Goal: Task Accomplishment & Management: Manage account settings

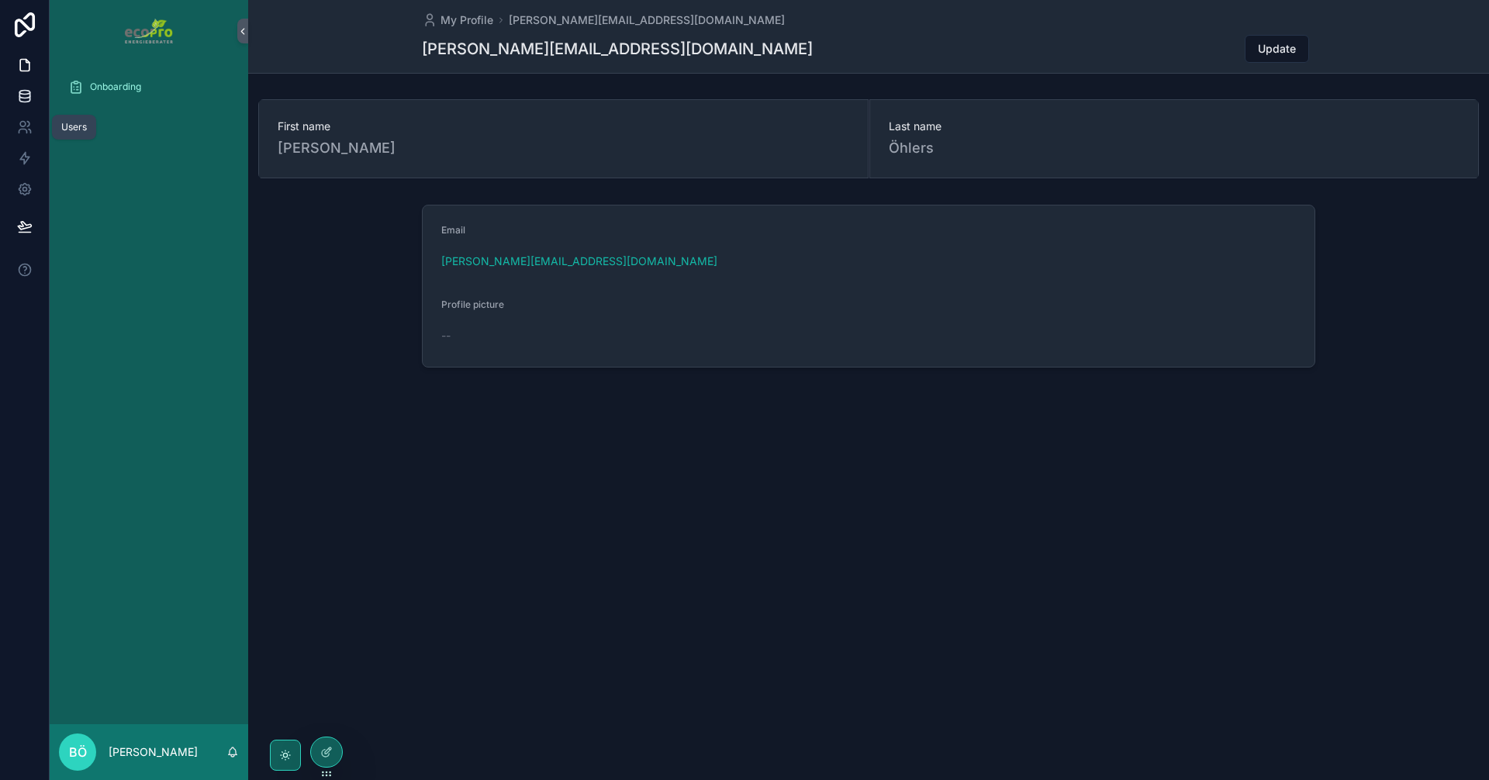
click at [22, 102] on icon at bounding box center [24, 99] width 10 height 6
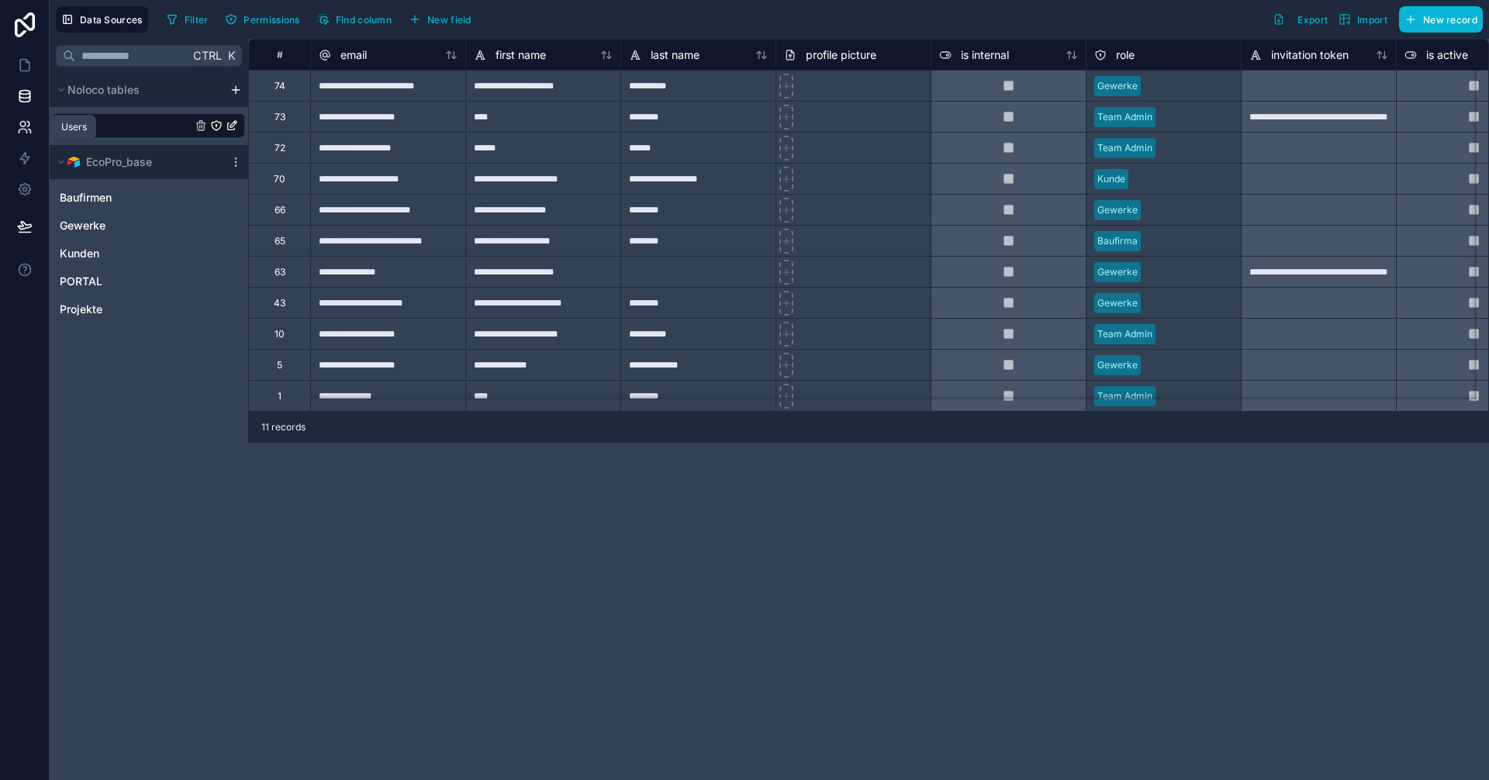
click at [26, 129] on icon at bounding box center [25, 127] width 16 height 16
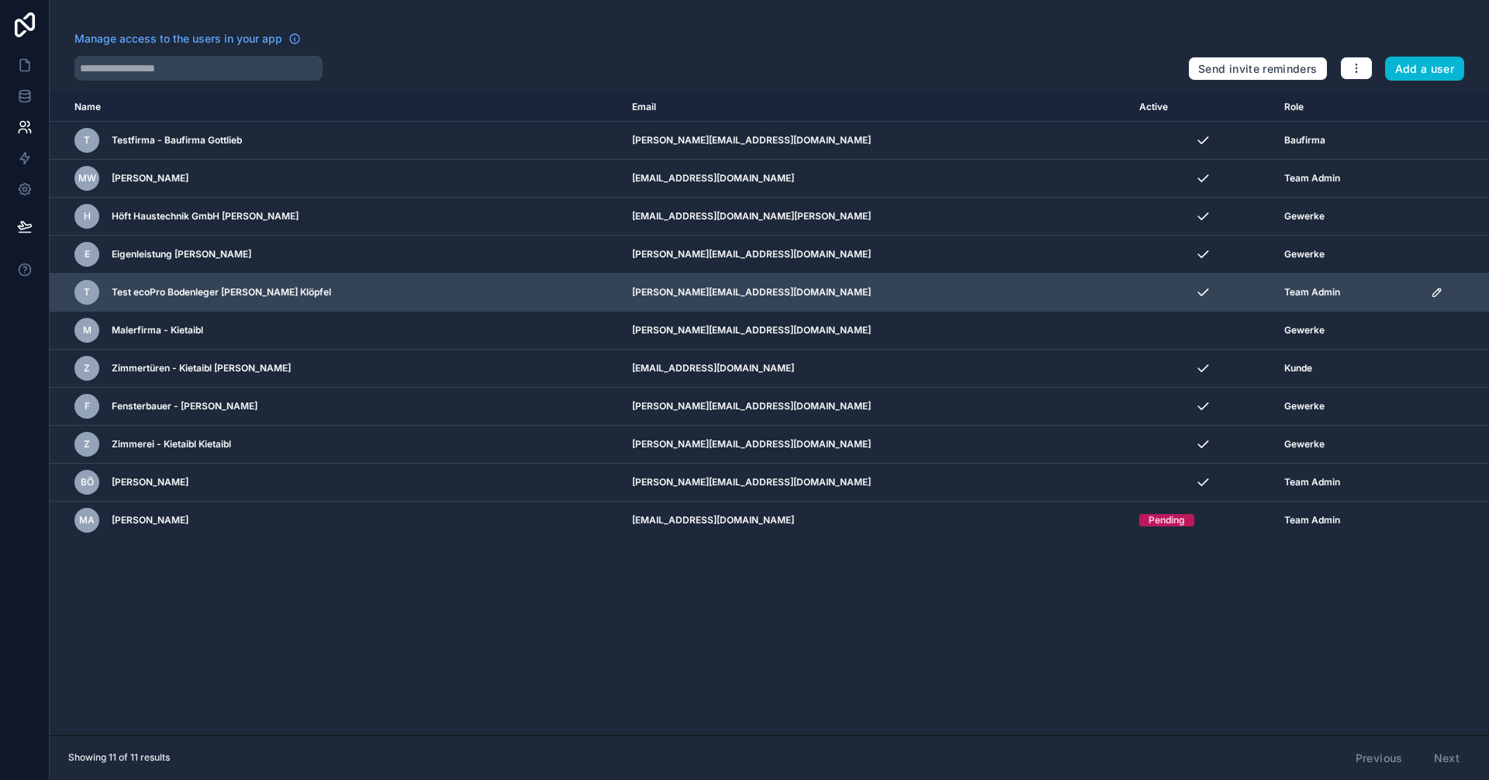
click at [1431, 292] on icon "scrollable content" at bounding box center [1437, 292] width 12 height 12
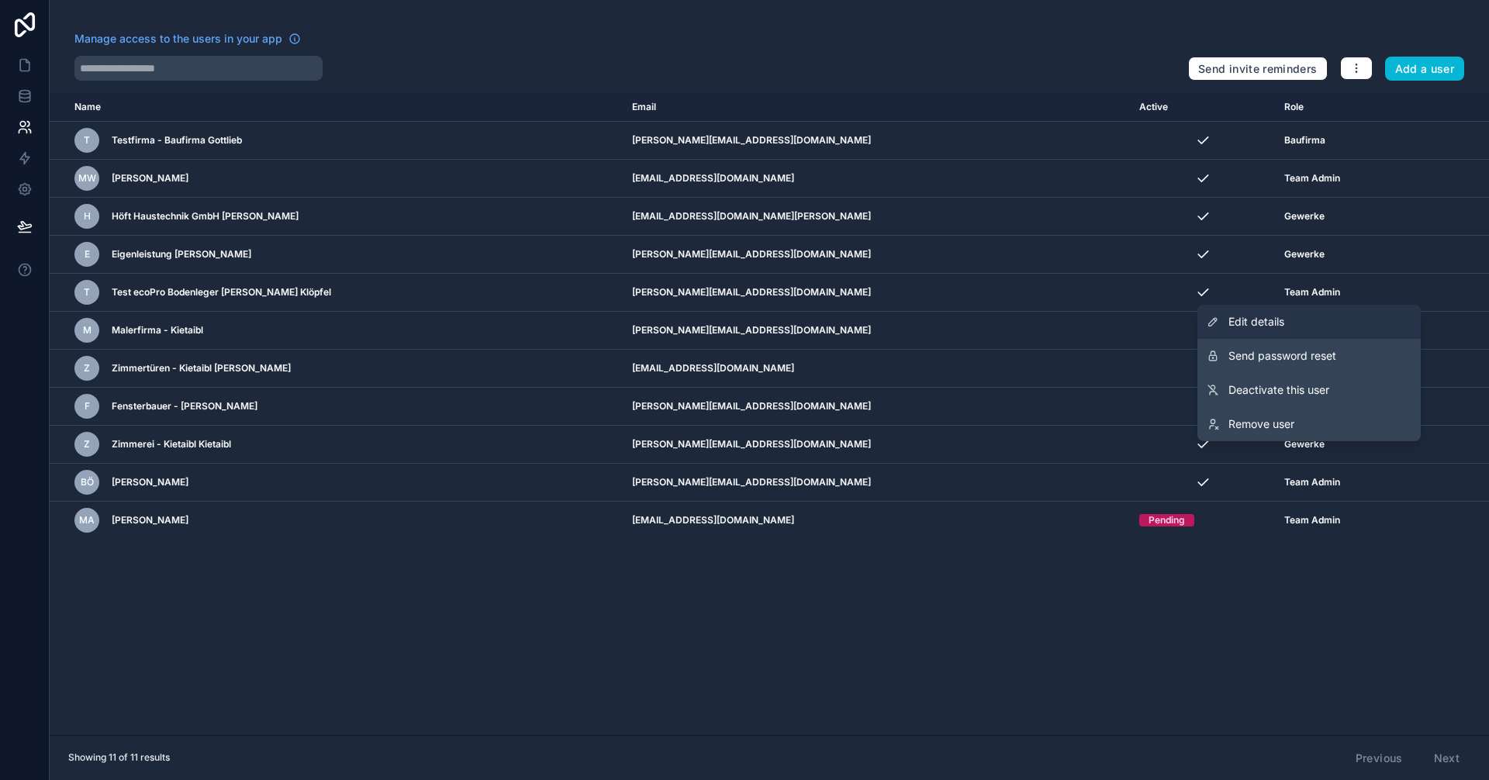
click at [1289, 324] on link "Edit details" at bounding box center [1308, 322] width 223 height 34
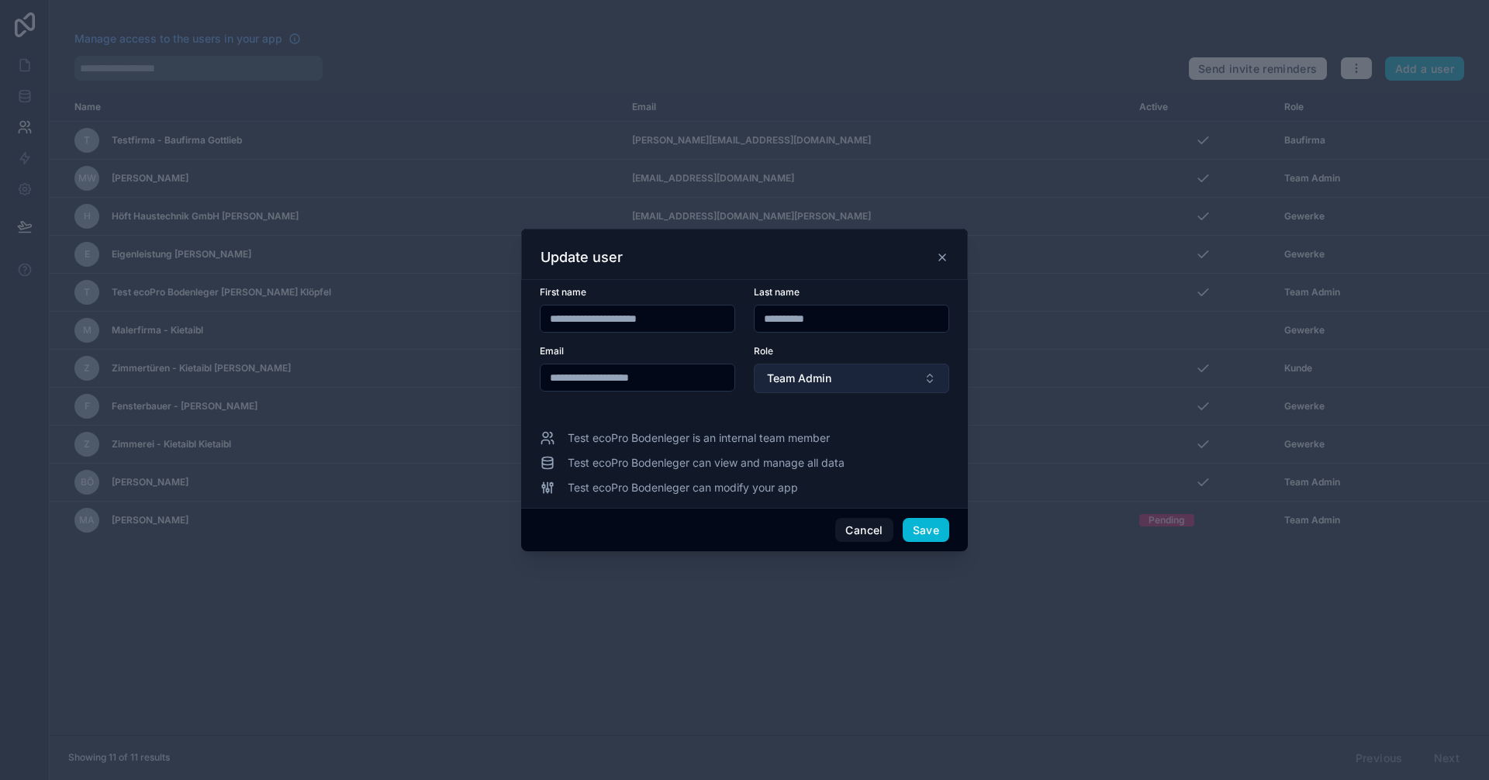
click at [784, 378] on span "Team Admin" at bounding box center [799, 379] width 64 height 16
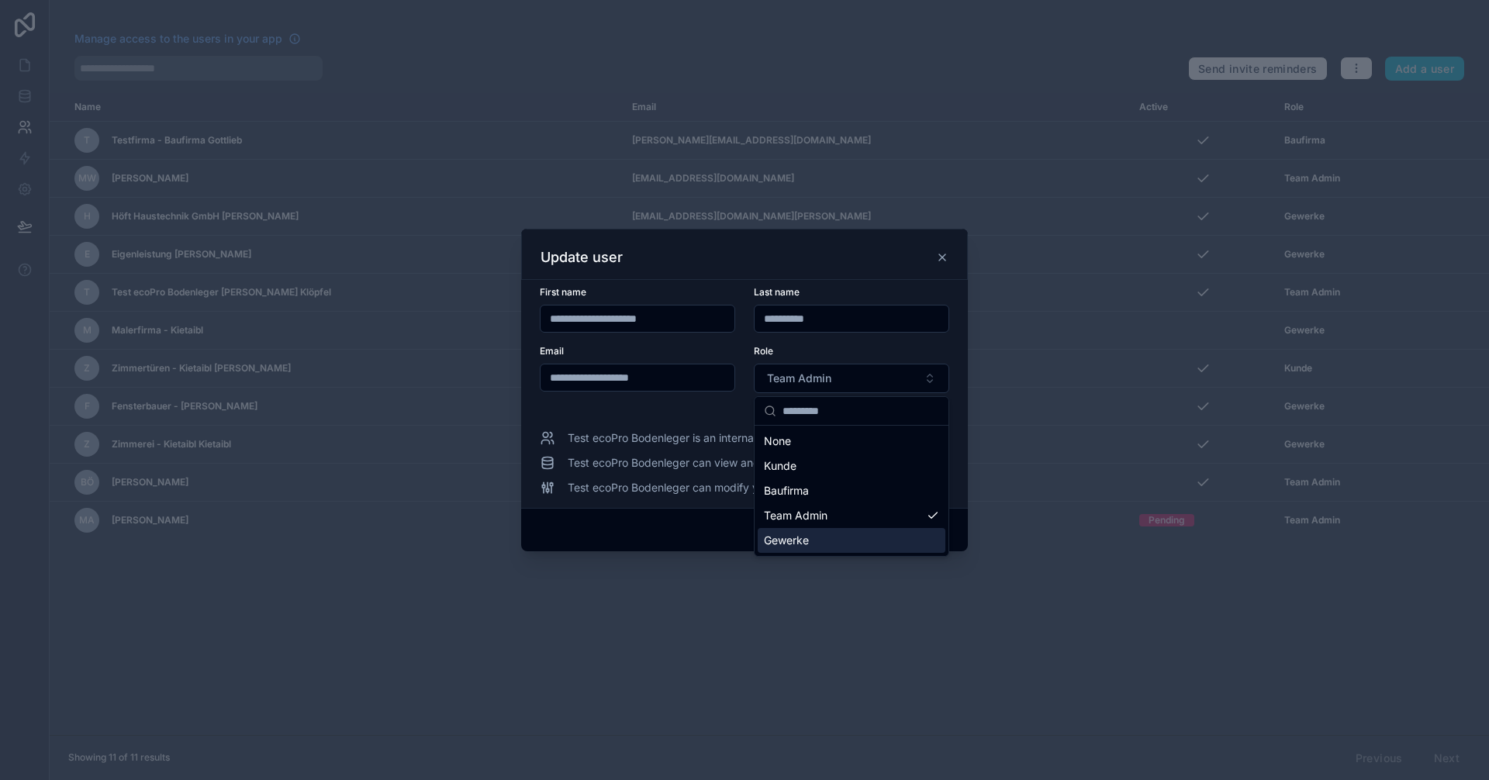
click at [789, 540] on span "Gewerke" at bounding box center [786, 541] width 45 height 16
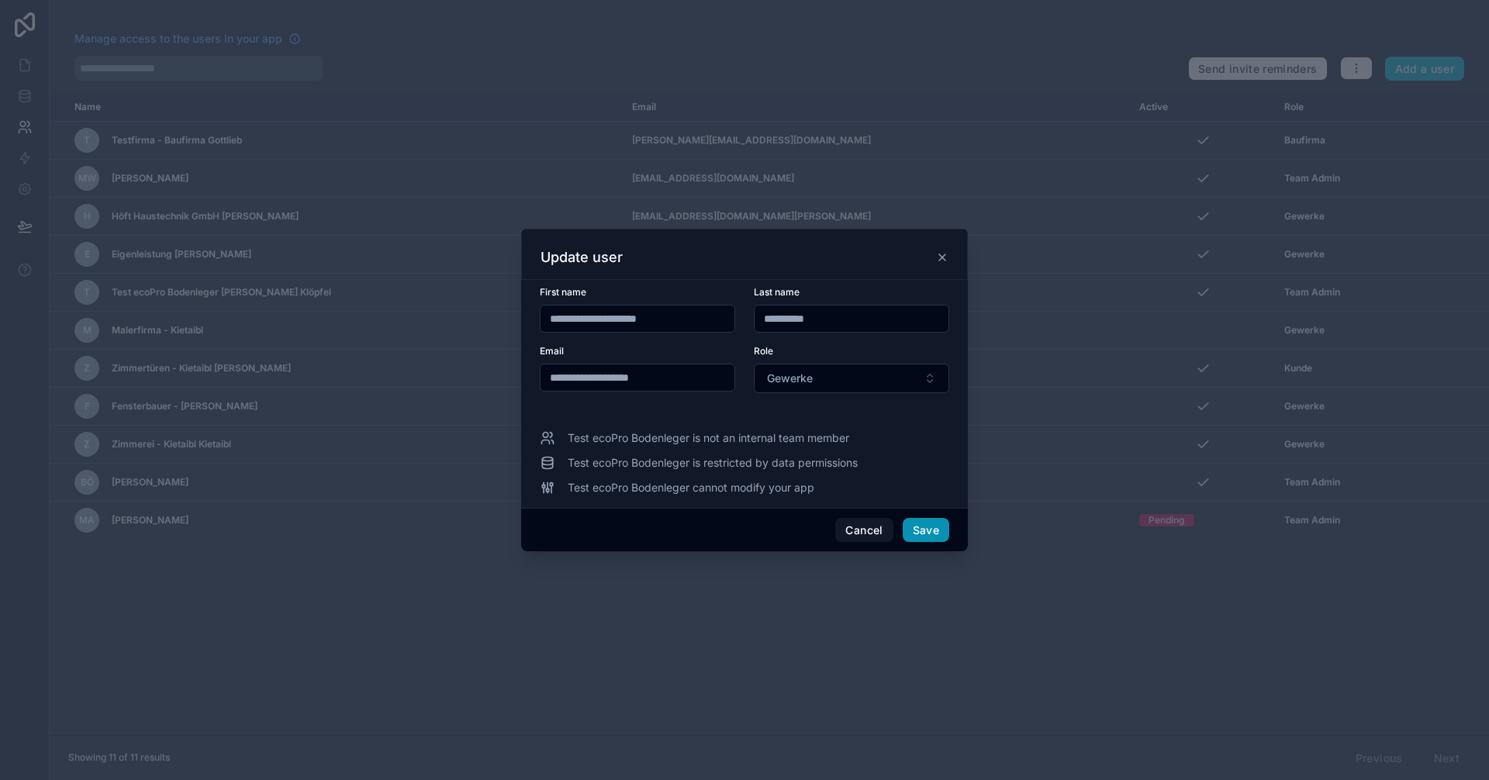
click at [924, 530] on button "Save" at bounding box center [926, 530] width 47 height 25
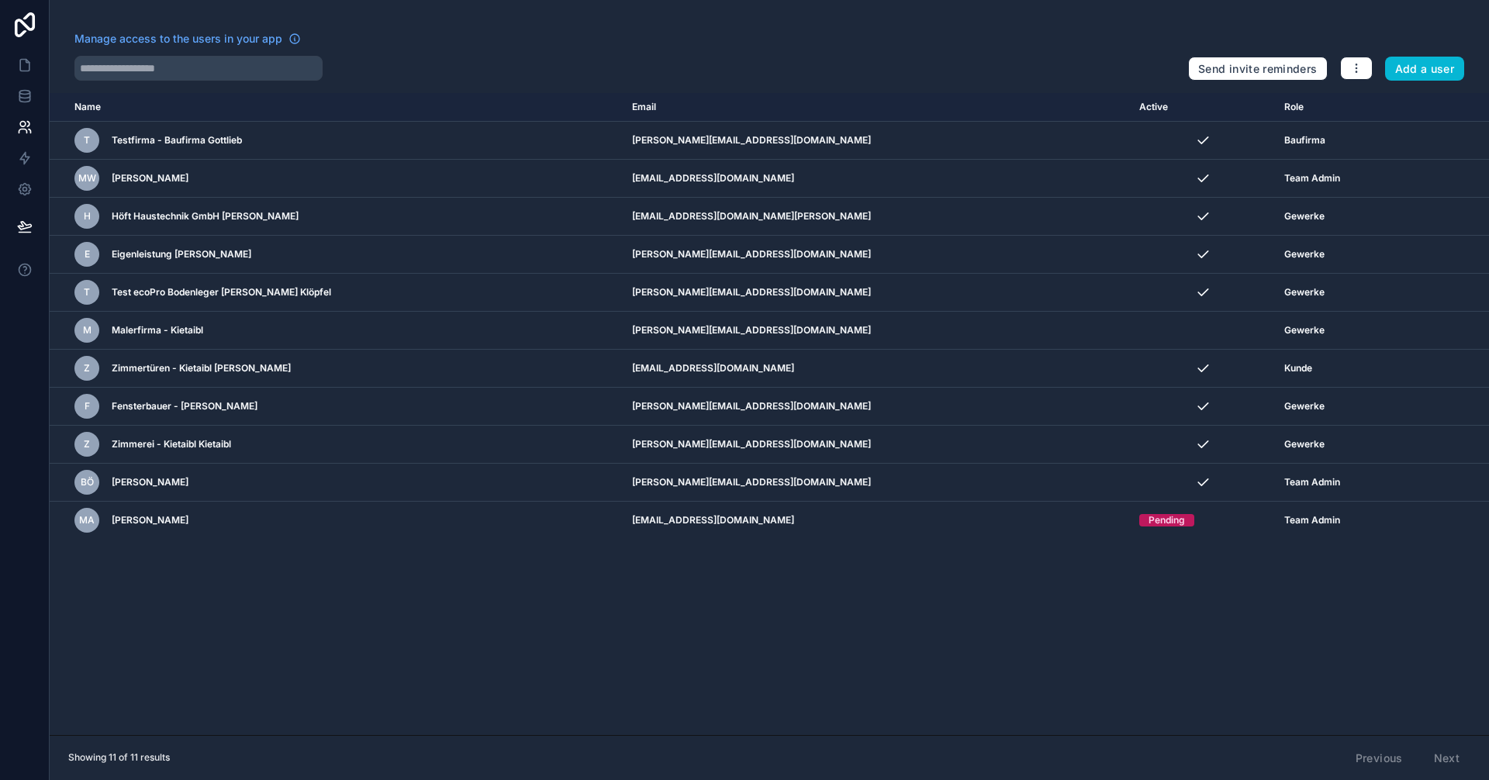
click at [910, 588] on div "Name Email Active Role [DOMAIN_NAME] T Testfirma - Baufirma Gottlieb [EMAIL_ADD…" at bounding box center [769, 414] width 1439 height 642
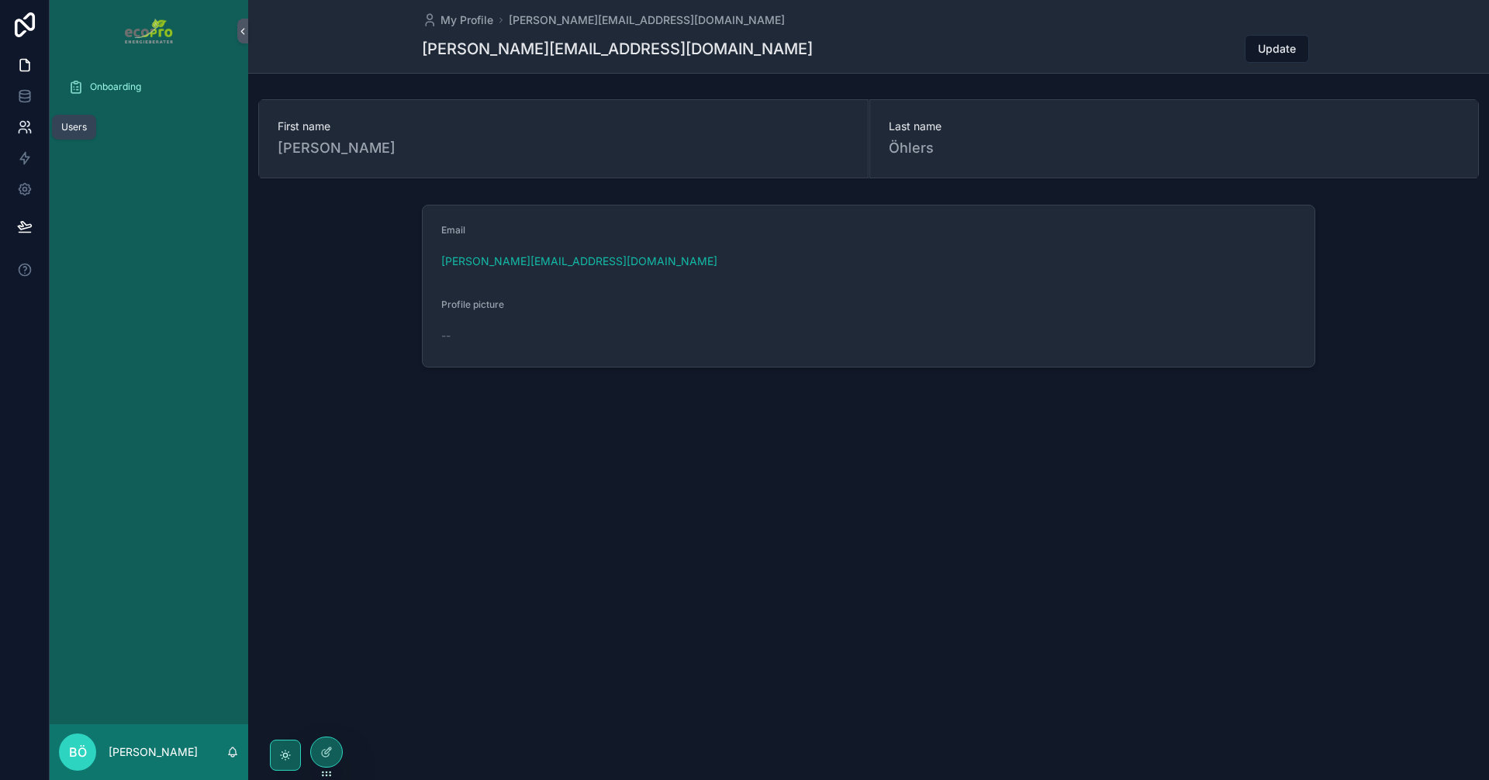
click at [29, 129] on icon at bounding box center [30, 131] width 2 height 4
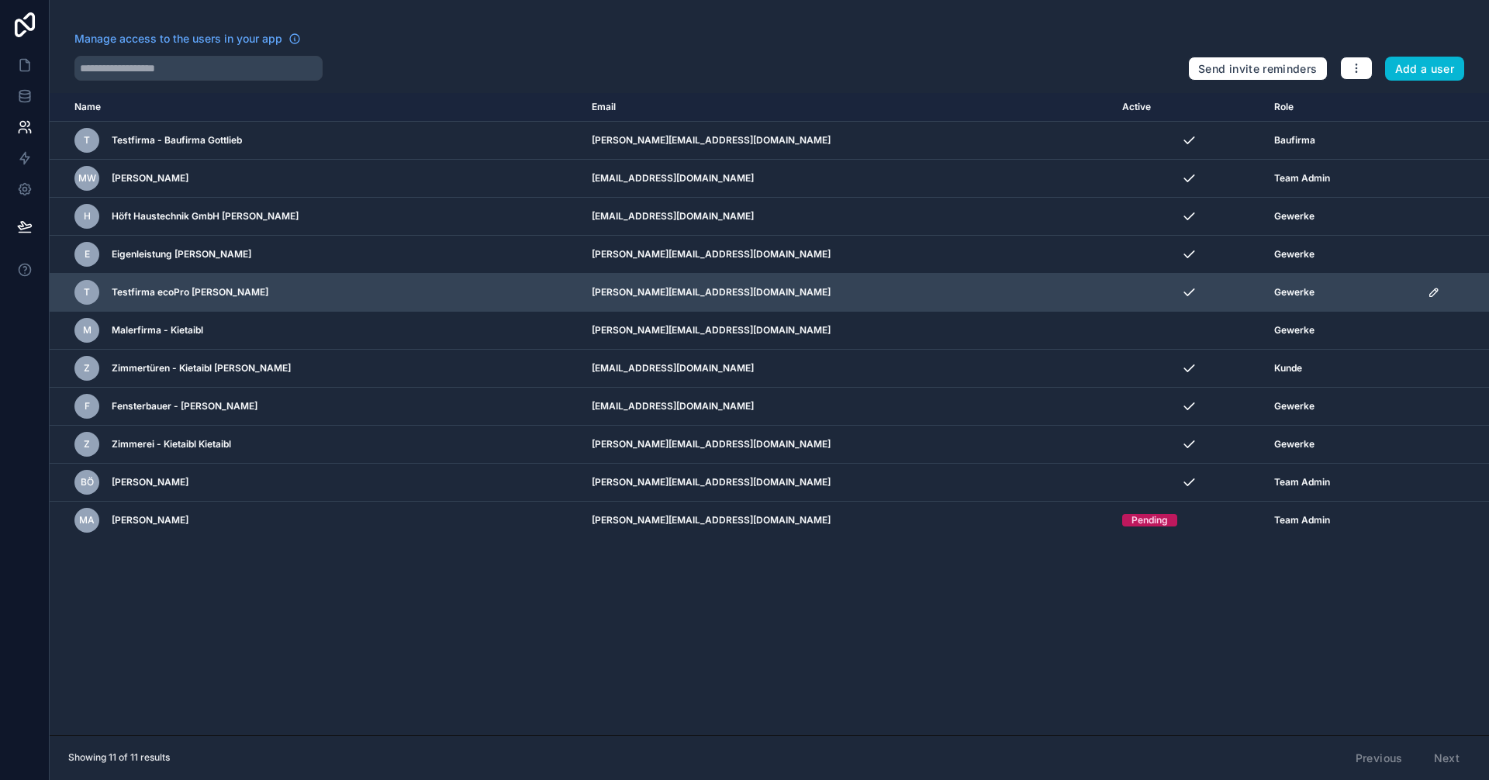
click at [1403, 294] on td "Gewerke" at bounding box center [1342, 293] width 154 height 38
click at [1418, 289] on td "scrollable content" at bounding box center [1453, 293] width 71 height 38
click at [1418, 288] on td "scrollable content" at bounding box center [1453, 293] width 71 height 38
click at [1428, 291] on icon "scrollable content" at bounding box center [1434, 292] width 12 height 12
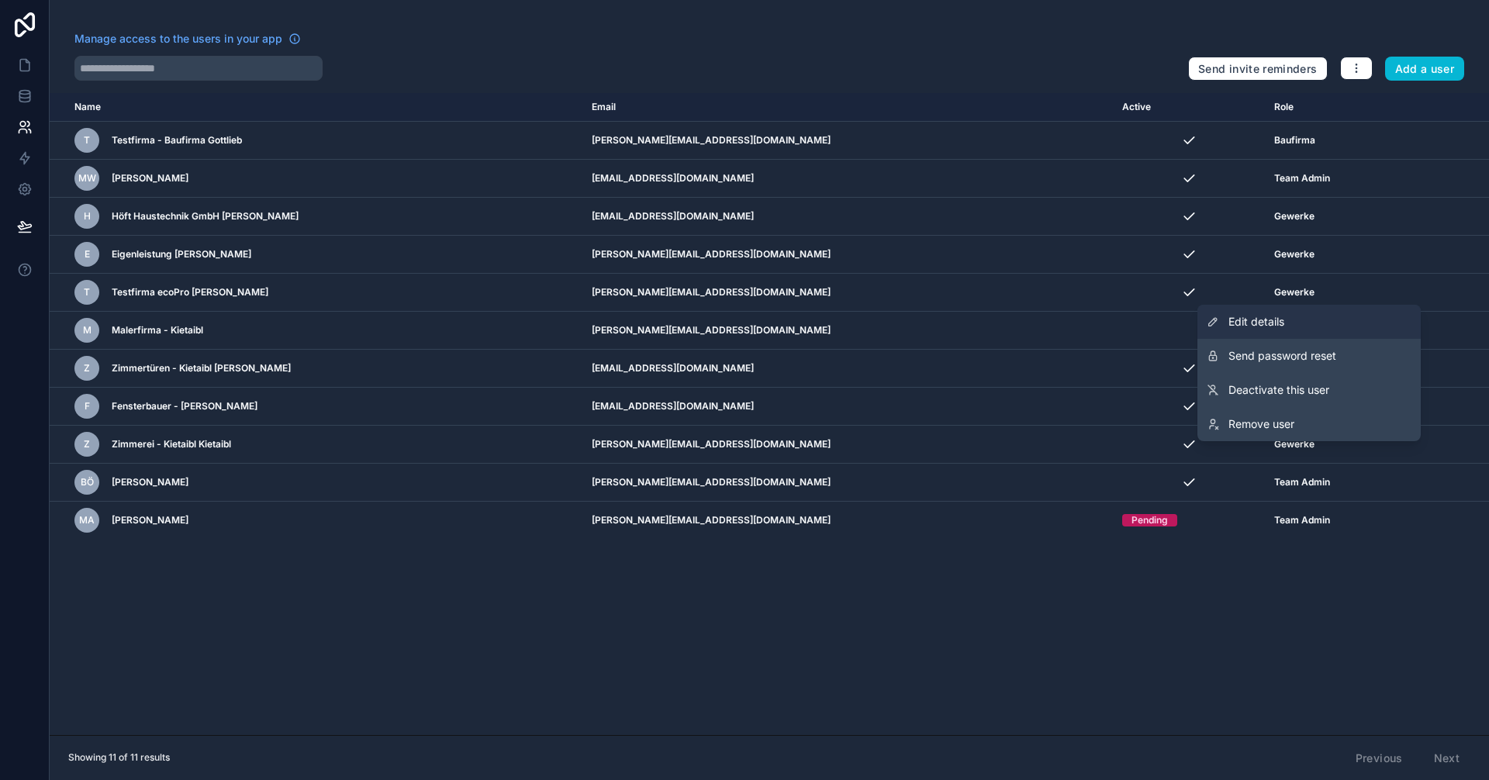
click at [1300, 328] on link "Edit details" at bounding box center [1308, 322] width 223 height 34
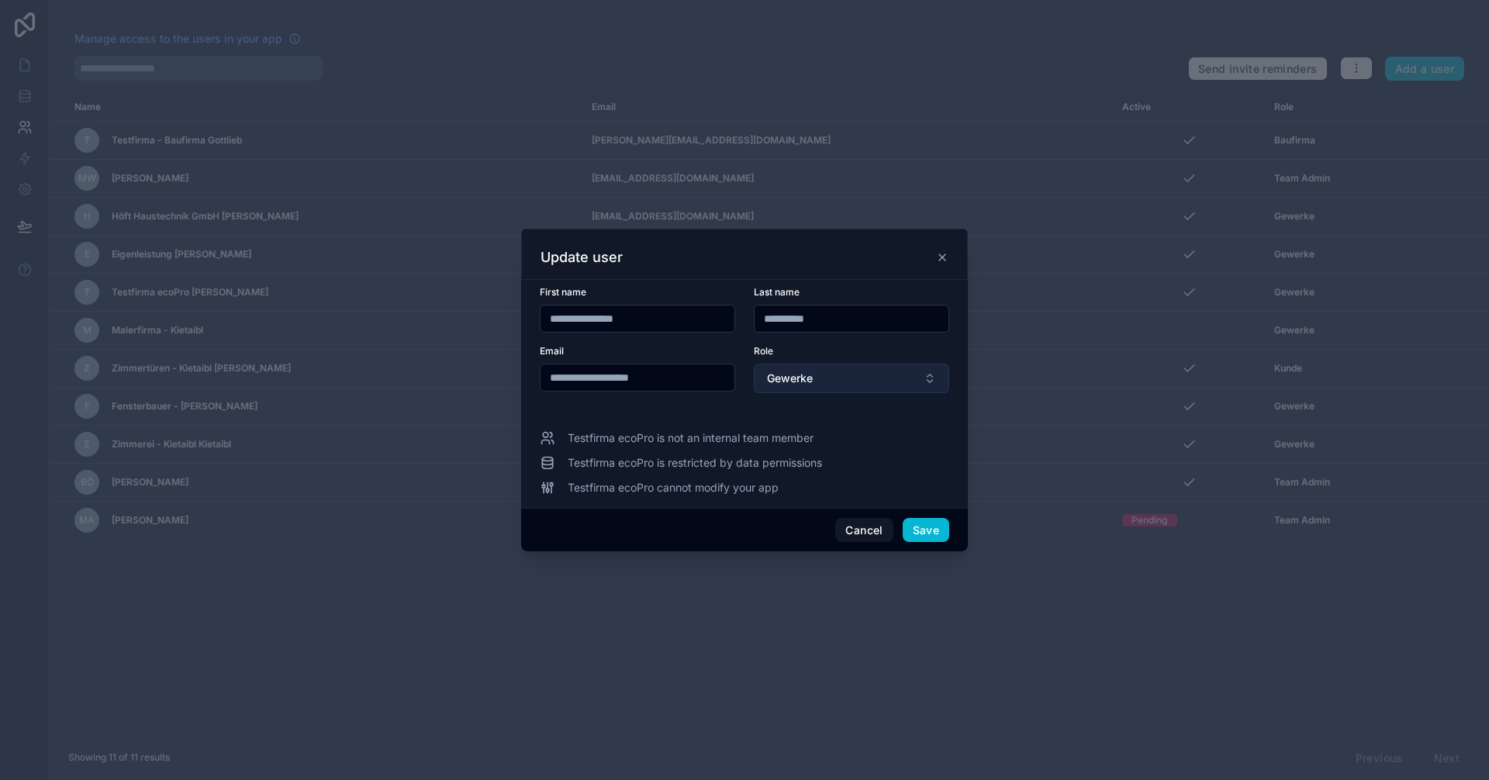
click at [838, 388] on button "Gewerke" at bounding box center [851, 378] width 195 height 29
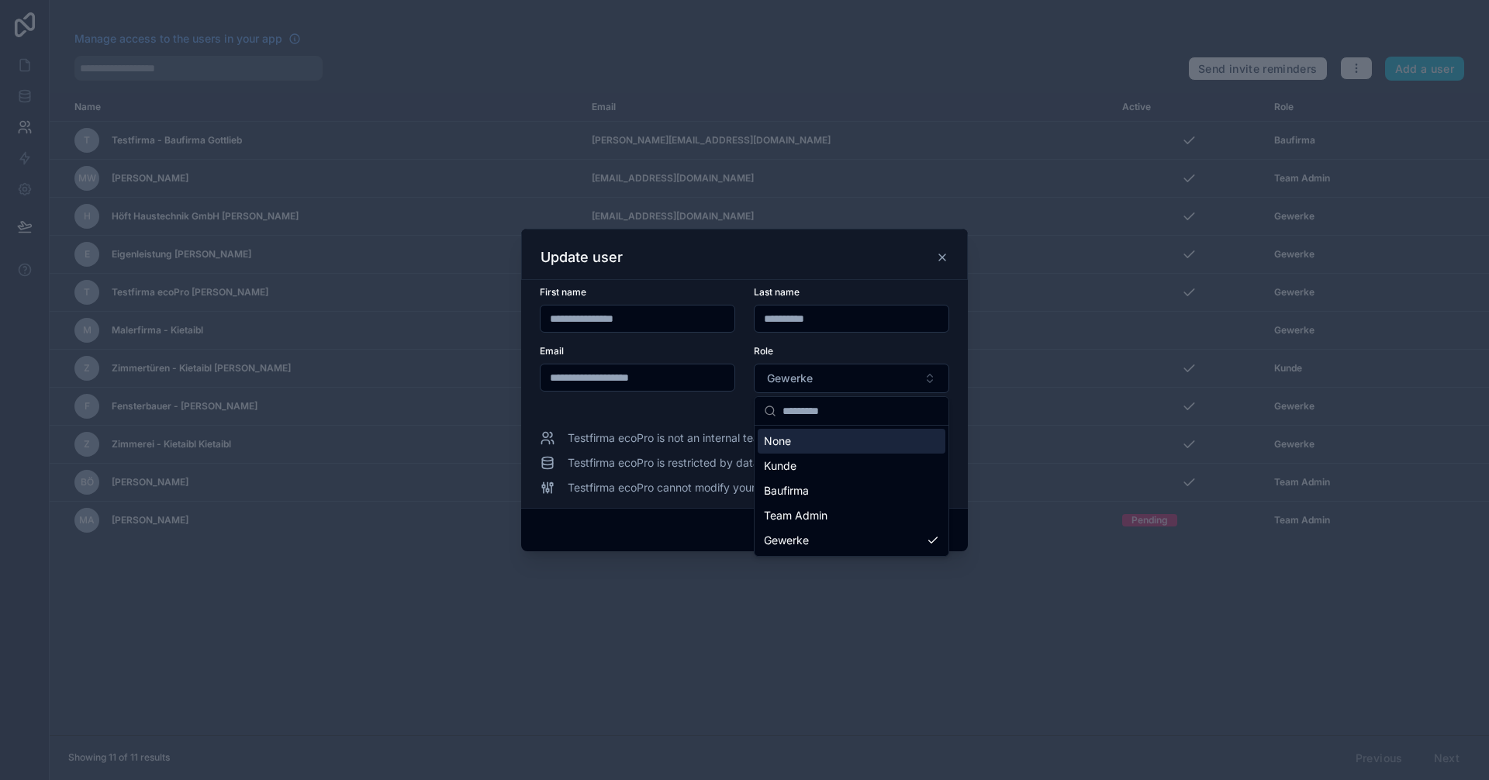
click at [942, 259] on icon at bounding box center [942, 257] width 12 height 12
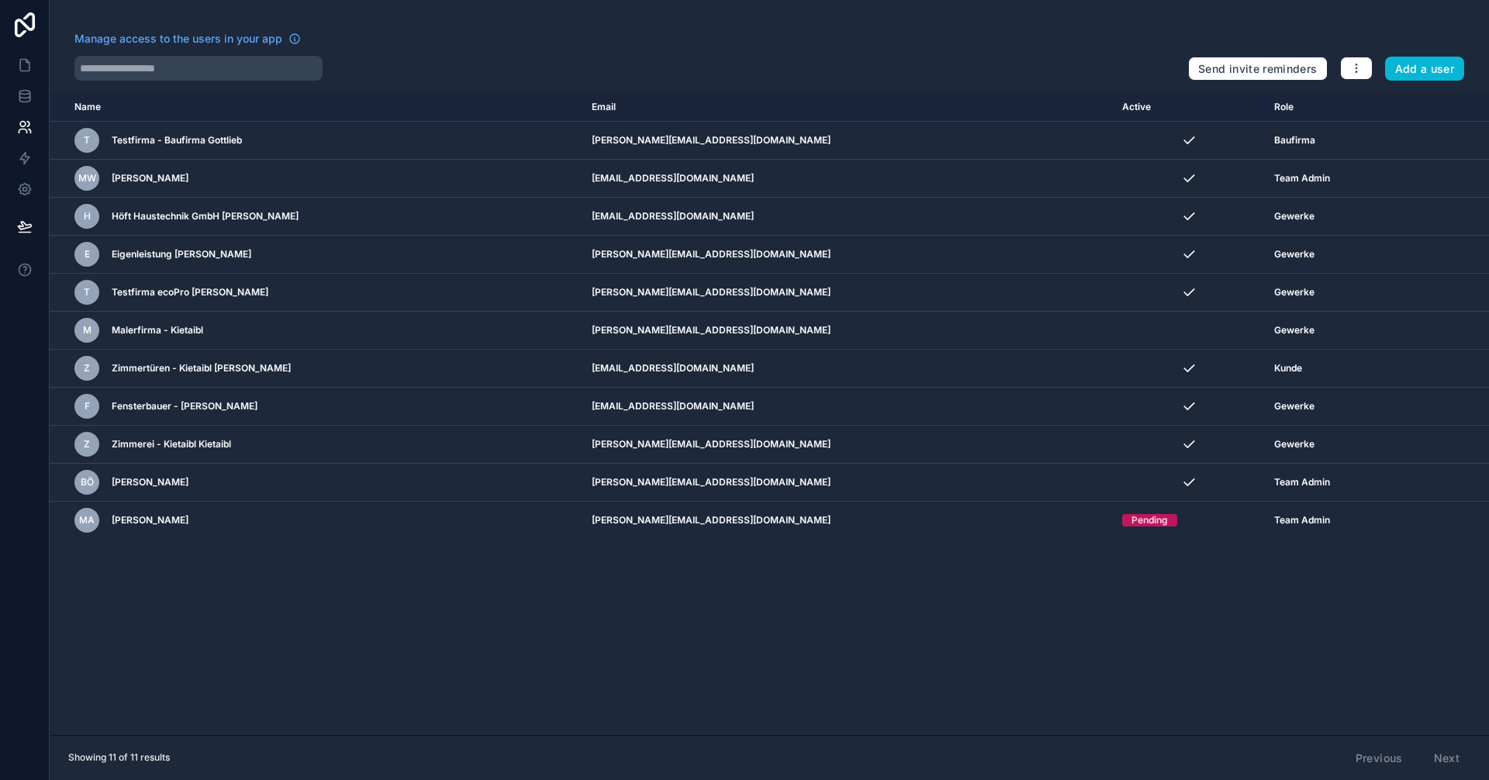
click at [1043, 620] on div "Name Email Active Role userTable.email T Testfirma - Baufirma Gottlieb alexande…" at bounding box center [769, 414] width 1439 height 642
drag, startPoint x: 1279, startPoint y: 444, endPoint x: 843, endPoint y: 47, distance: 590.1
click at [843, 47] on div "Manage access to the users in your app Send invite reminders Add a user Name Em…" at bounding box center [769, 390] width 1439 height 780
click at [843, 47] on div "Manage access to the users in your app" at bounding box center [624, 43] width 1101 height 25
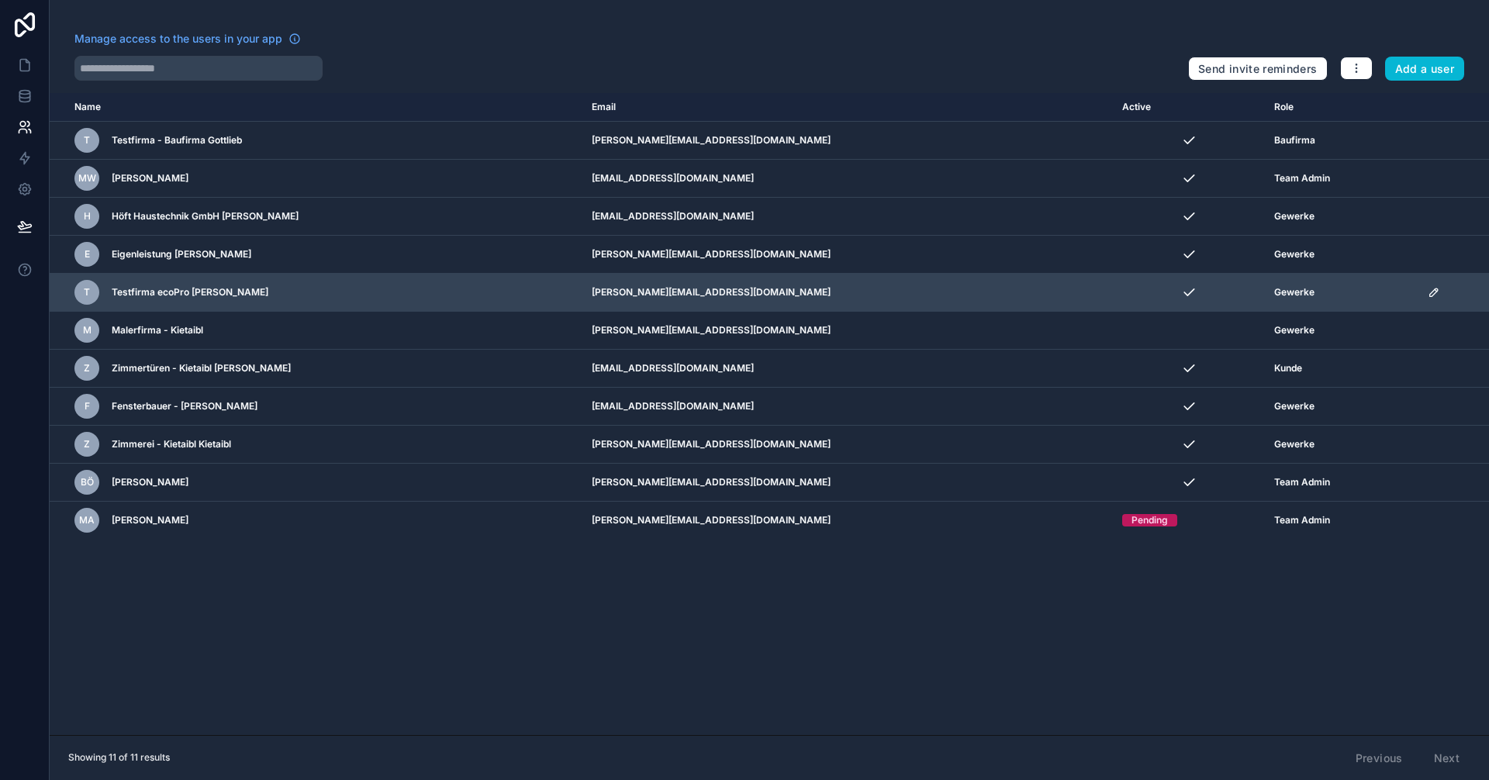
click at [1283, 292] on div "Gewerke" at bounding box center [1341, 292] width 135 height 12
click at [1428, 289] on icon "scrollable content" at bounding box center [1434, 292] width 12 height 12
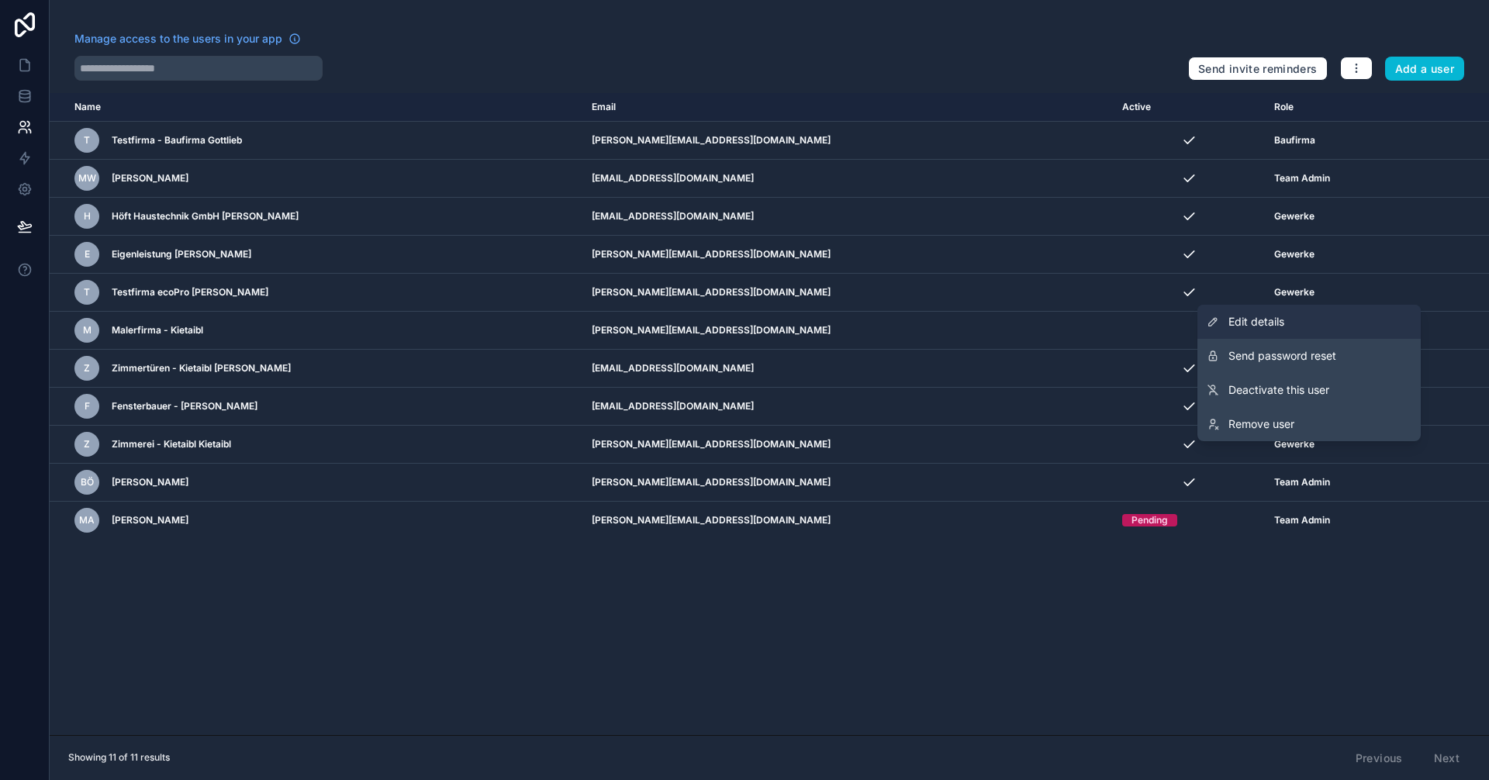
click at [1241, 325] on span "Edit details" at bounding box center [1256, 322] width 56 height 16
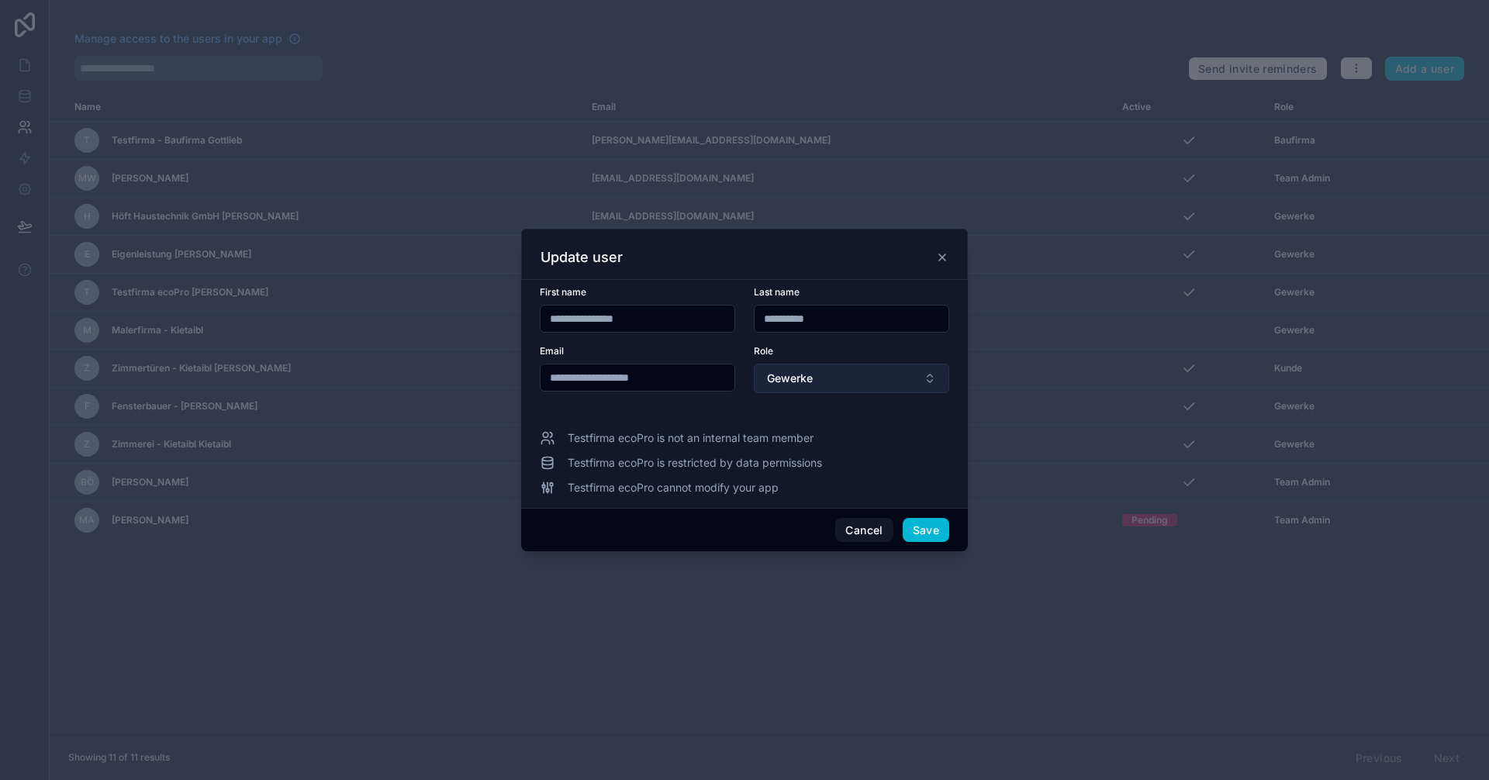
click at [875, 381] on button "Gewerke" at bounding box center [851, 378] width 195 height 29
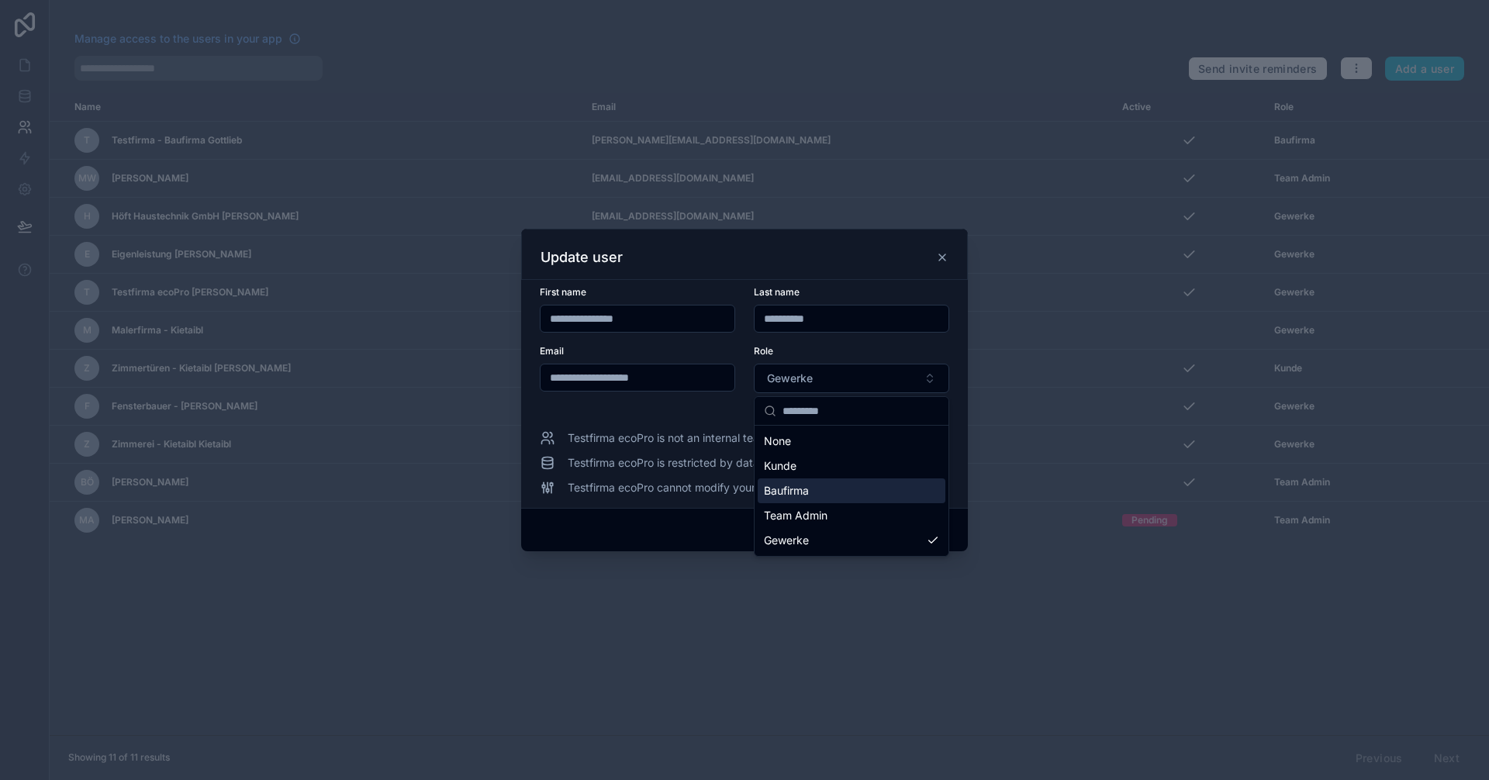
click at [783, 493] on span "Baufirma" at bounding box center [786, 491] width 45 height 16
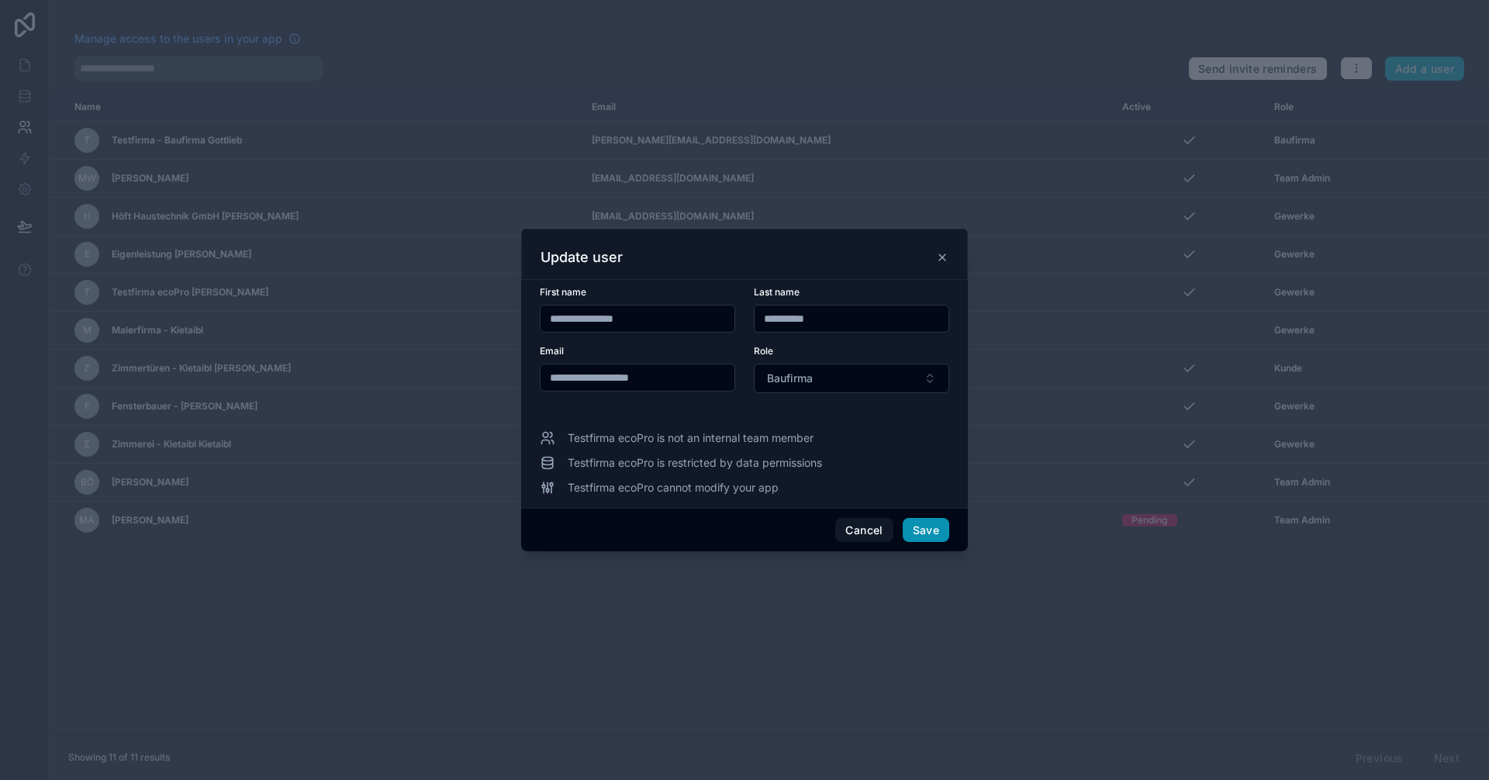
click at [926, 530] on button "Save" at bounding box center [926, 530] width 47 height 25
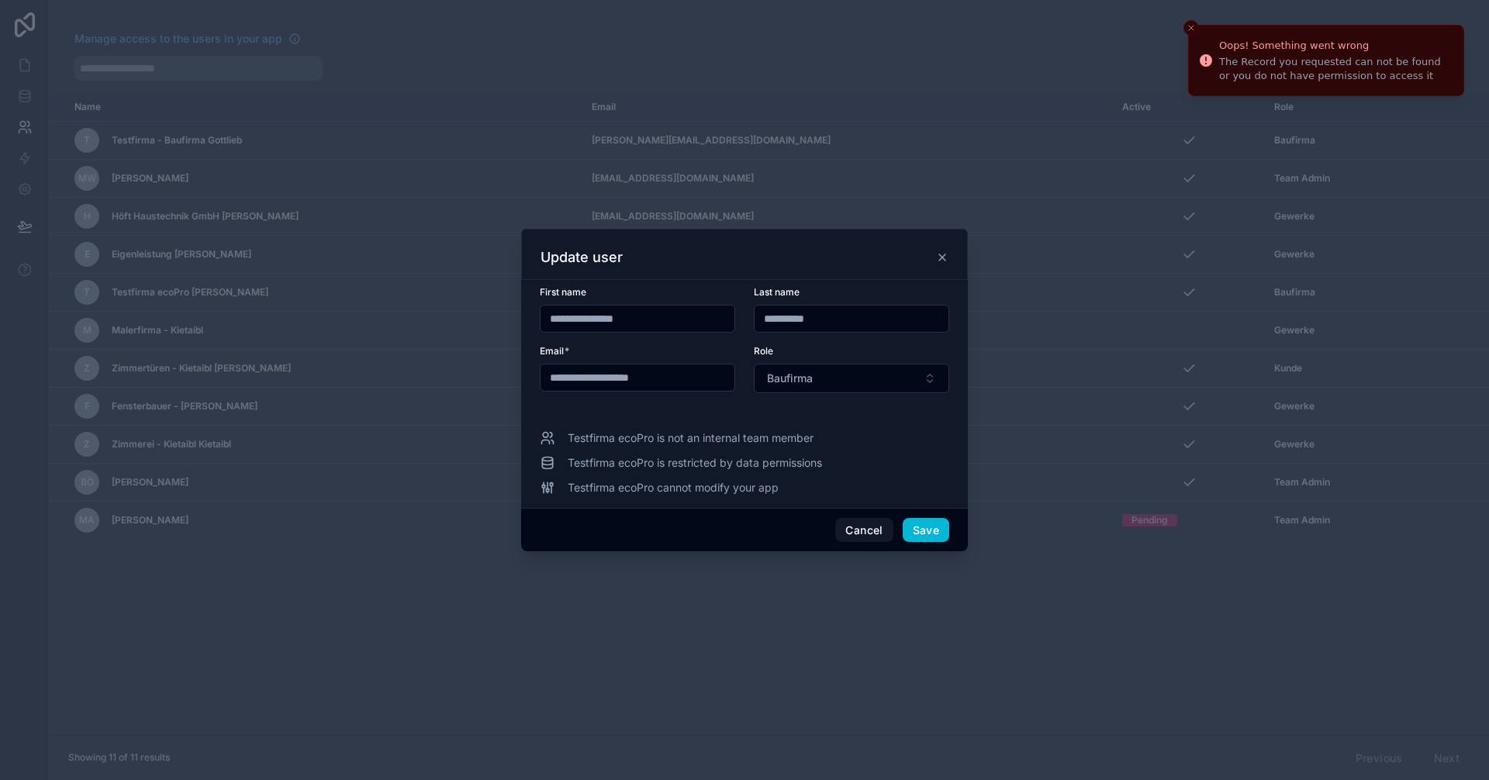
click at [944, 648] on div at bounding box center [744, 390] width 1489 height 780
click at [863, 382] on button "Baufirma" at bounding box center [851, 378] width 195 height 29
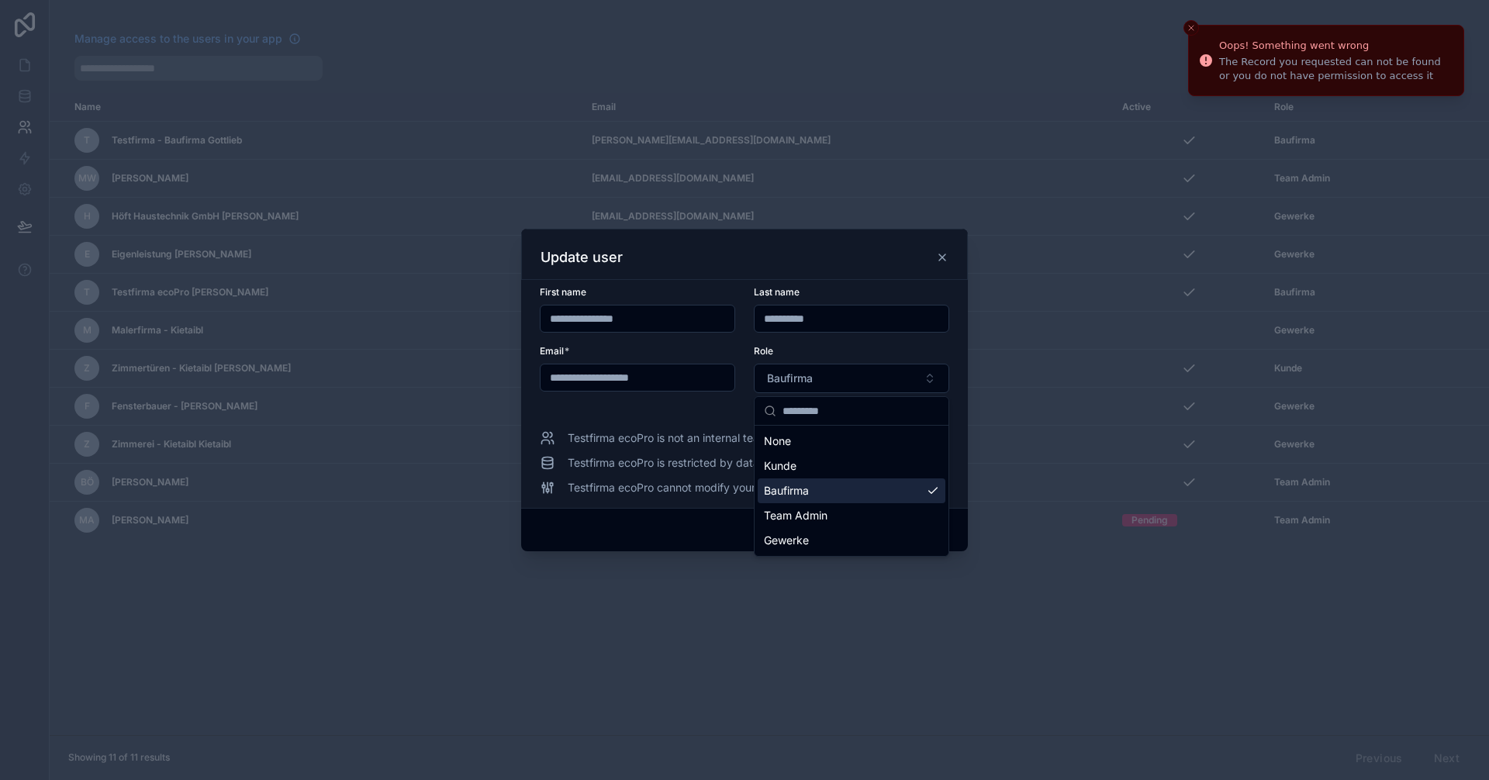
click at [800, 495] on span "Baufirma" at bounding box center [786, 491] width 45 height 16
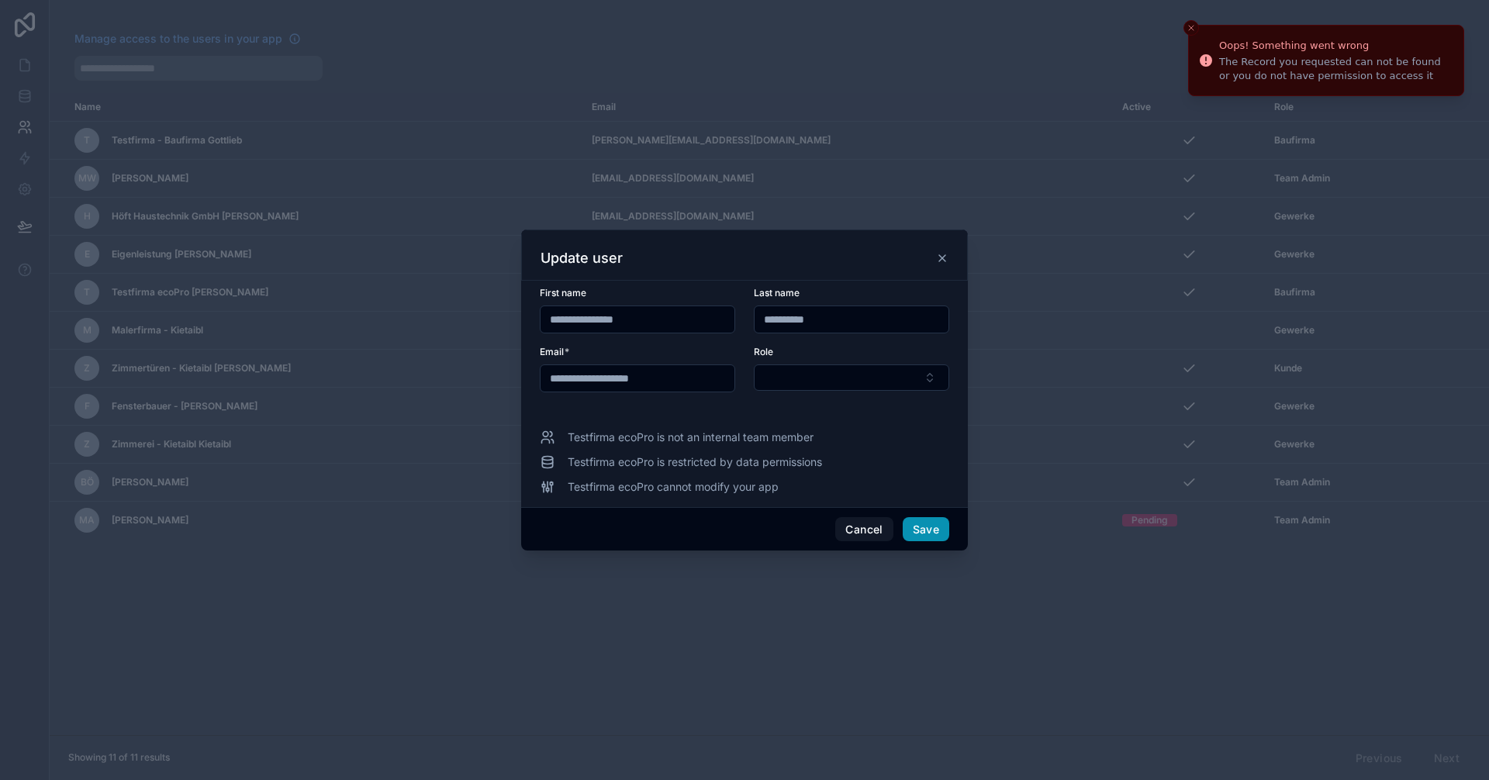
click at [927, 529] on button "Save" at bounding box center [926, 529] width 47 height 25
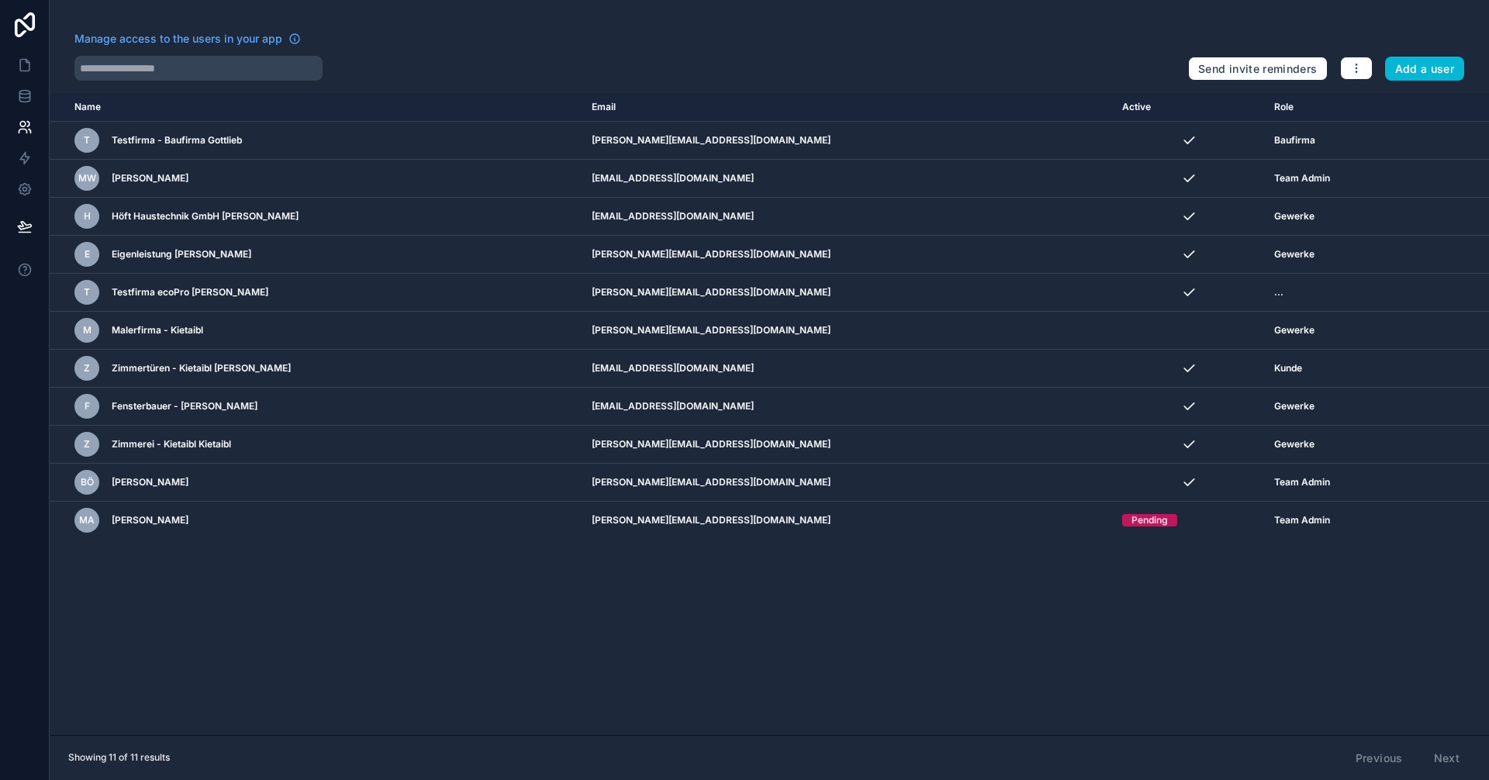
click at [984, 640] on div "Name Email Active Role userTable.email T Testfirma - Baufirma Gottlieb alexande…" at bounding box center [769, 414] width 1439 height 642
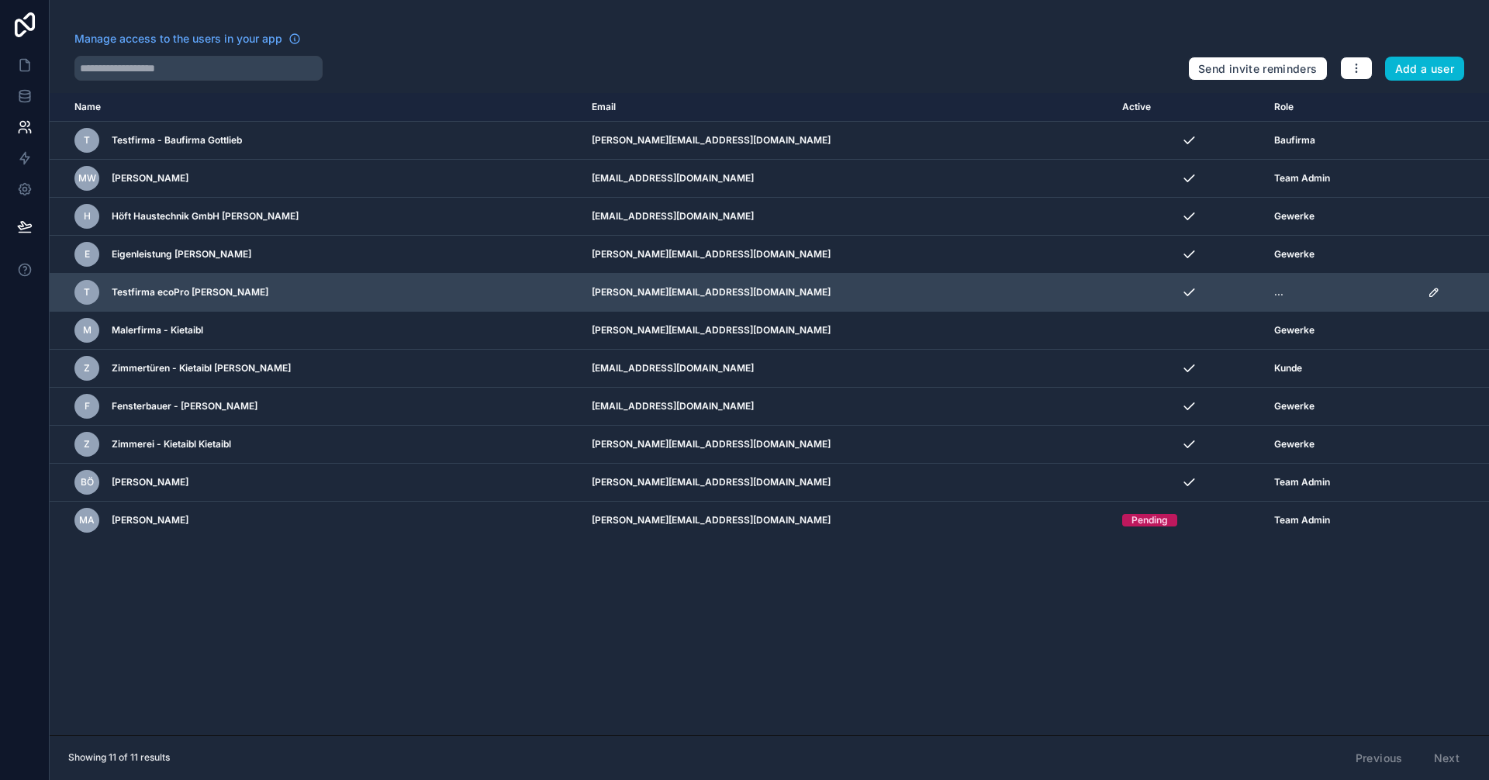
click at [1428, 292] on icon "scrollable content" at bounding box center [1434, 292] width 12 height 12
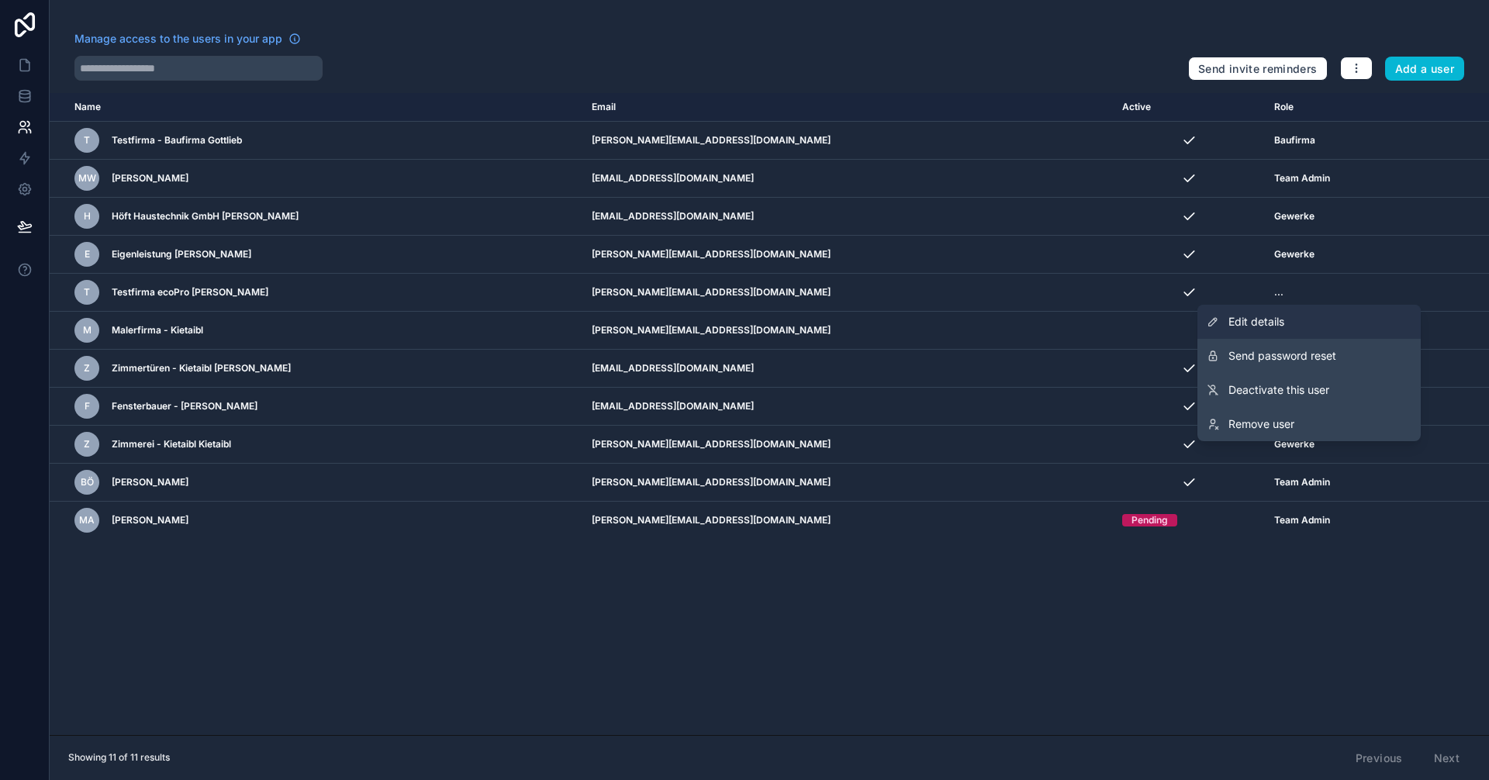
click at [1263, 325] on span "Edit details" at bounding box center [1256, 322] width 56 height 16
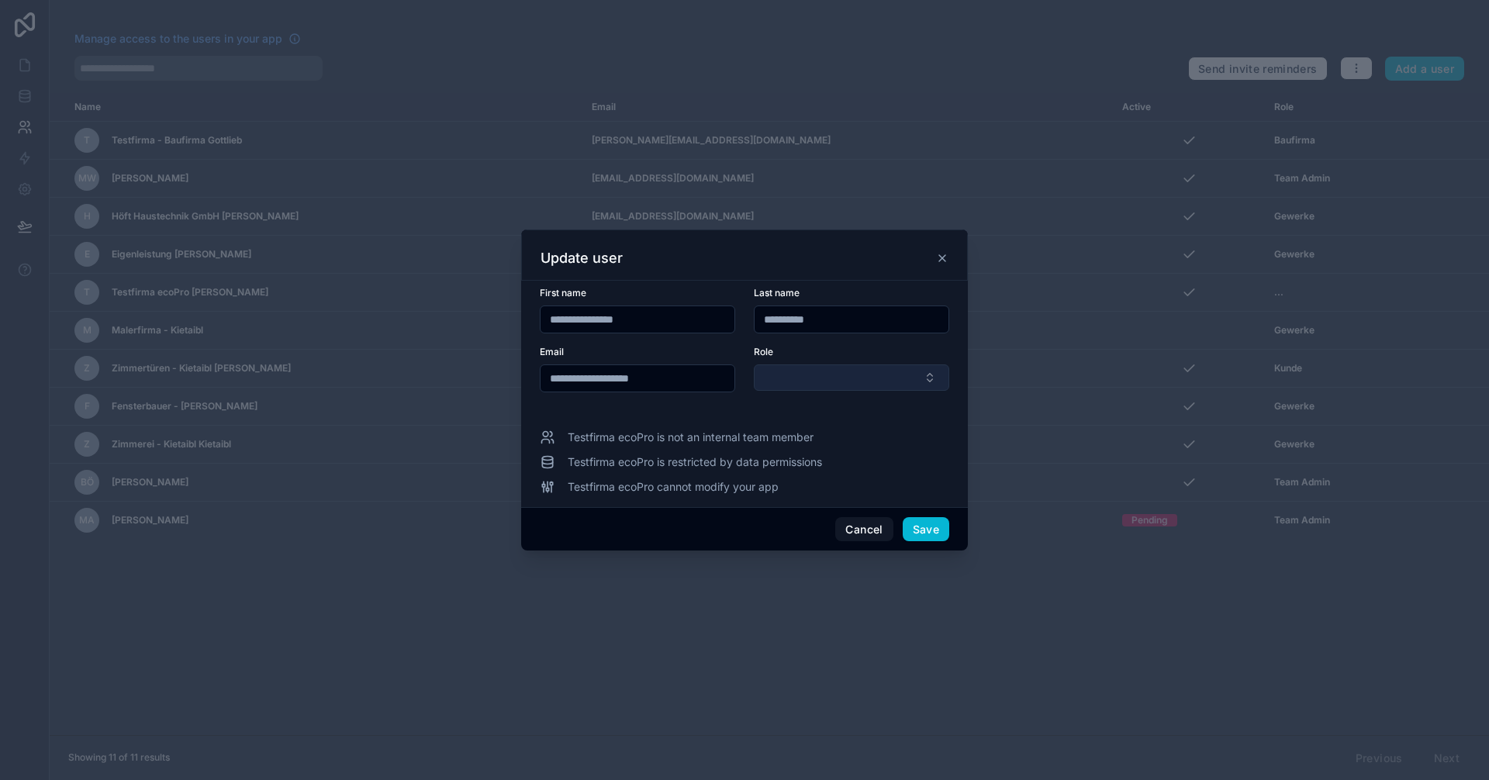
click at [830, 375] on button "Select Button" at bounding box center [851, 377] width 195 height 26
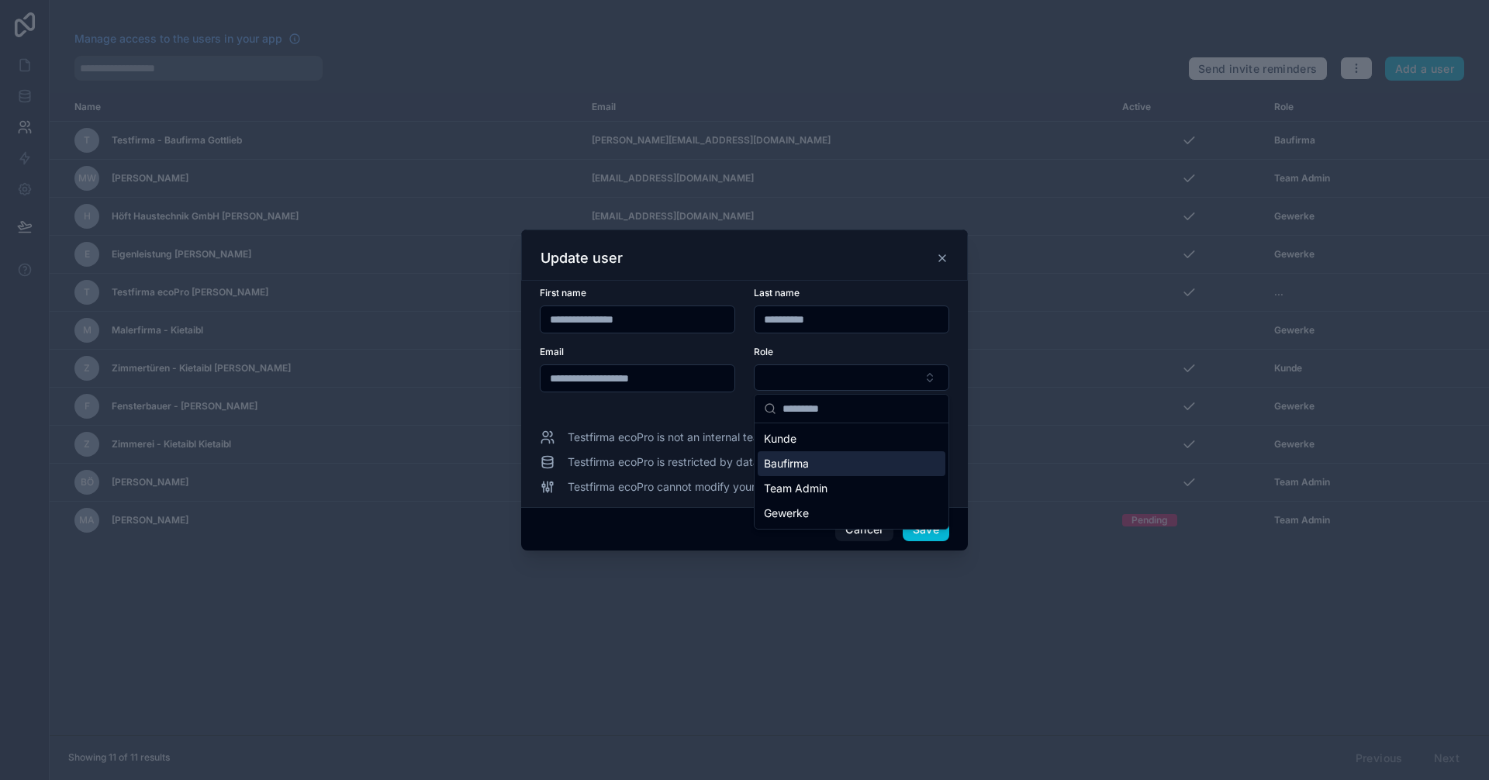
click at [790, 471] on div "Baufirma" at bounding box center [852, 463] width 188 height 25
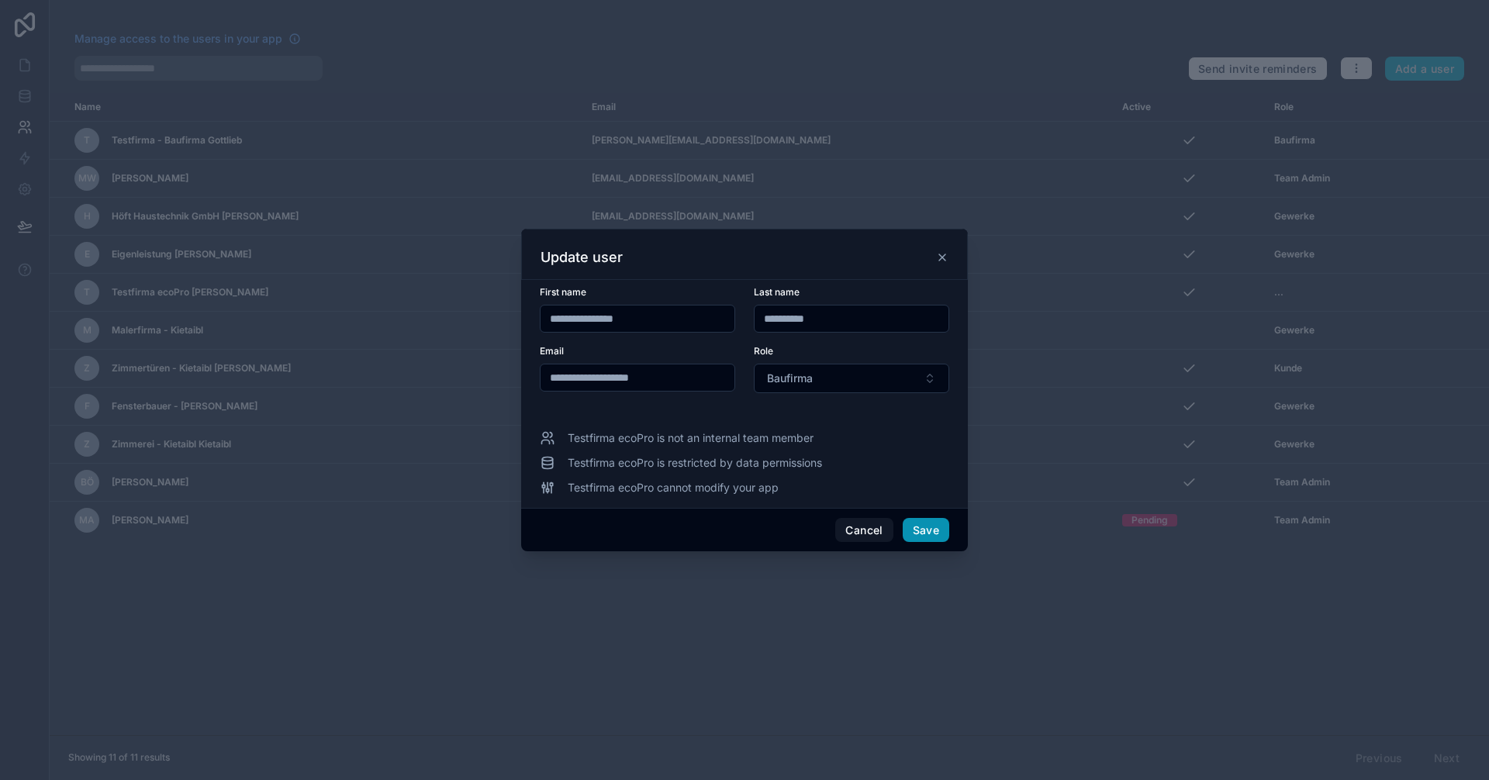
click at [934, 530] on button "Save" at bounding box center [926, 530] width 47 height 25
click at [905, 373] on button "Baufirma" at bounding box center [851, 378] width 195 height 29
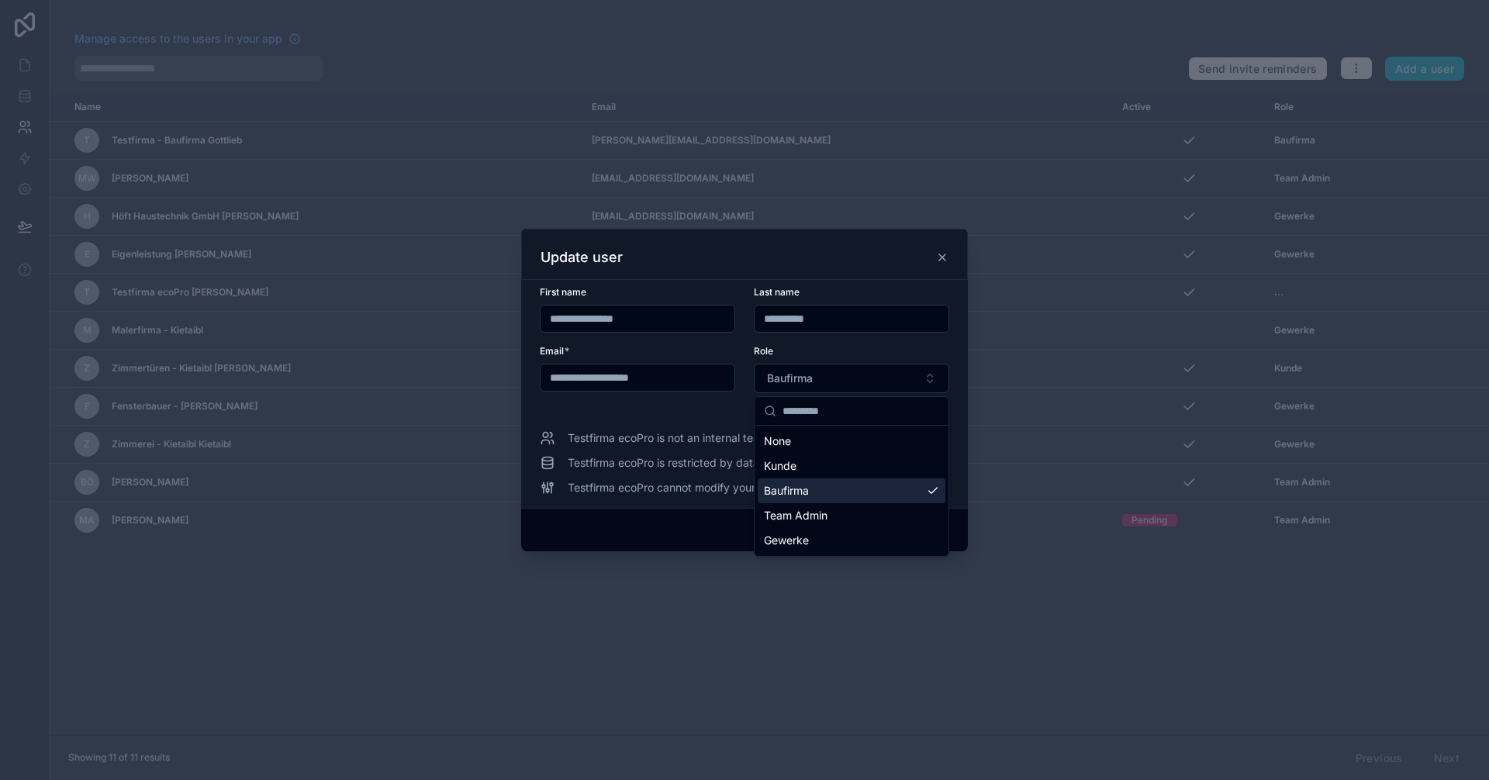
click at [818, 489] on div "Baufirma" at bounding box center [852, 490] width 188 height 25
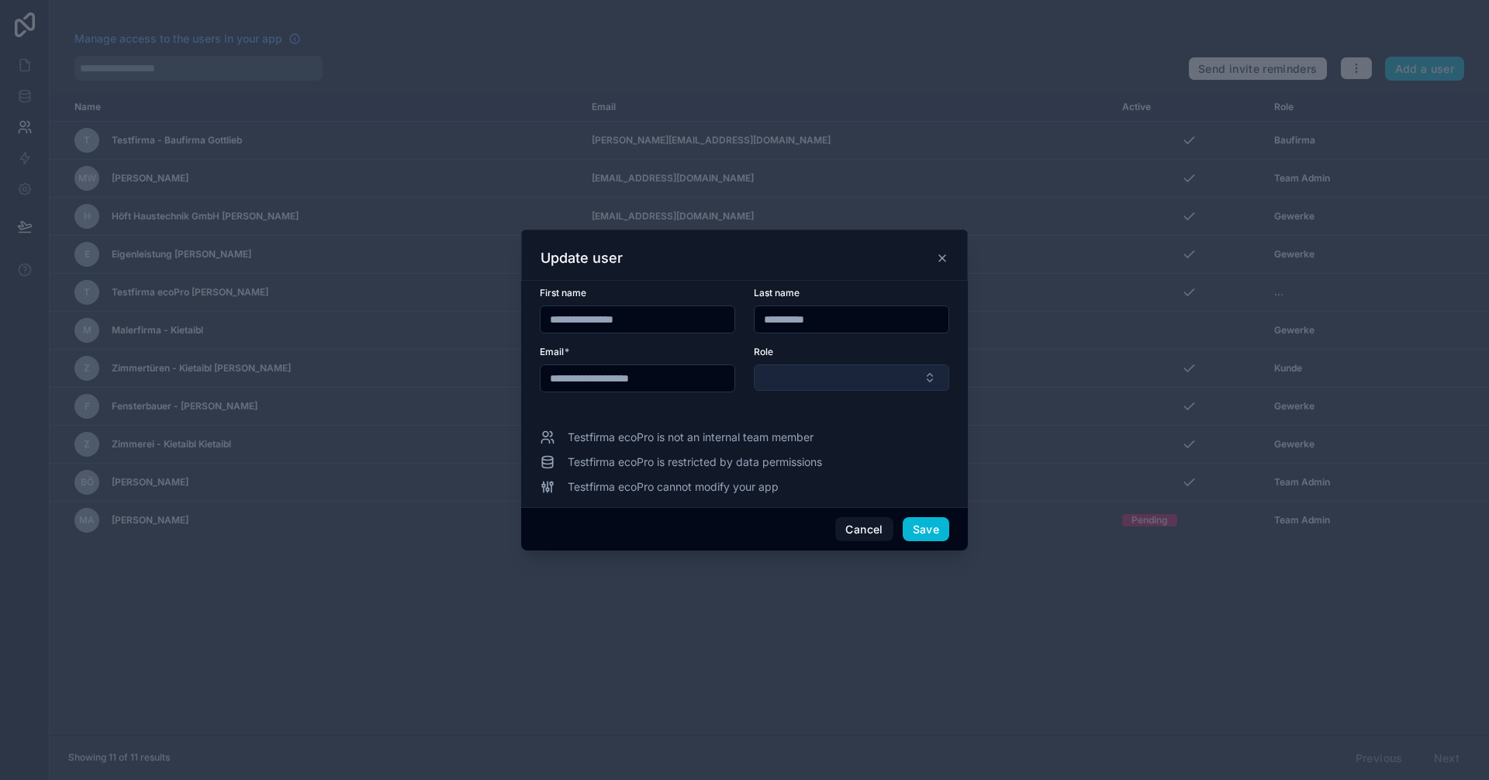
click at [838, 378] on button "Select Button" at bounding box center [851, 377] width 195 height 26
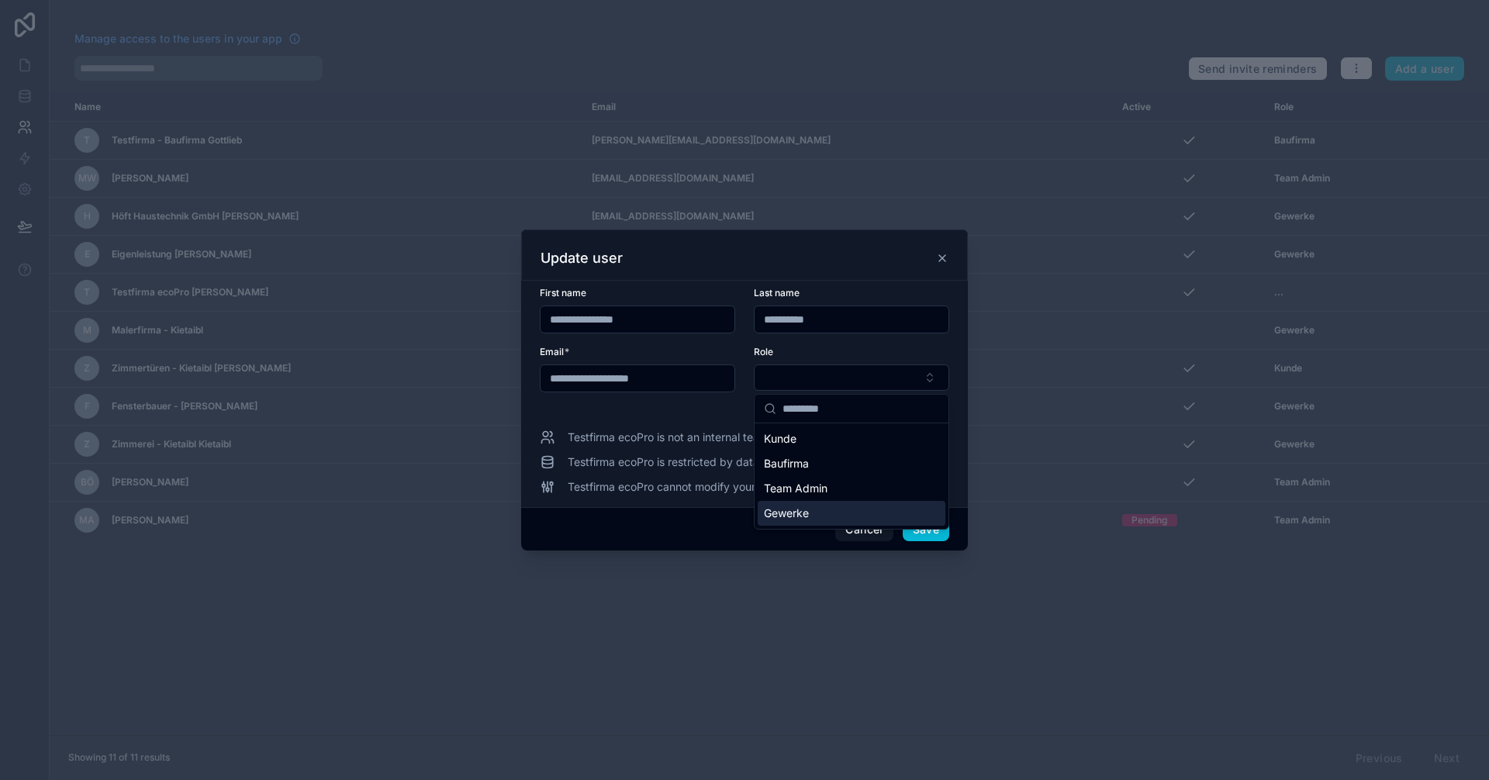
click at [788, 517] on span "Gewerke" at bounding box center [786, 514] width 45 height 16
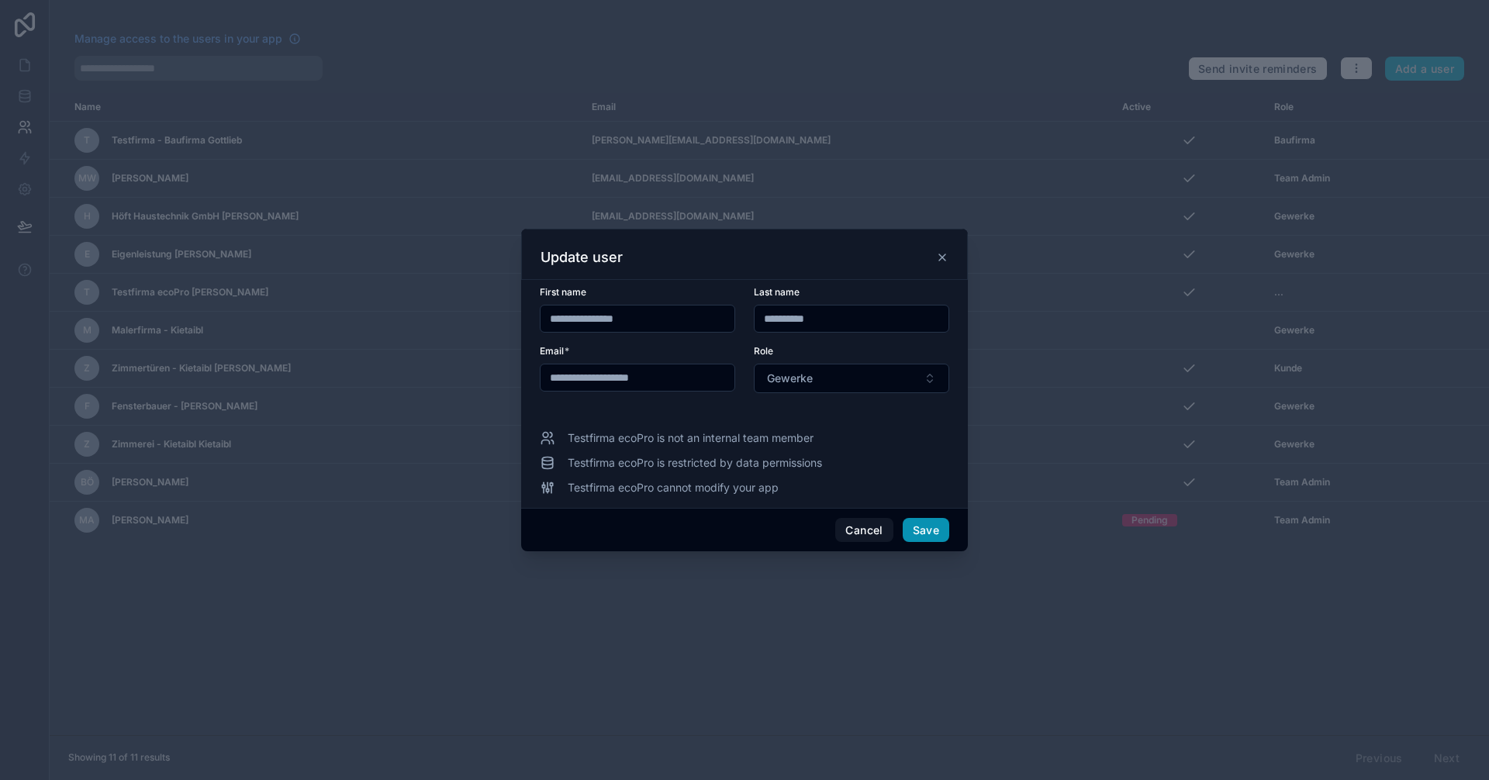
click at [936, 533] on button "Save" at bounding box center [926, 530] width 47 height 25
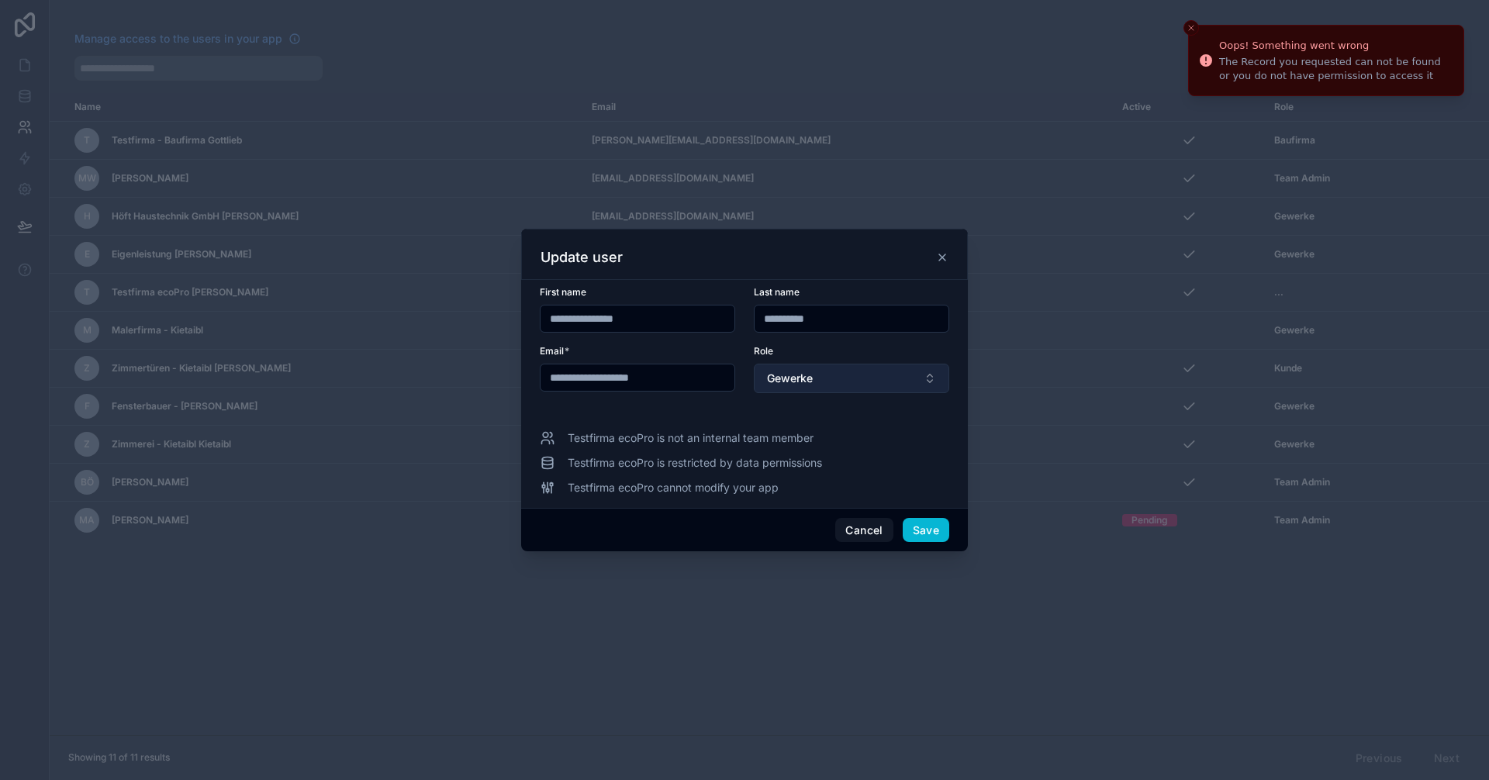
click at [864, 365] on button "Gewerke" at bounding box center [851, 378] width 195 height 29
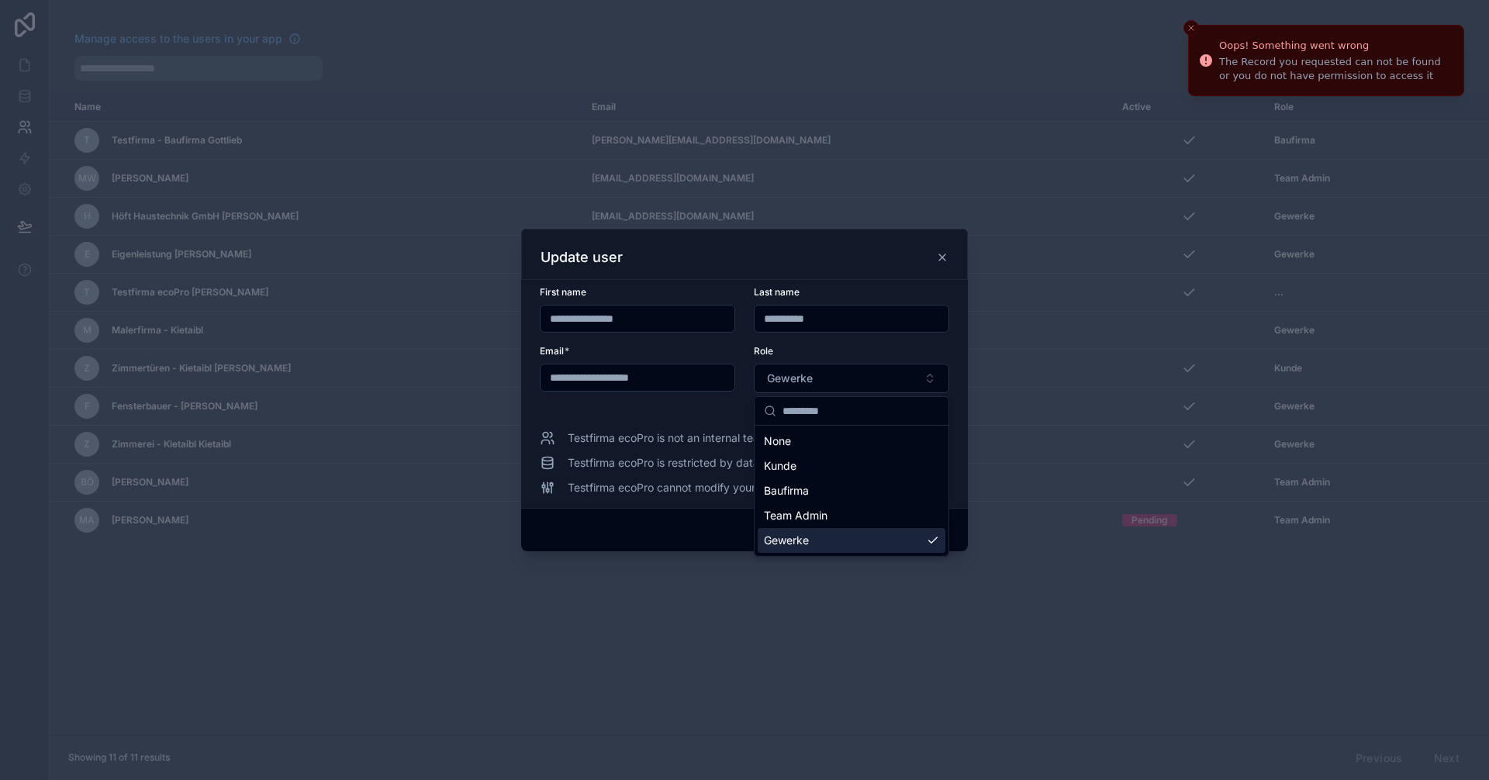
click at [911, 623] on div at bounding box center [744, 390] width 1489 height 780
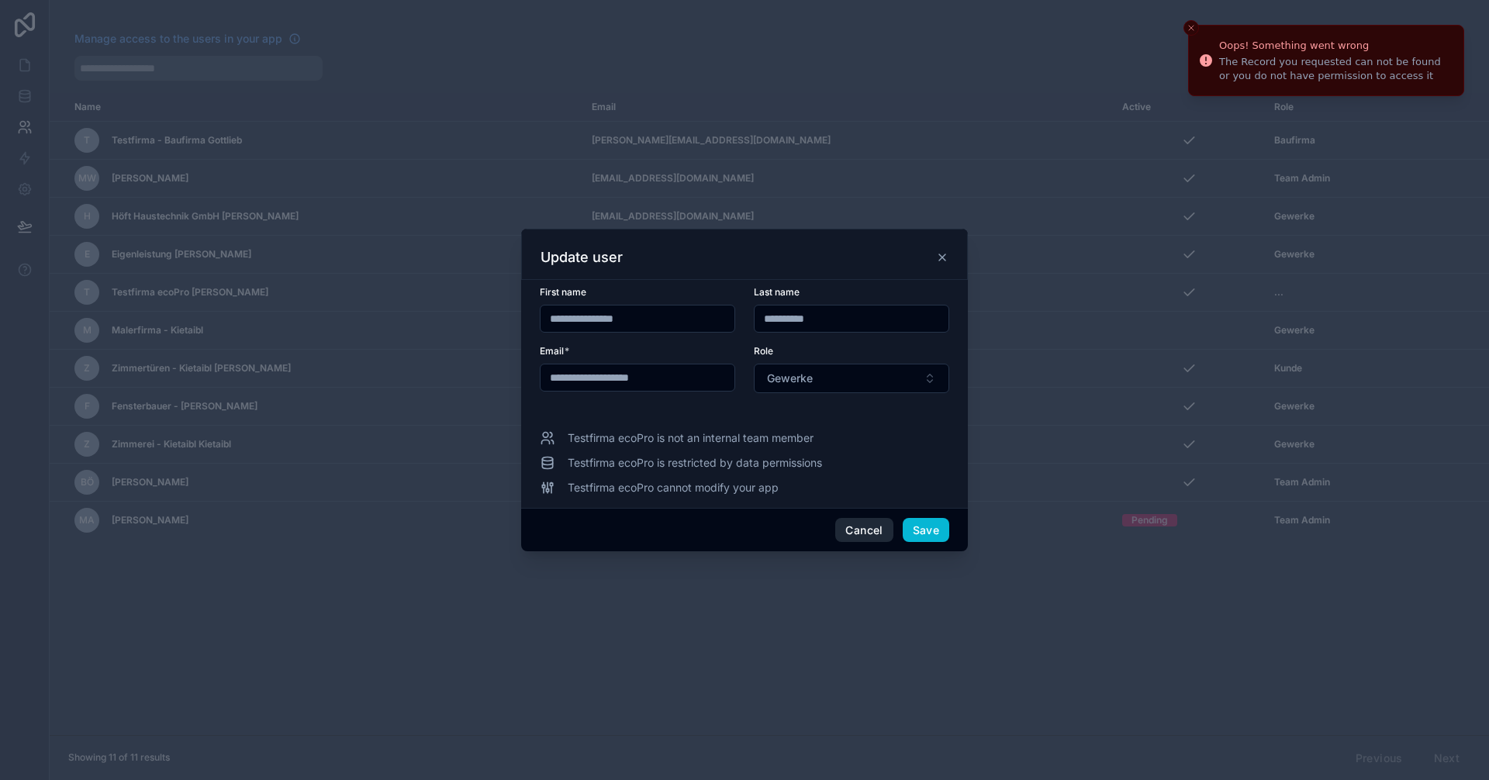
click at [868, 522] on button "Cancel" at bounding box center [863, 530] width 57 height 25
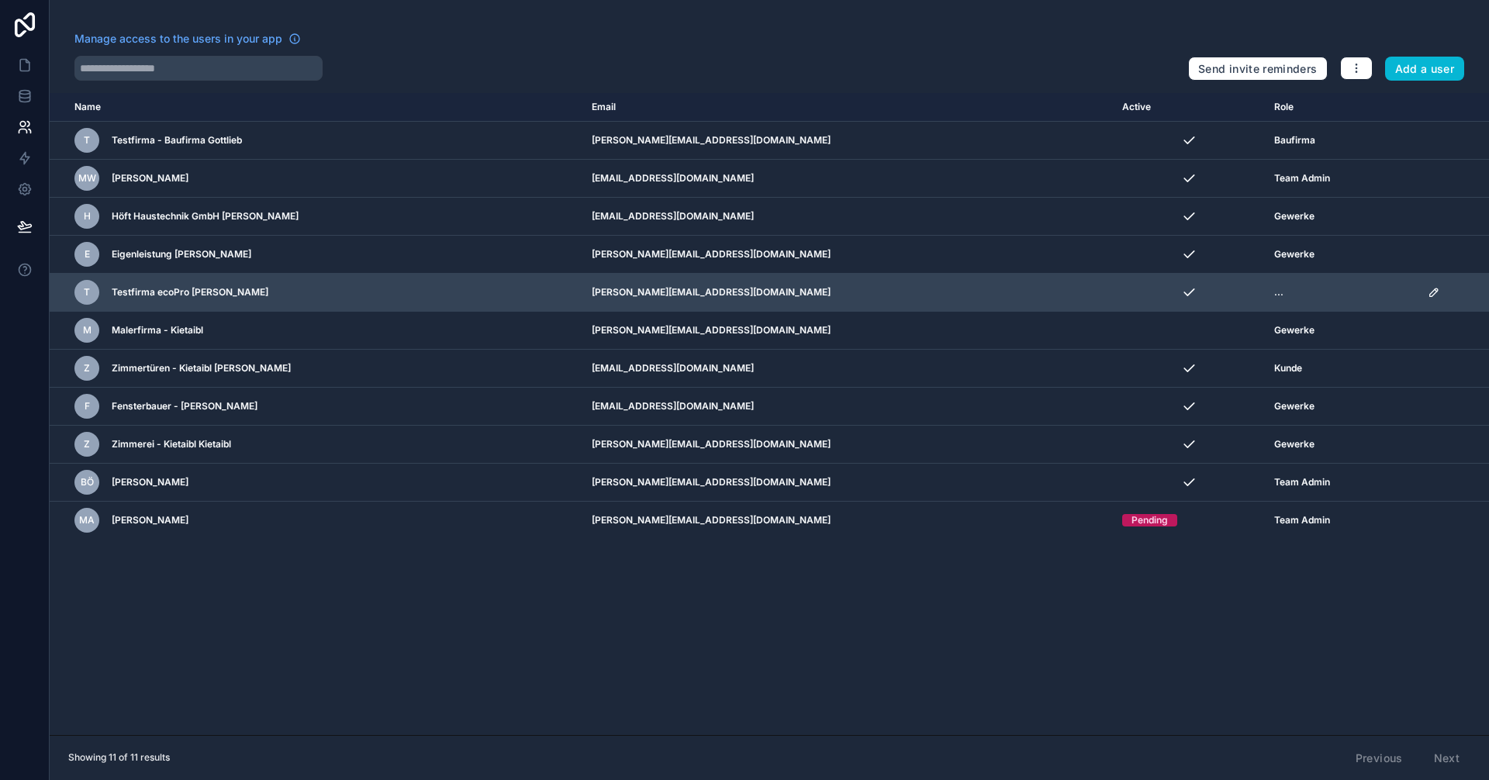
click at [1274, 289] on span "..." at bounding box center [1278, 292] width 9 height 12
click at [1430, 295] on icon "scrollable content" at bounding box center [1434, 292] width 8 height 8
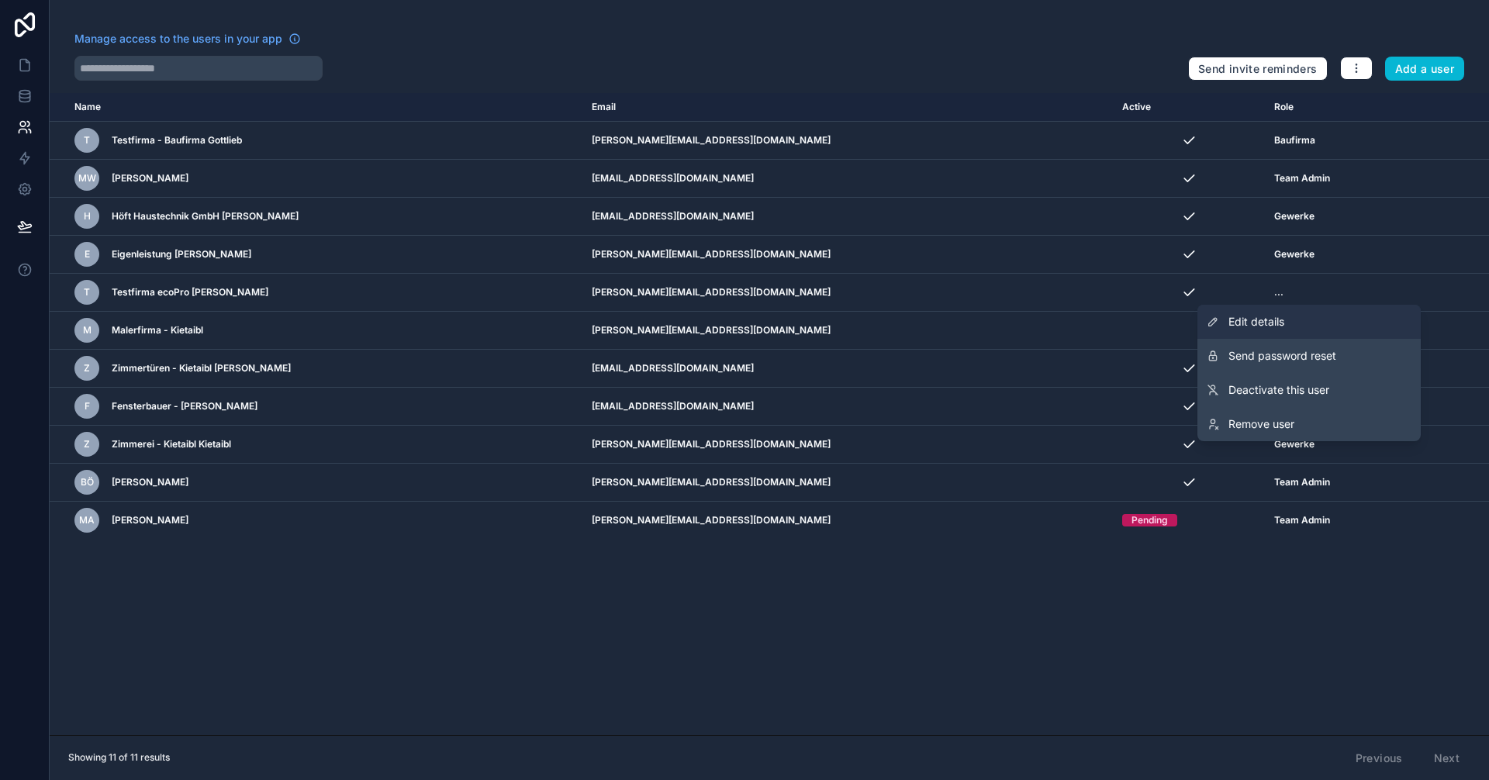
click at [1255, 329] on span "Edit details" at bounding box center [1256, 322] width 56 height 16
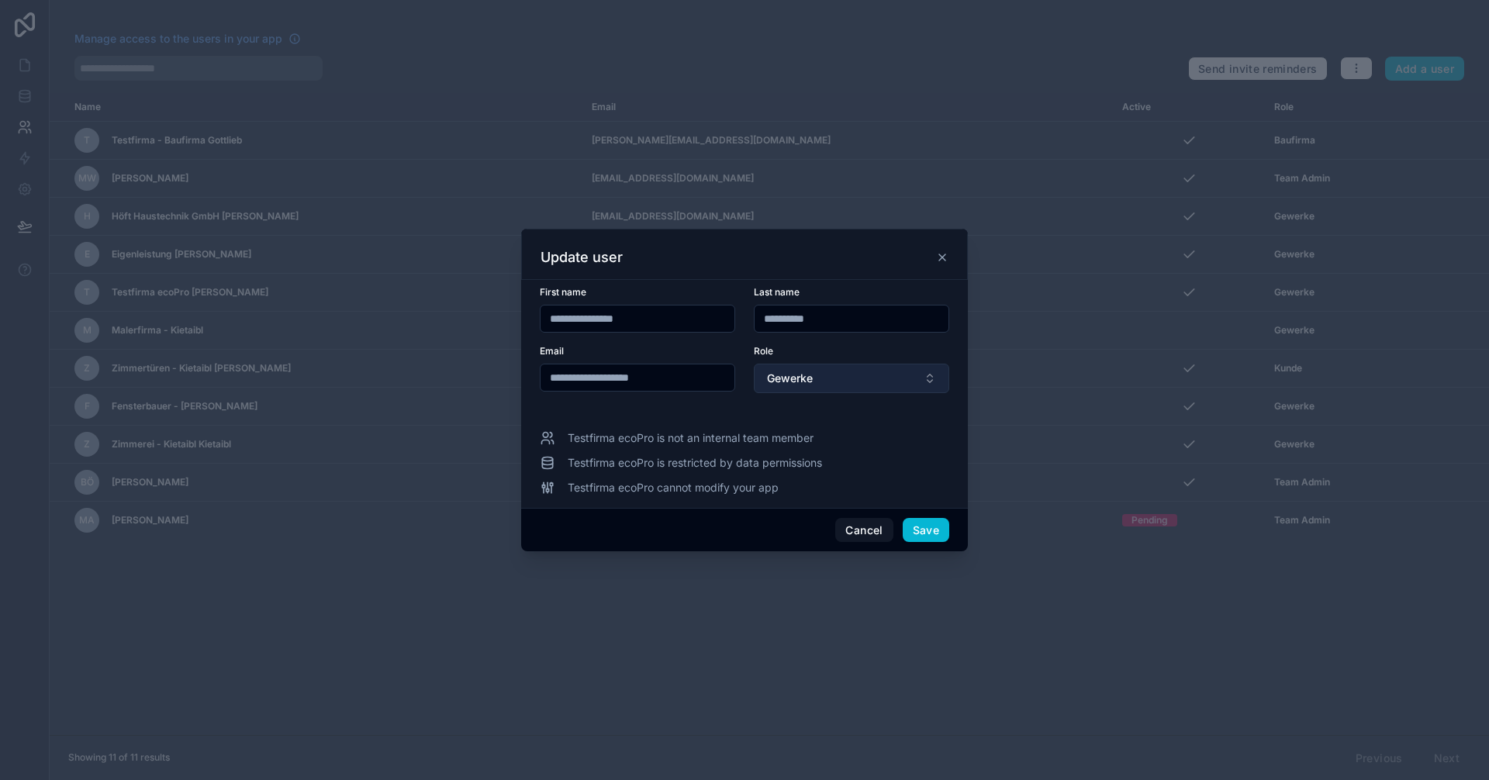
click at [880, 371] on button "Gewerke" at bounding box center [851, 378] width 195 height 29
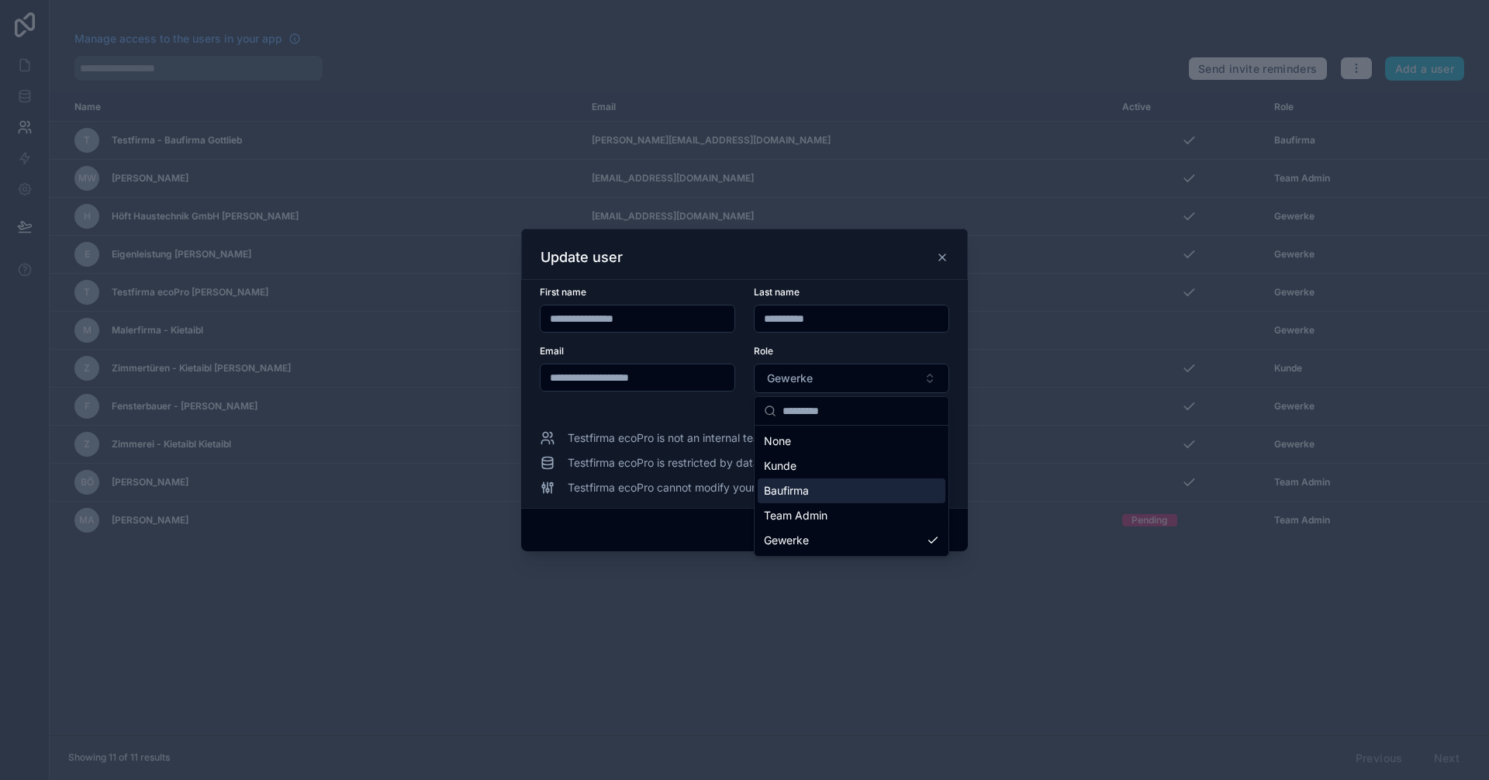
drag, startPoint x: 813, startPoint y: 520, endPoint x: 813, endPoint y: 496, distance: 23.3
click at [813, 496] on div "None [PERSON_NAME] Baufirma Team Admin Gewerke" at bounding box center [852, 491] width 188 height 124
click at [813, 496] on div "Baufirma" at bounding box center [852, 490] width 188 height 25
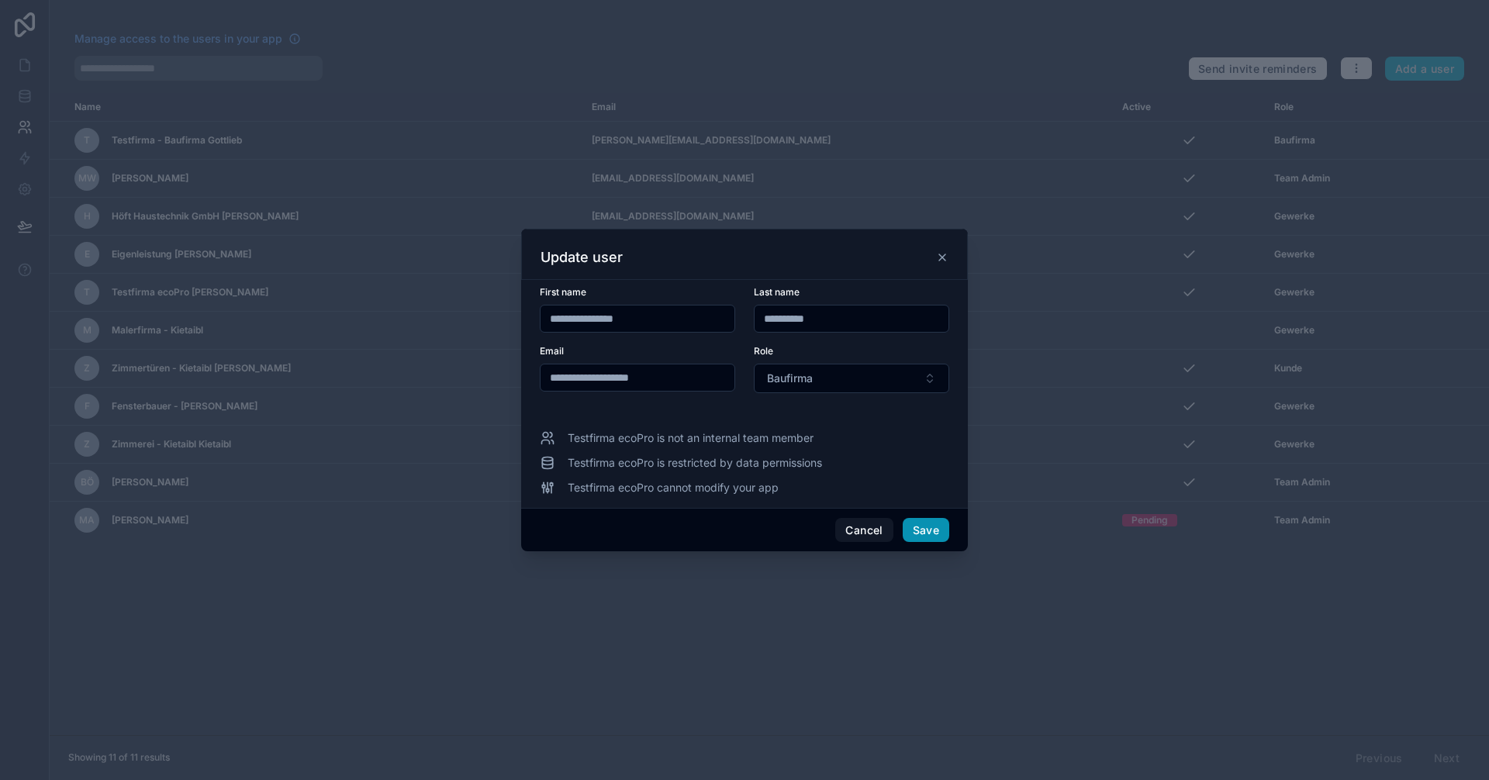
click at [917, 520] on button "Save" at bounding box center [926, 530] width 47 height 25
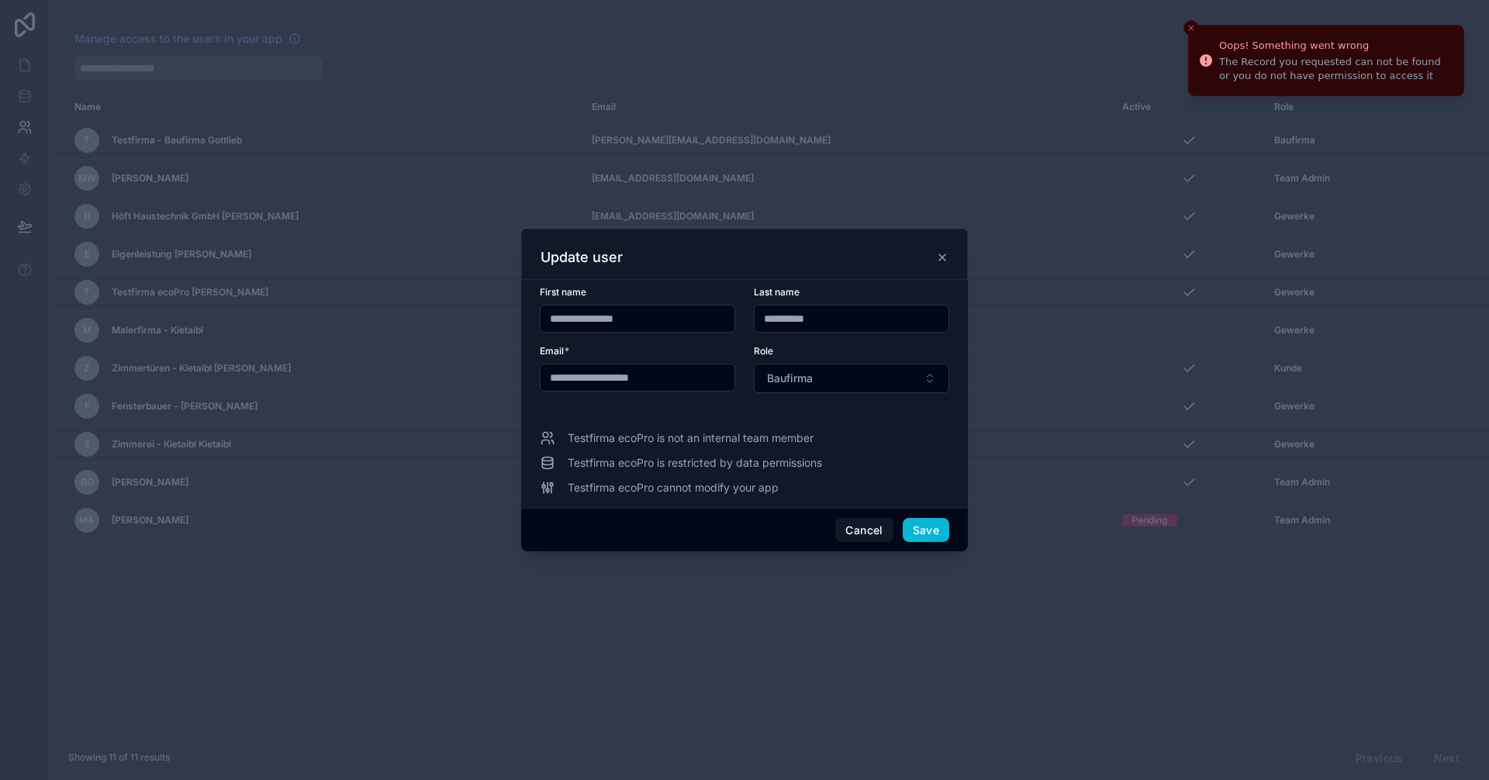
click at [953, 572] on div at bounding box center [744, 390] width 1489 height 780
click at [937, 251] on icon at bounding box center [942, 257] width 12 height 12
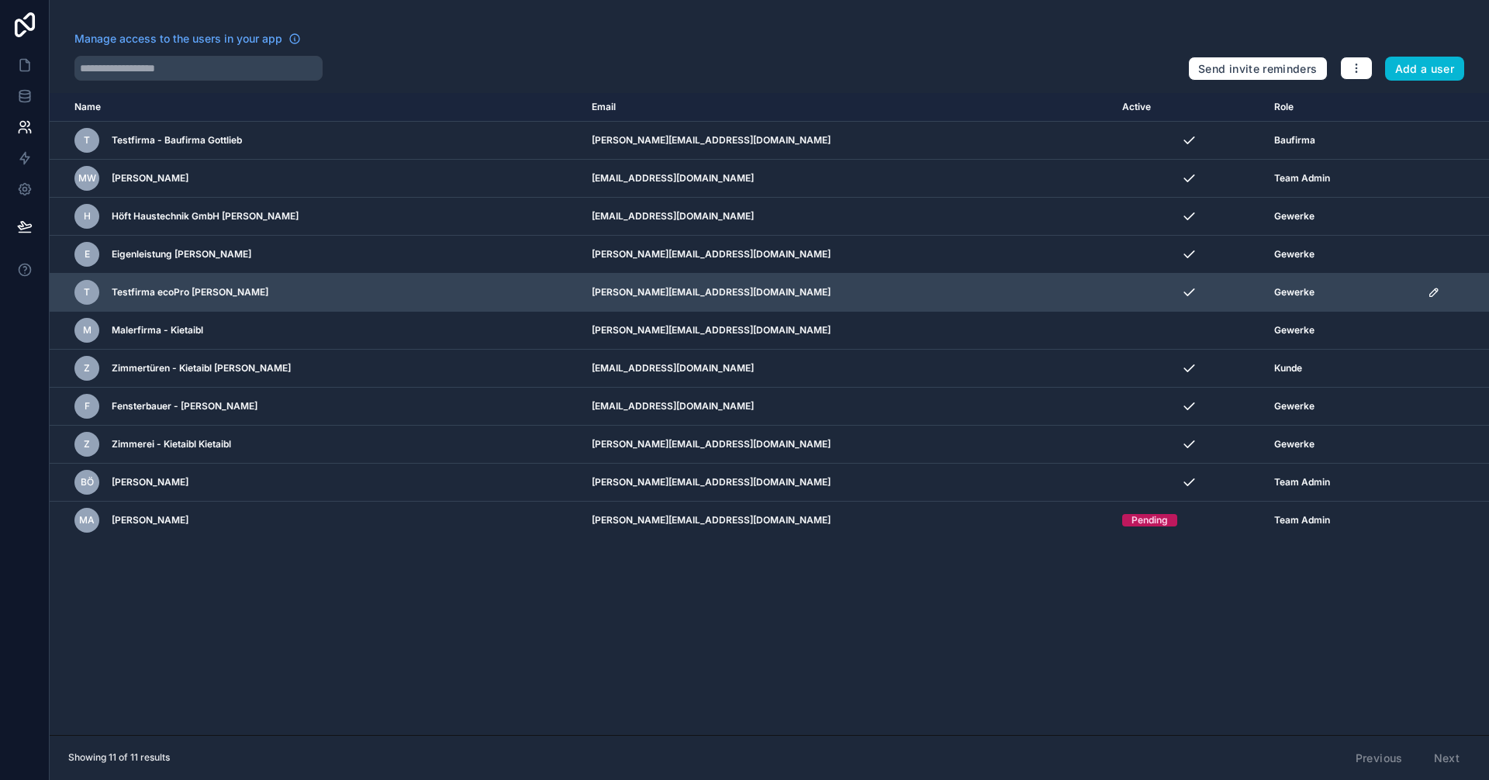
click at [1428, 288] on icon "scrollable content" at bounding box center [1434, 292] width 12 height 12
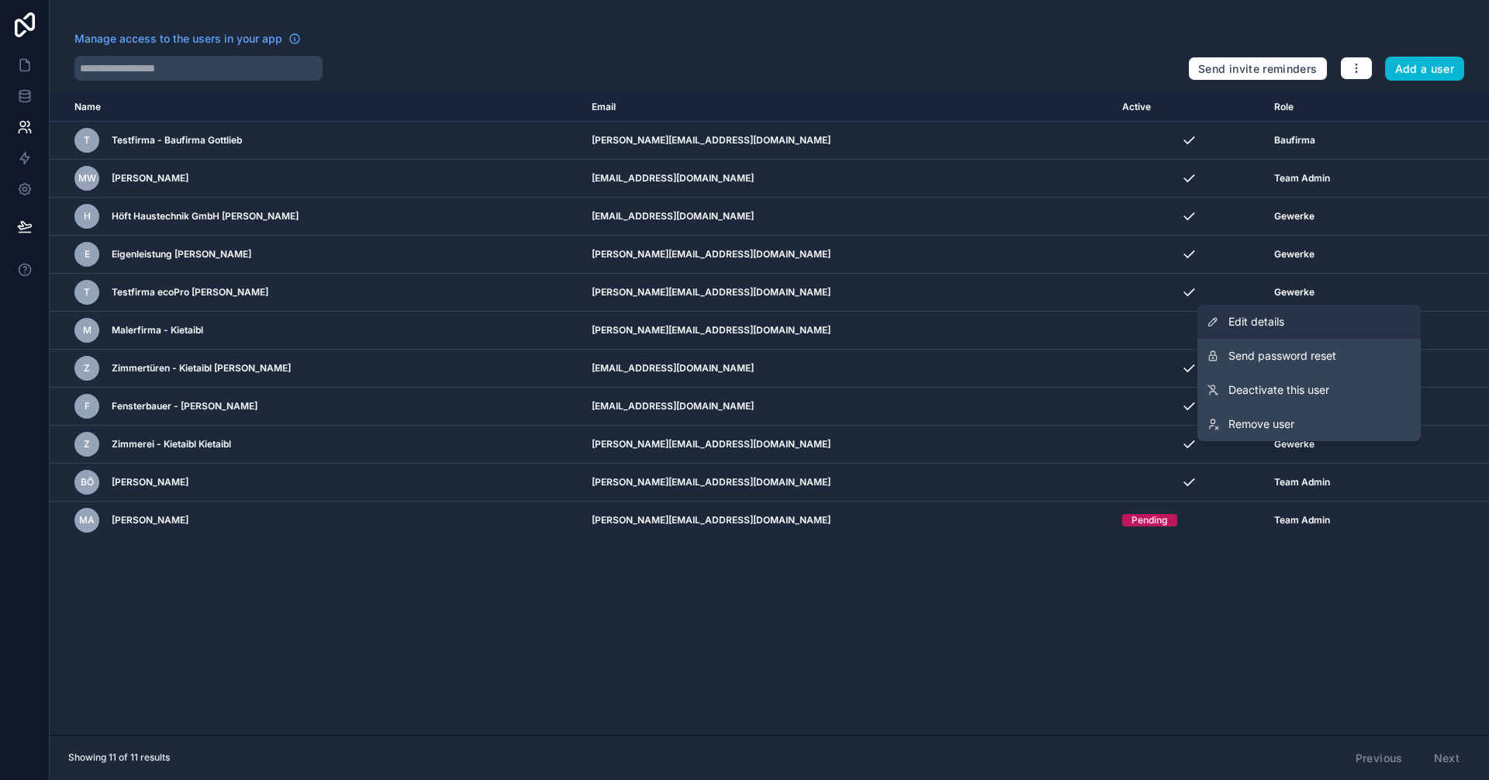
click at [1261, 318] on span "Edit details" at bounding box center [1256, 322] width 56 height 16
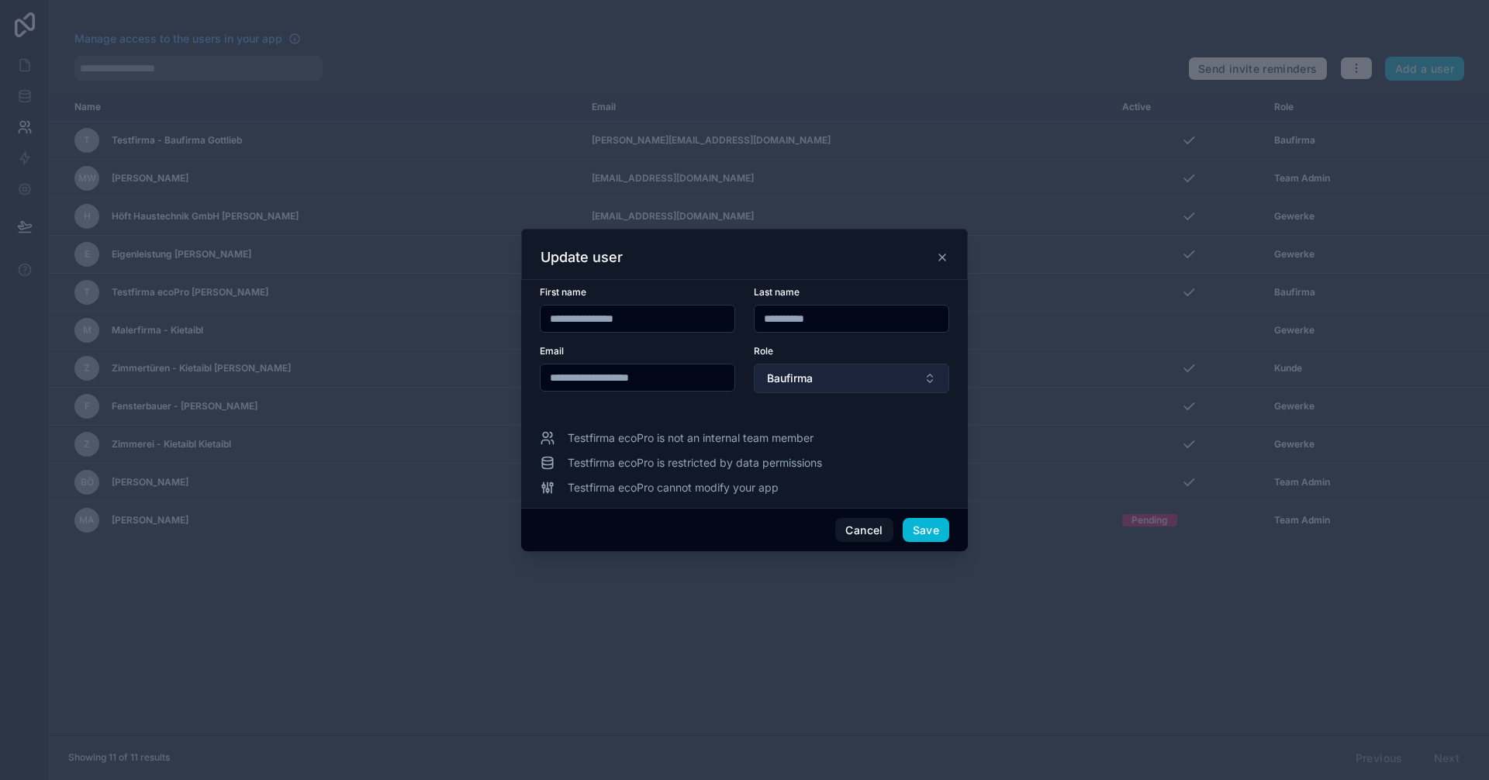
click at [799, 384] on span "Baufirma" at bounding box center [790, 379] width 46 height 16
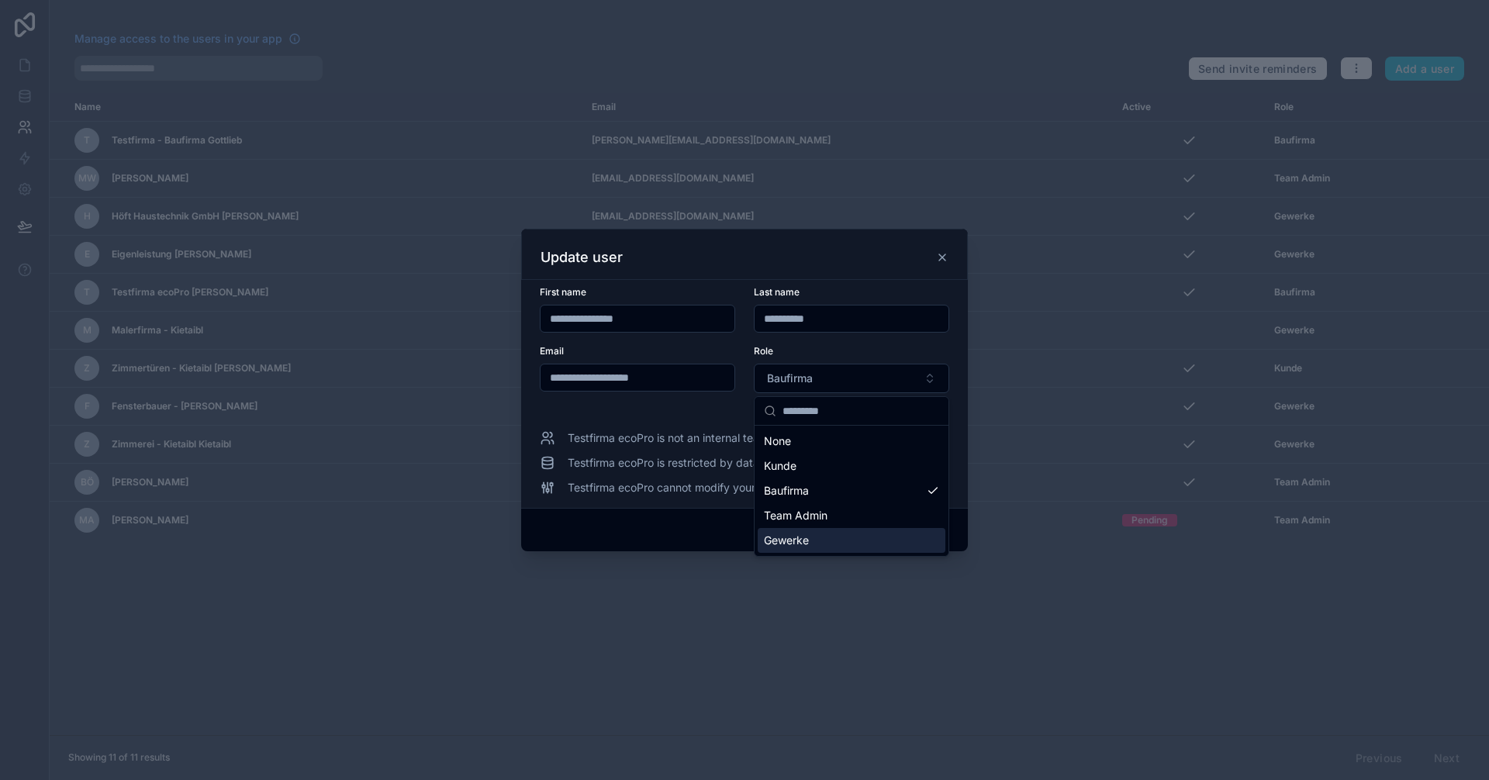
click at [796, 539] on span "Gewerke" at bounding box center [786, 541] width 45 height 16
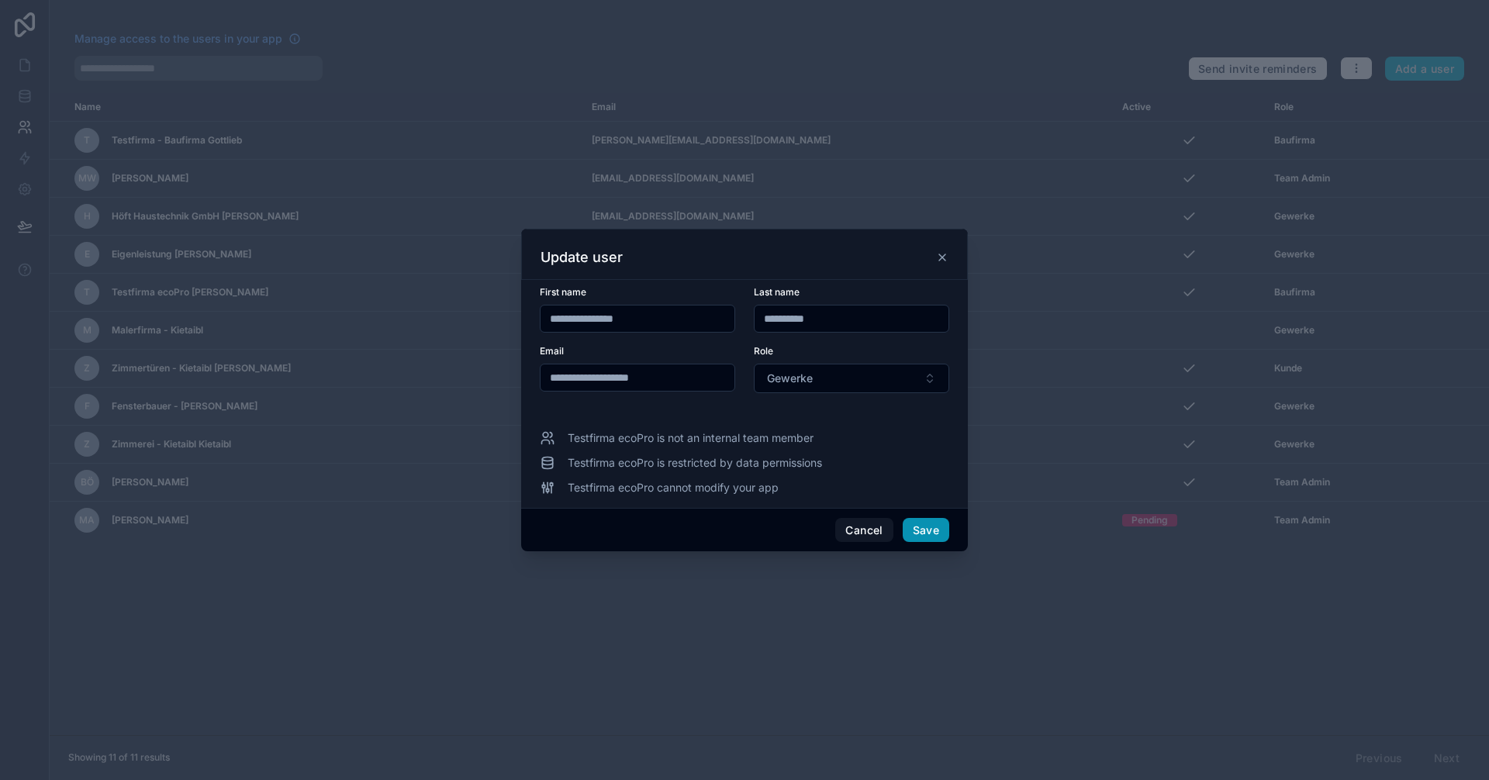
click at [937, 528] on button "Save" at bounding box center [926, 530] width 47 height 25
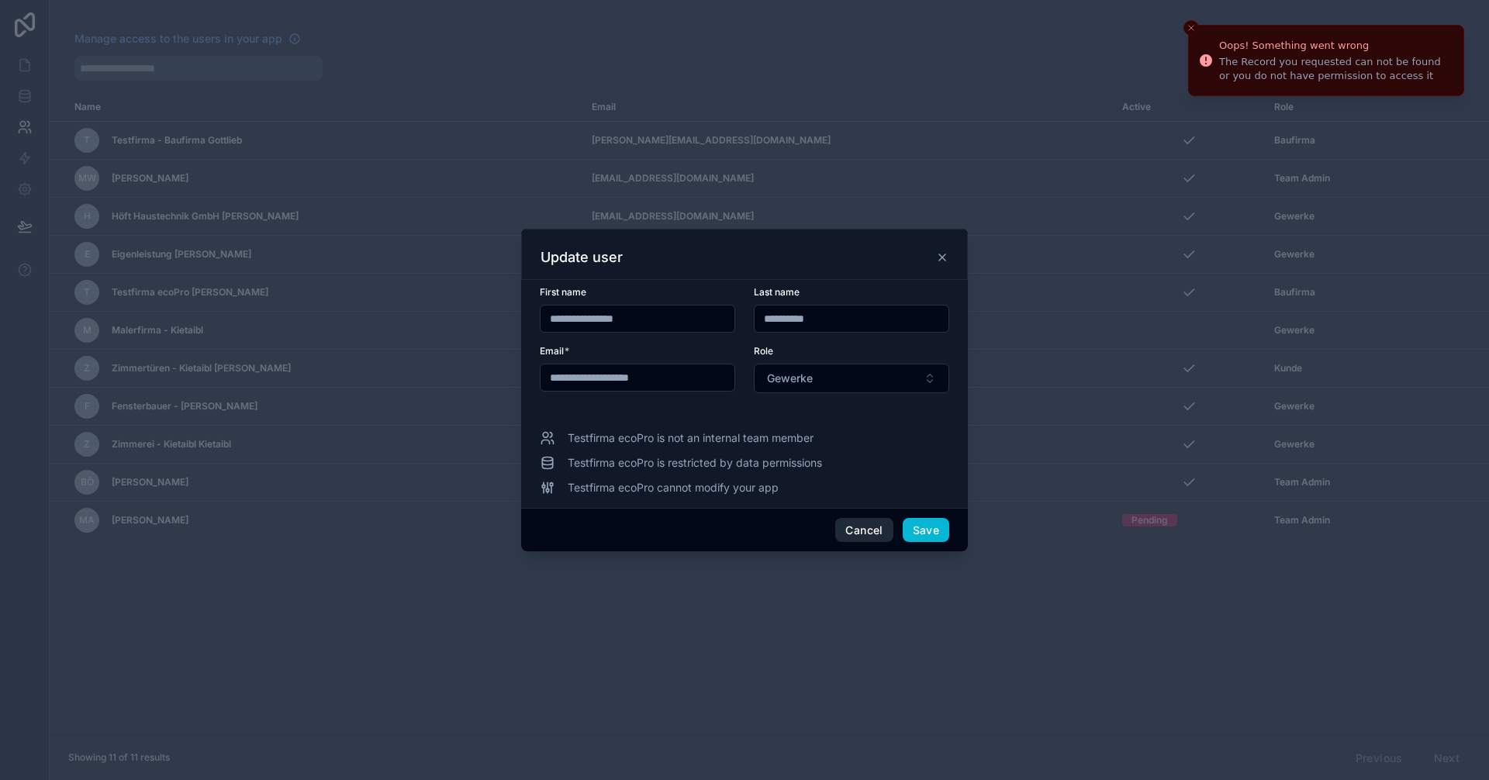
click at [848, 529] on button "Cancel" at bounding box center [863, 530] width 57 height 25
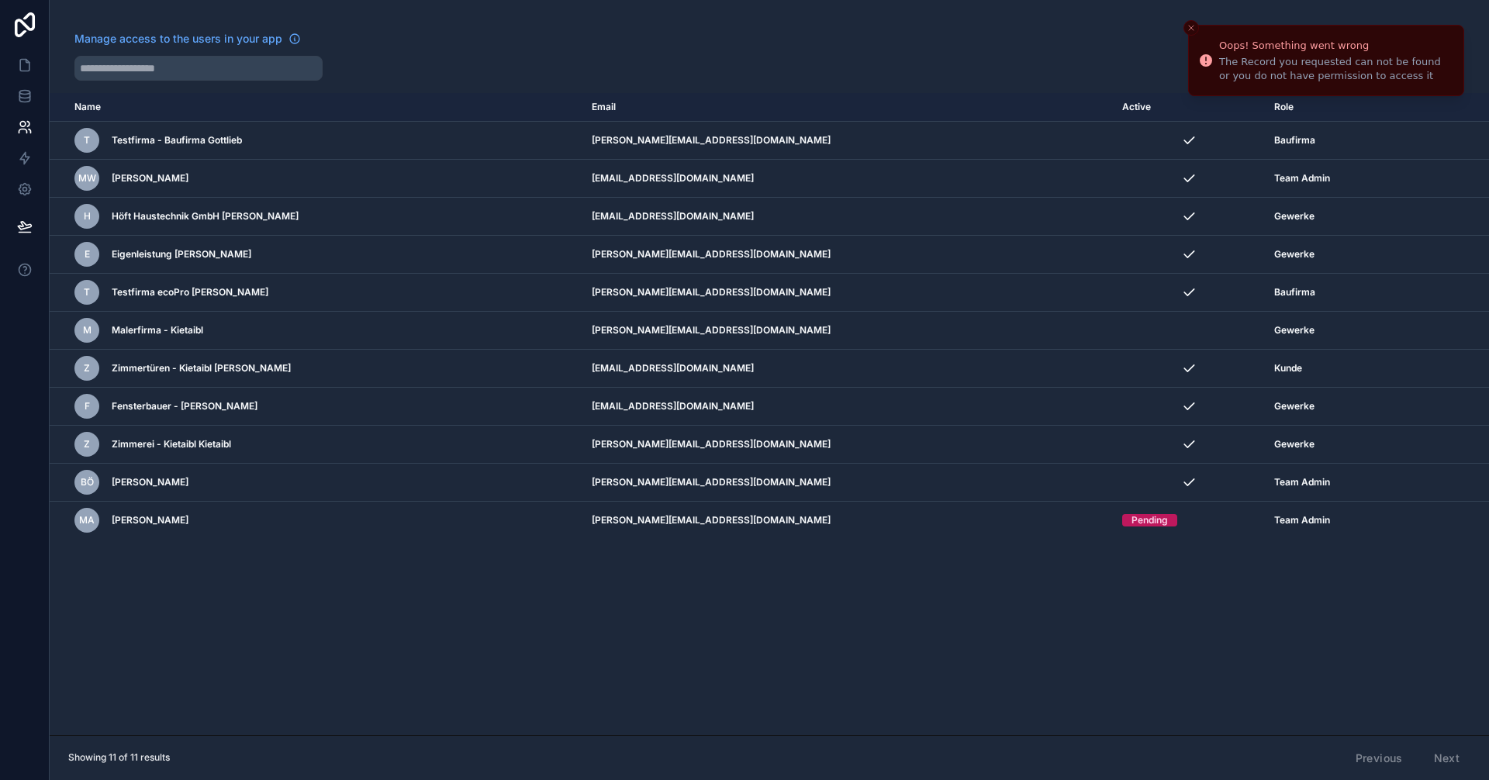
click at [1091, 634] on div "Name Email Active Role userTable.email T Testfirma - Baufirma Gottlieb alexande…" at bounding box center [769, 414] width 1439 height 642
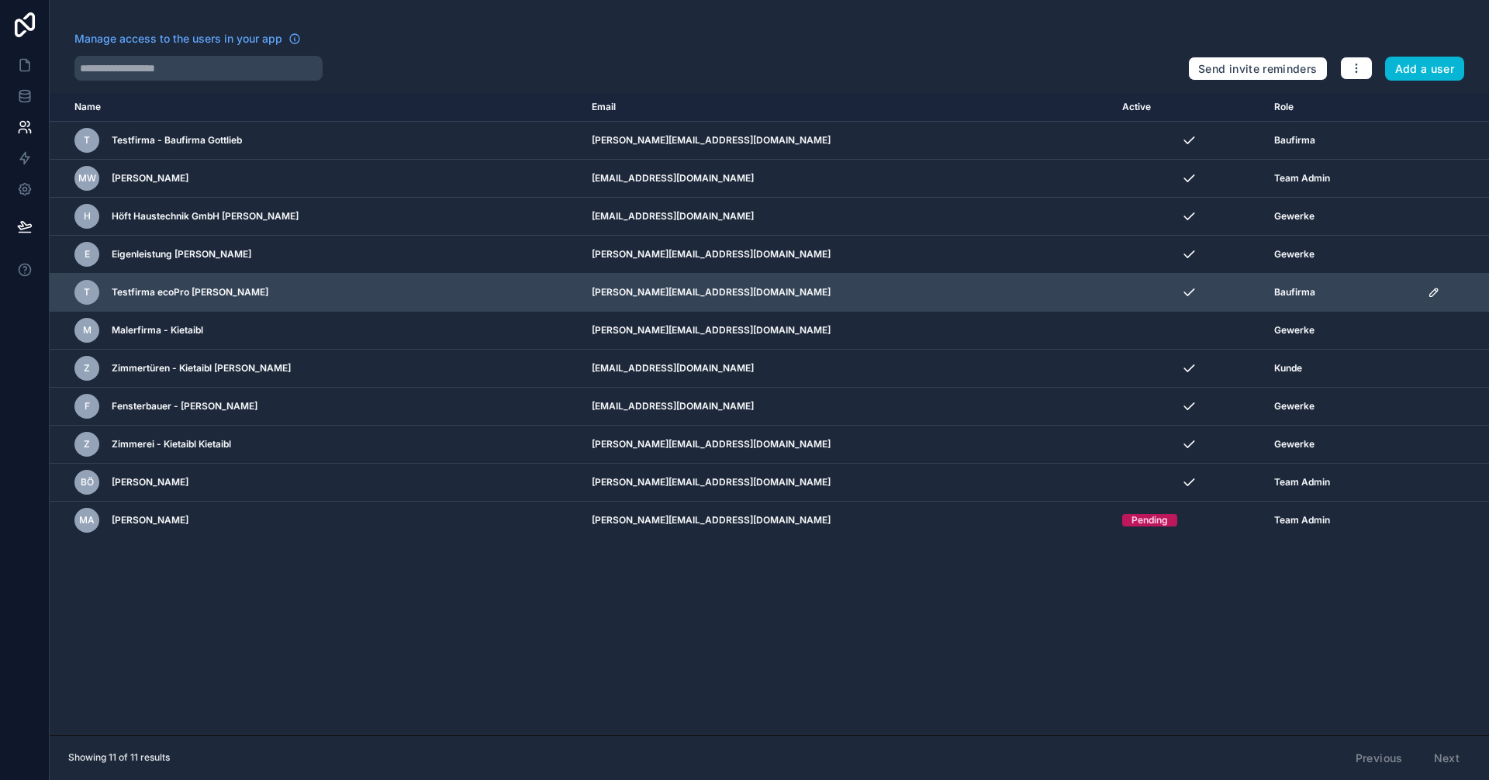
click at [1430, 292] on icon "scrollable content" at bounding box center [1434, 292] width 8 height 8
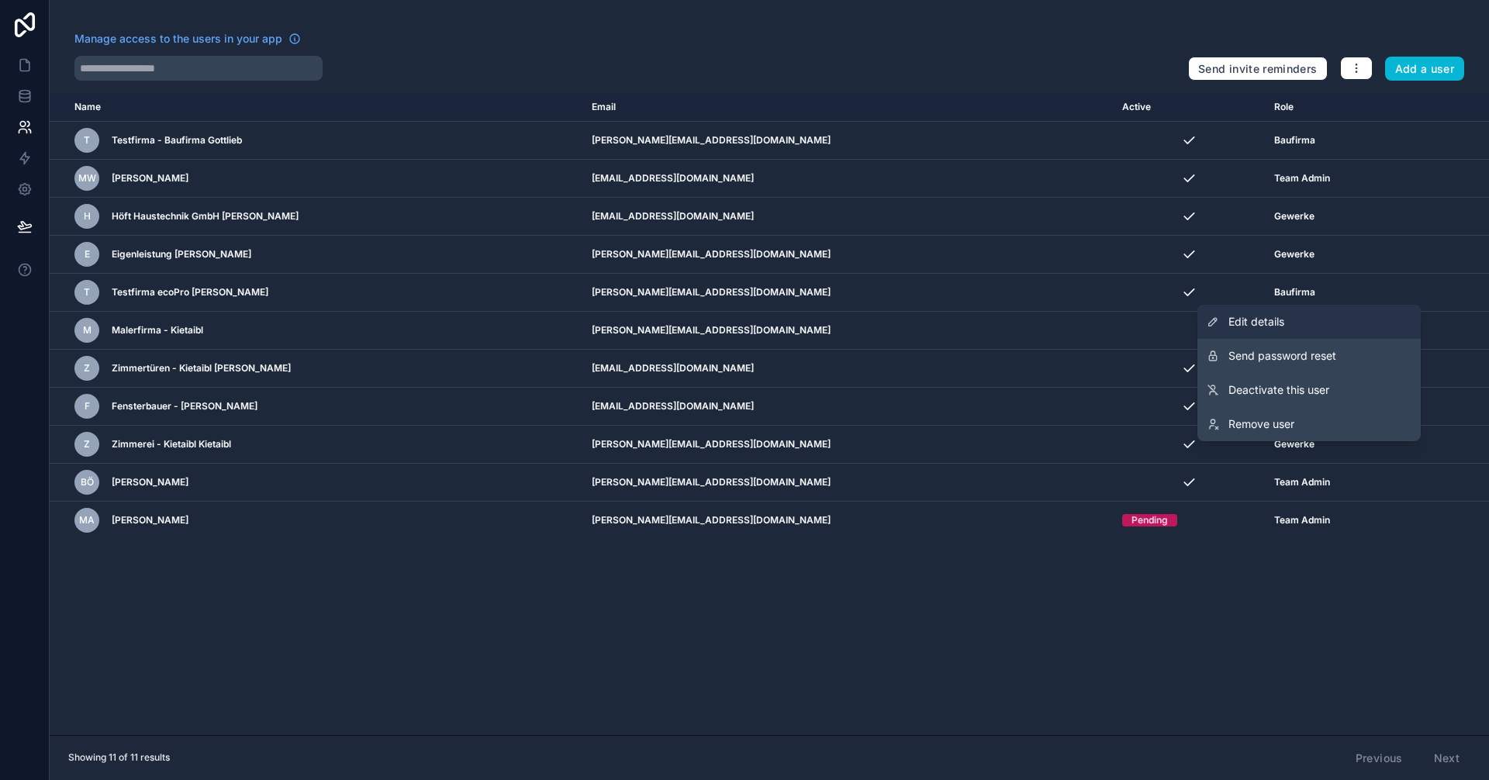
click at [1267, 330] on link "Edit details" at bounding box center [1308, 322] width 223 height 34
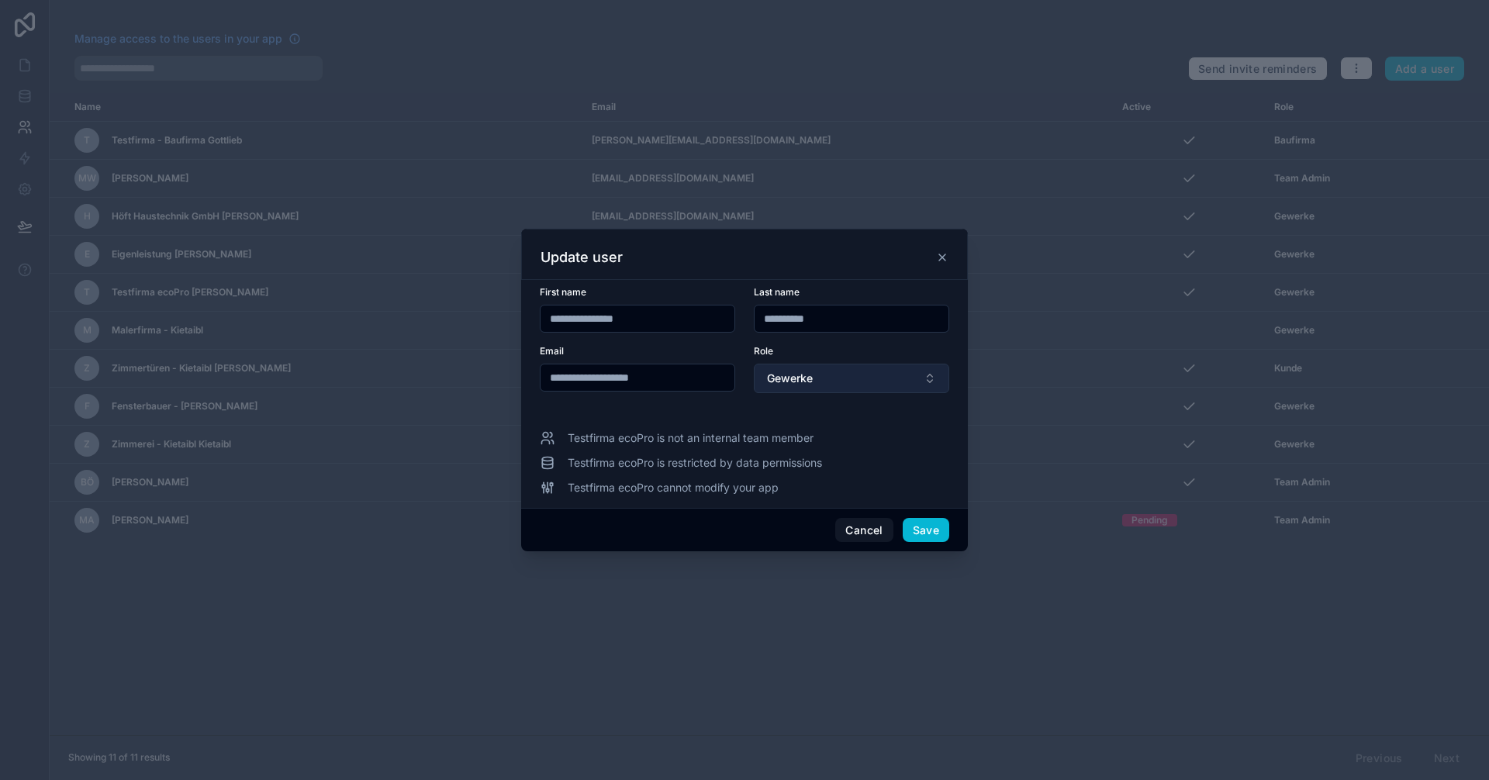
click at [861, 367] on button "Gewerke" at bounding box center [851, 378] width 195 height 29
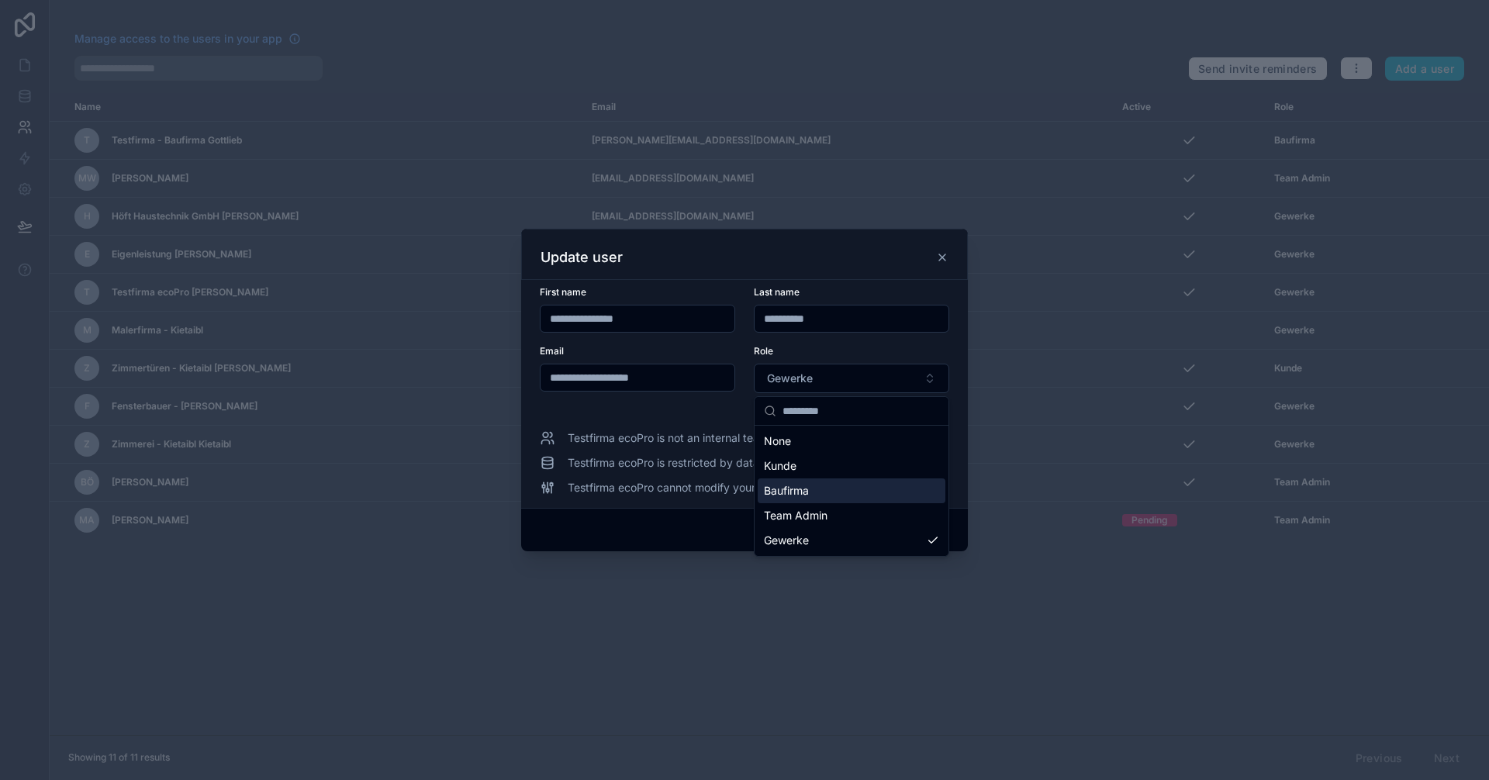
click at [808, 492] on span "Baufirma" at bounding box center [786, 491] width 45 height 16
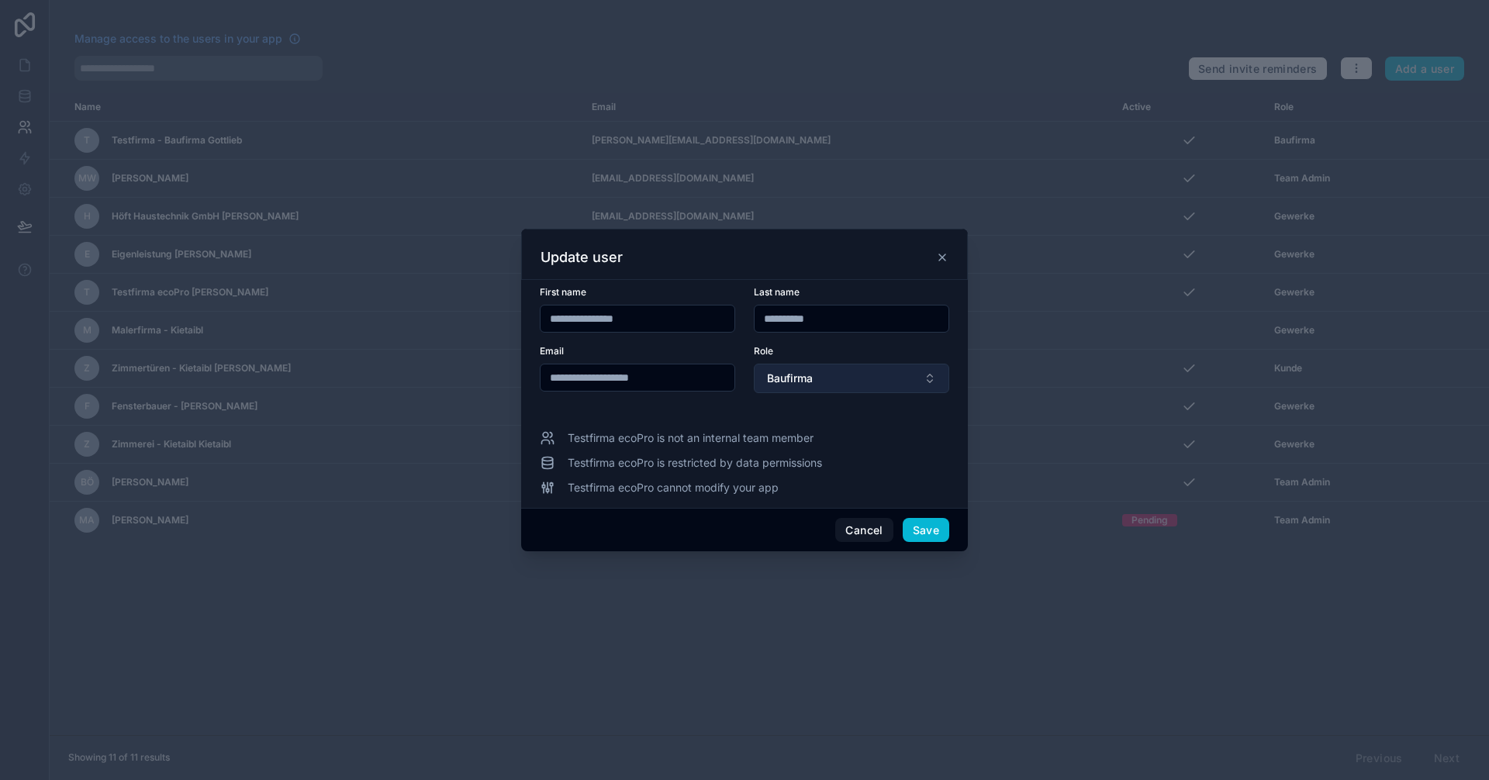
click at [850, 372] on button "Baufirma" at bounding box center [851, 378] width 195 height 29
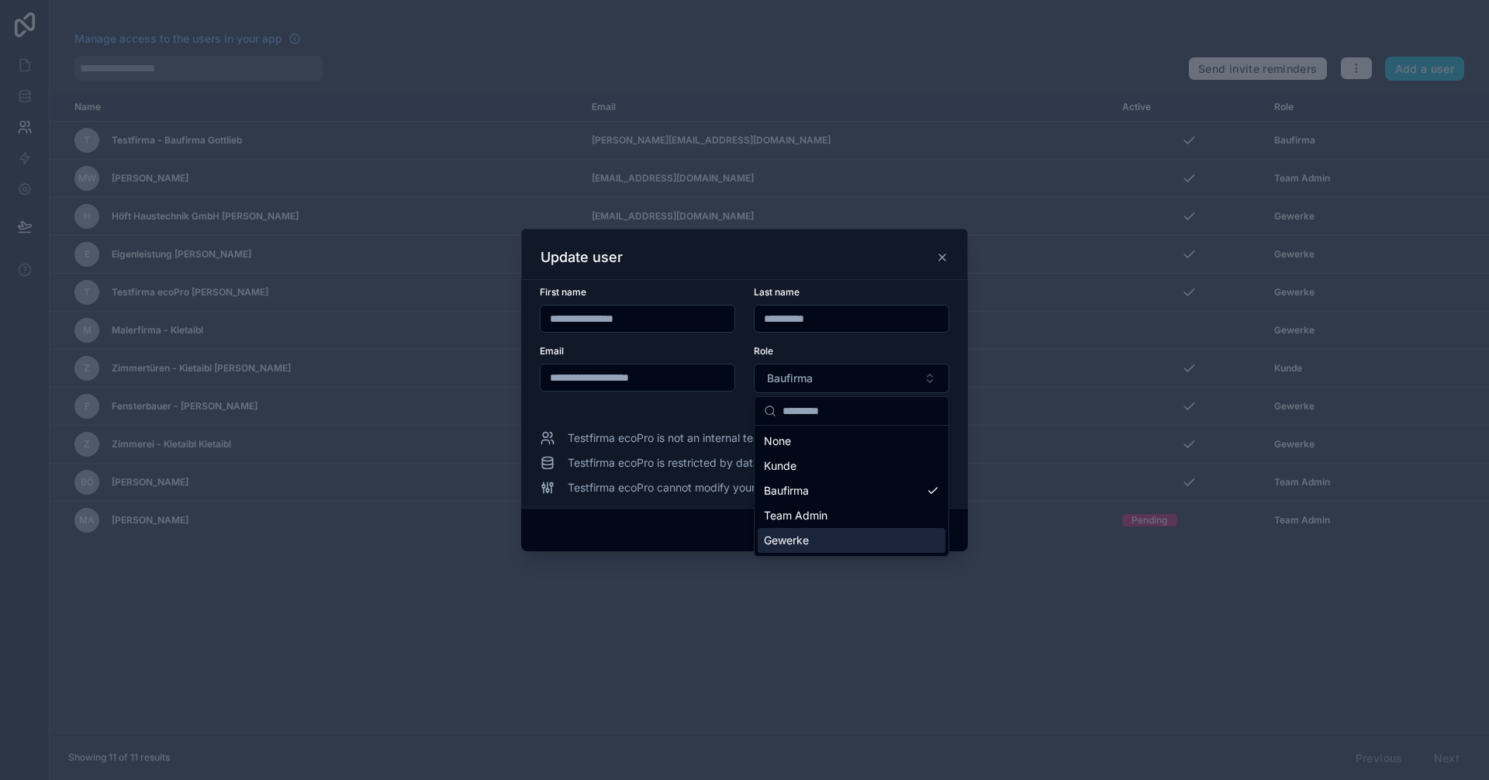
click at [820, 545] on div "Gewerke" at bounding box center [852, 540] width 188 height 25
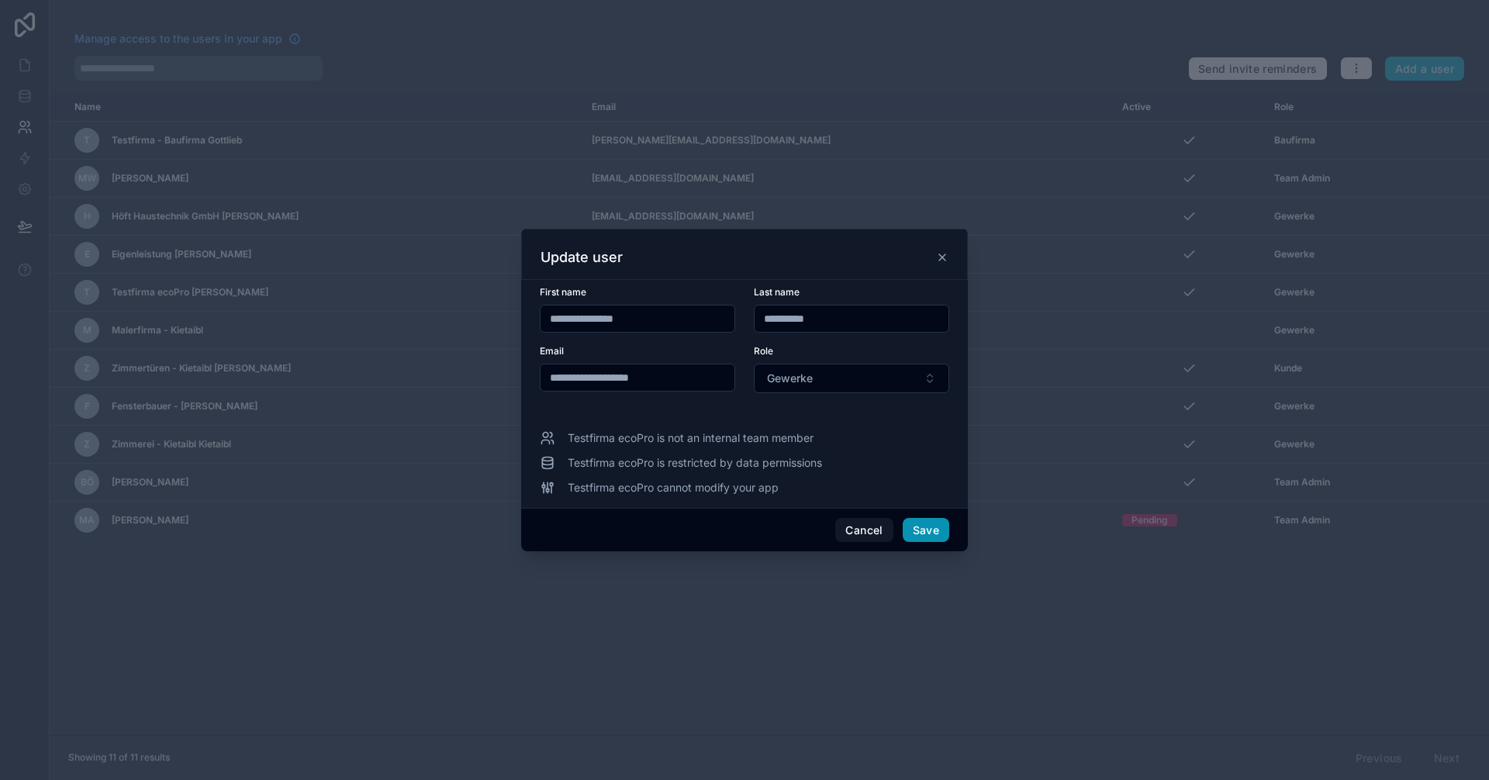
click at [925, 533] on button "Save" at bounding box center [926, 530] width 47 height 25
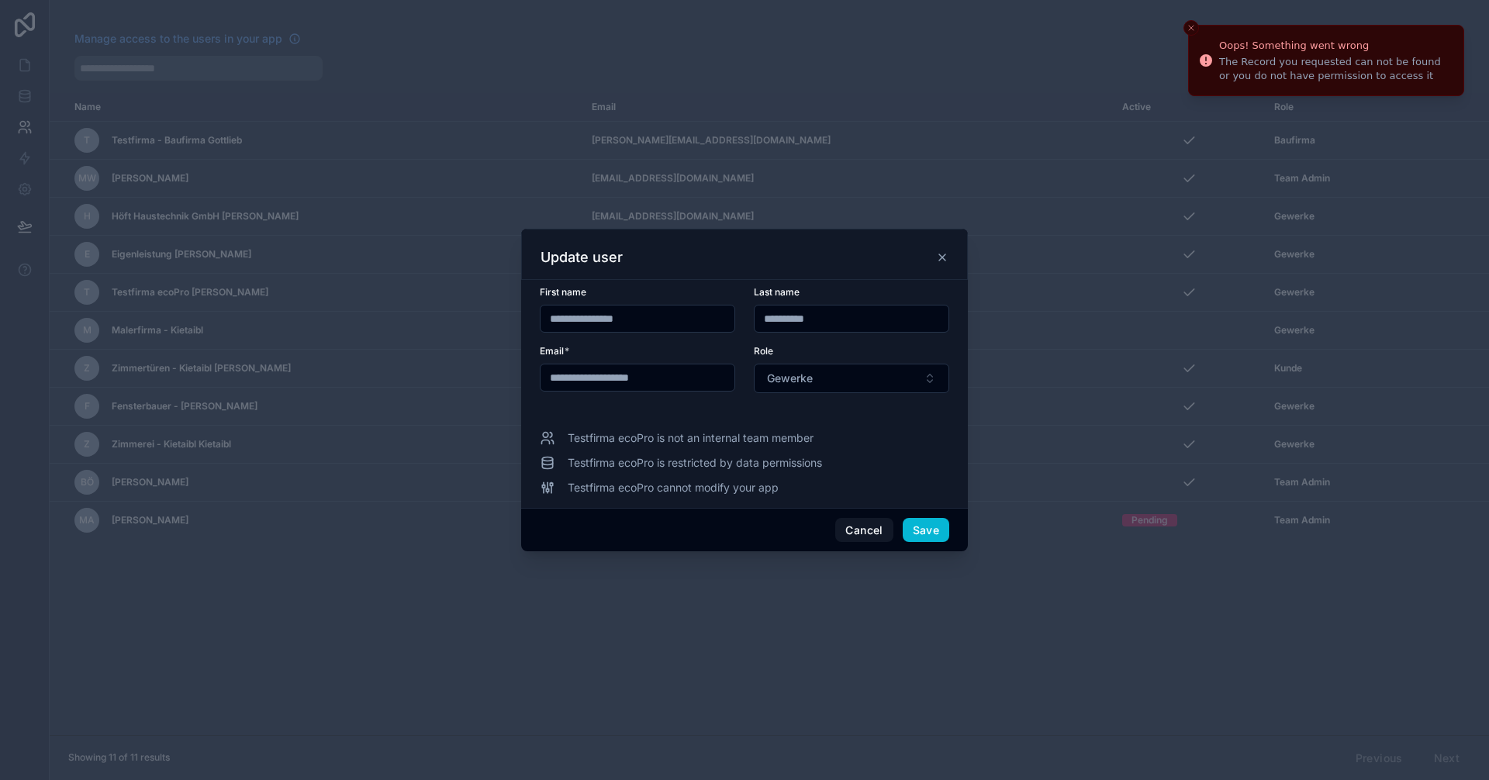
click at [899, 531] on div "Cancel Save" at bounding box center [744, 530] width 447 height 44
click at [868, 526] on button "Cancel" at bounding box center [863, 530] width 57 height 25
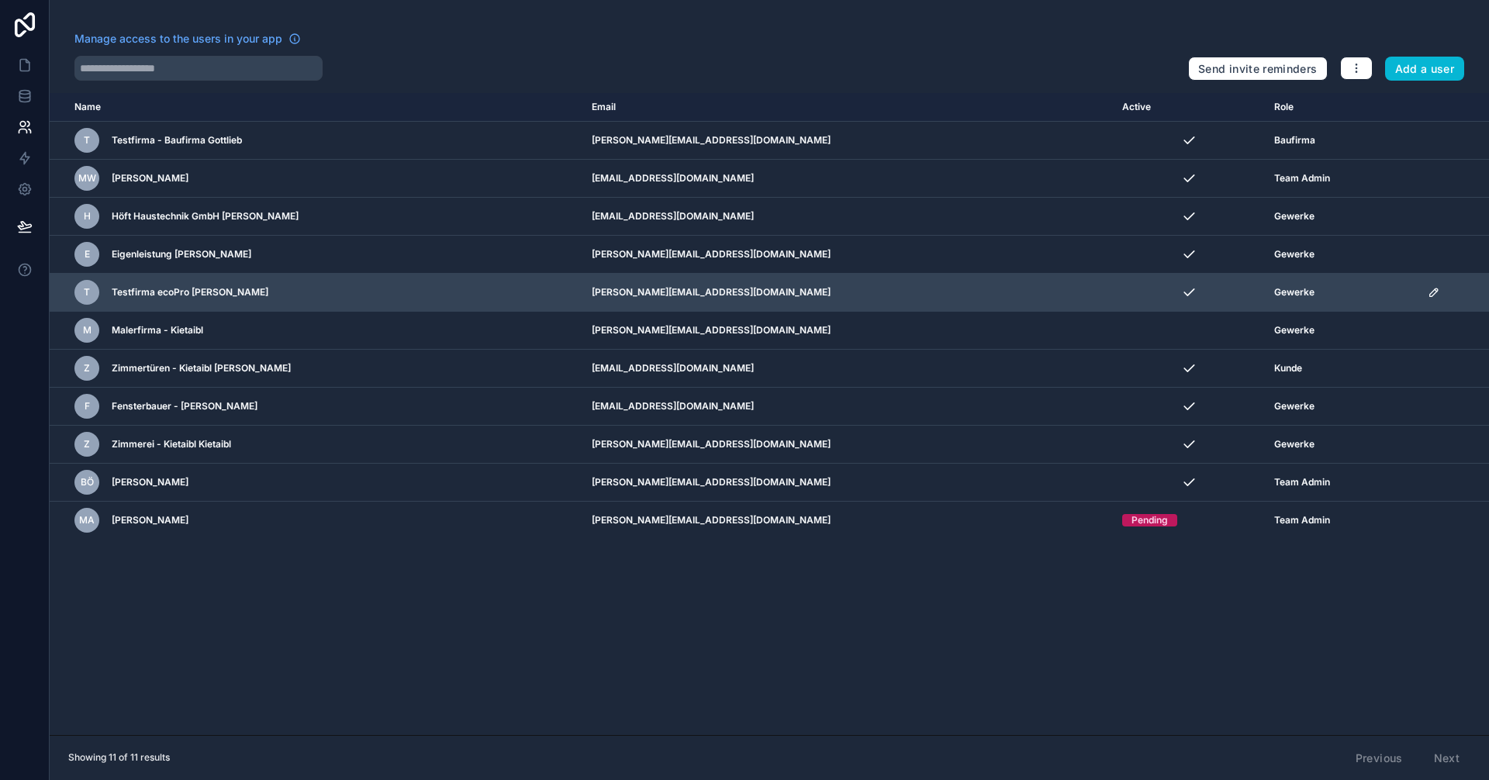
click at [1428, 296] on icon "scrollable content" at bounding box center [1434, 292] width 12 height 12
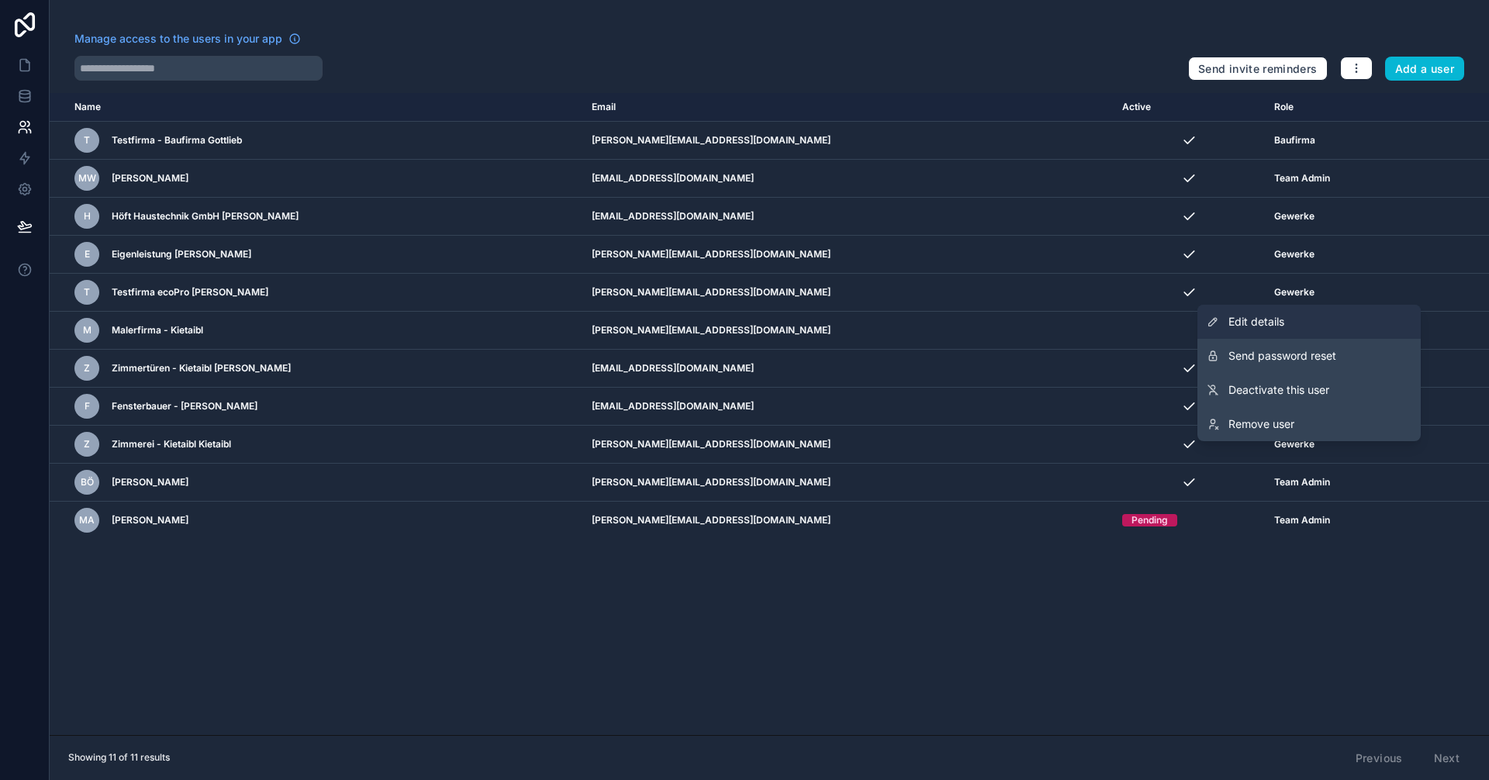
click at [1263, 321] on span "Edit details" at bounding box center [1256, 322] width 56 height 16
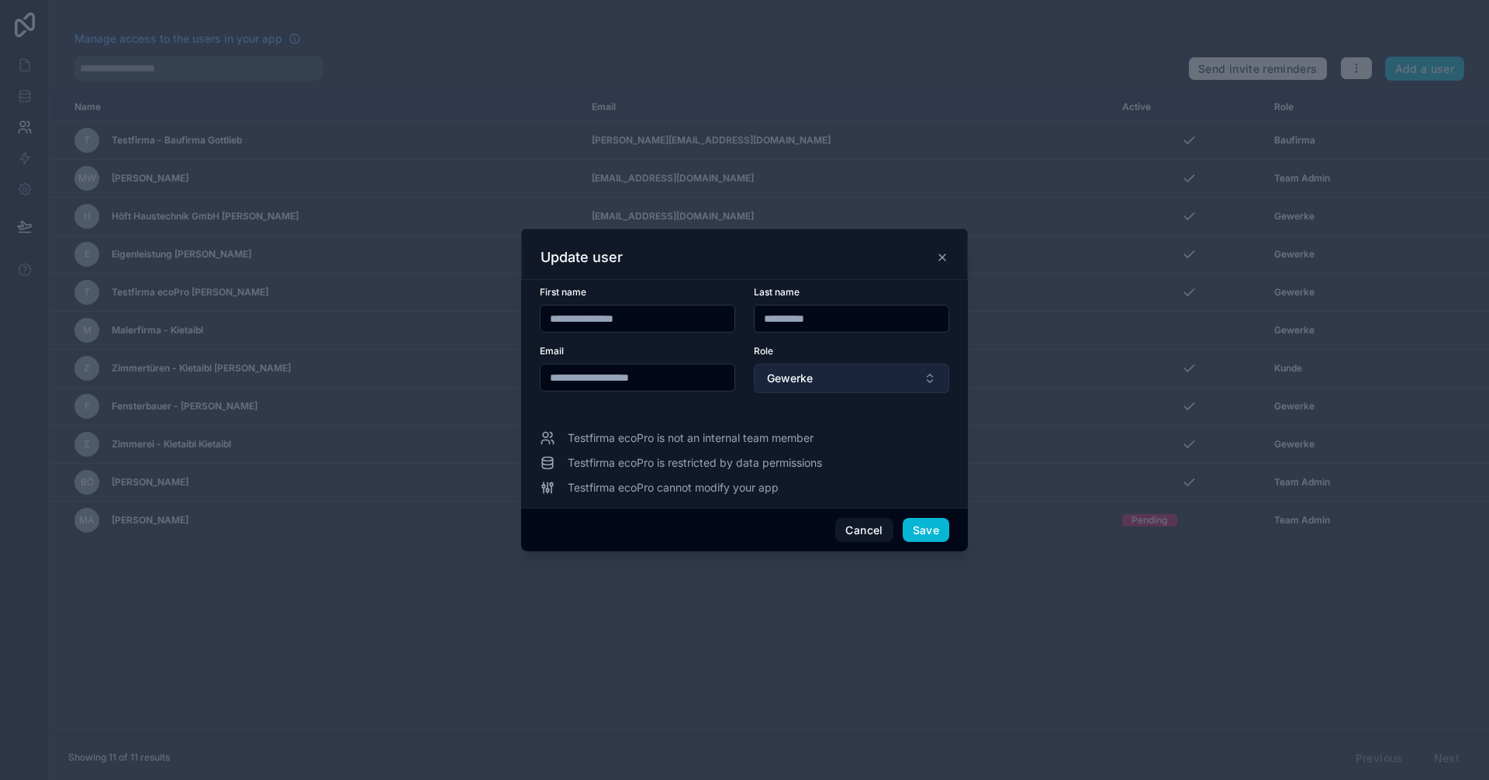
click at [848, 375] on button "Gewerke" at bounding box center [851, 378] width 195 height 29
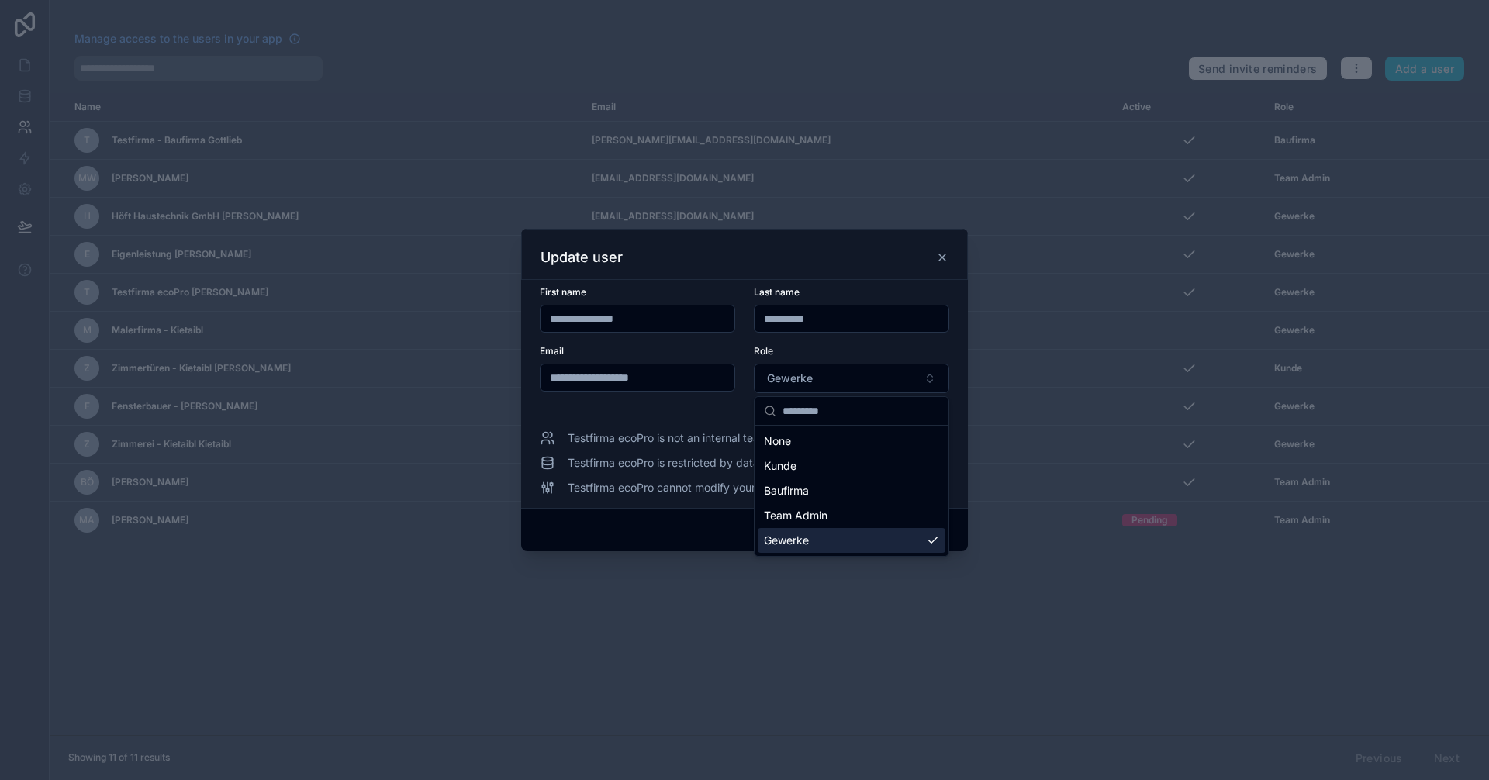
click at [817, 537] on div "Gewerke" at bounding box center [852, 540] width 188 height 25
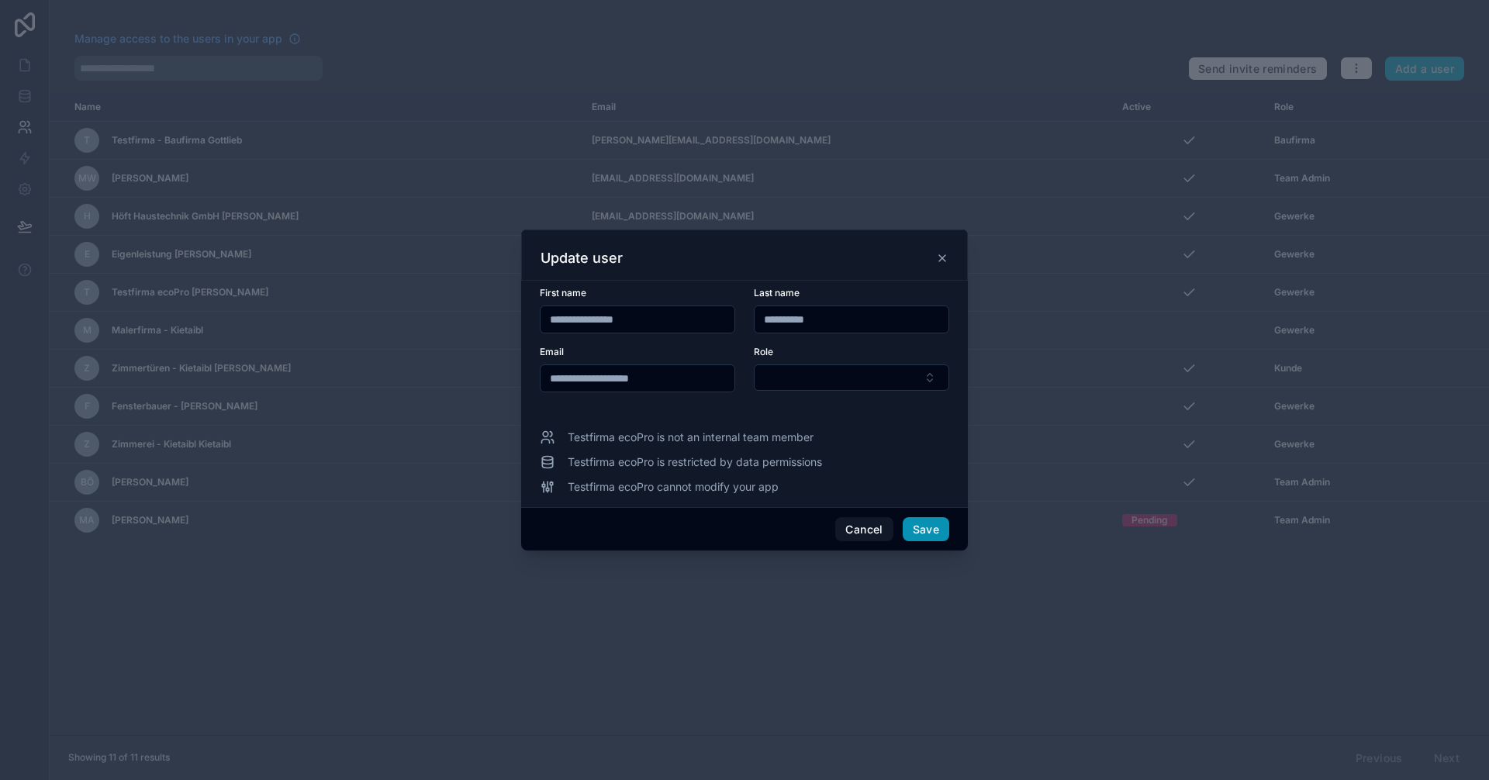
click at [921, 535] on button "Save" at bounding box center [926, 529] width 47 height 25
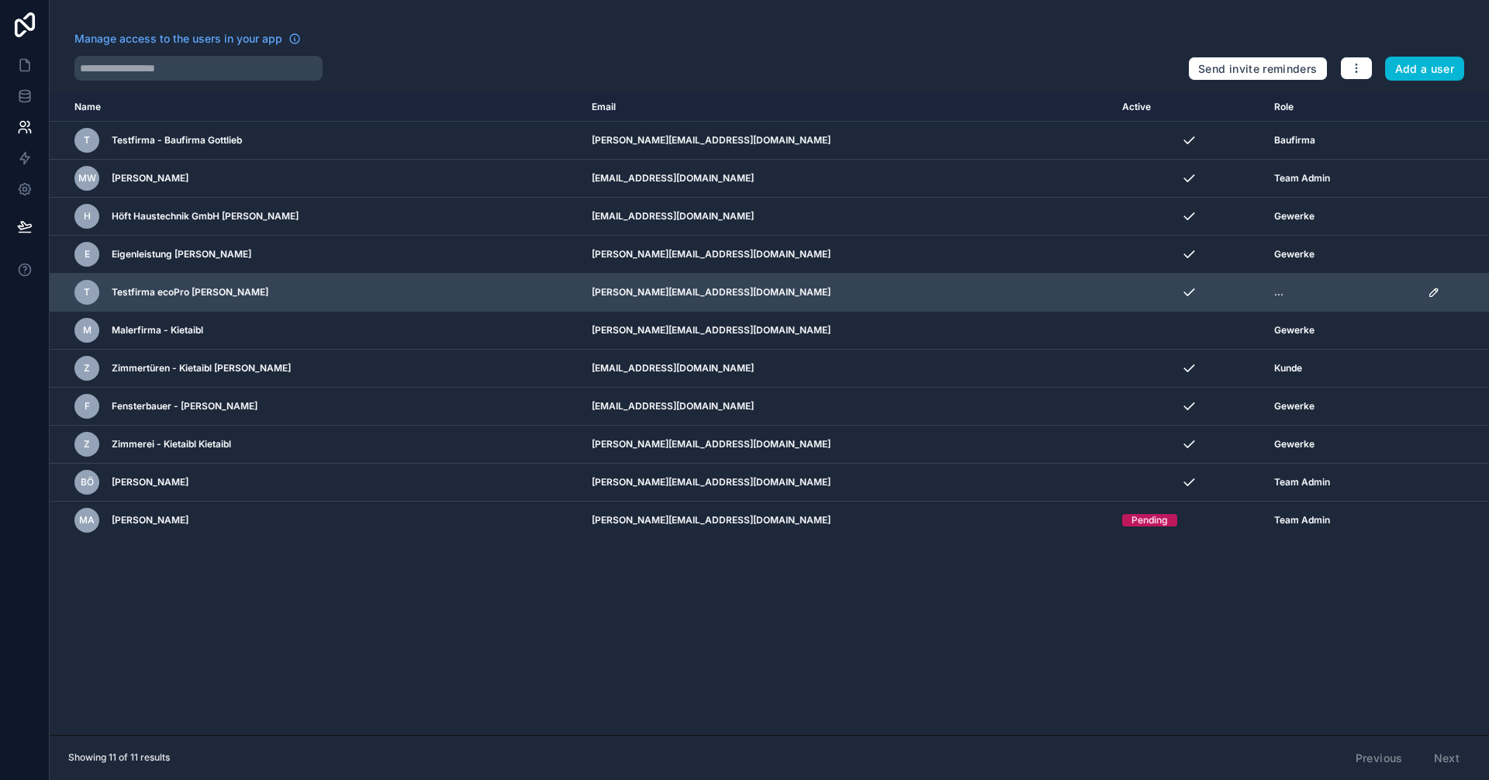
click at [1431, 292] on div "scrollable content" at bounding box center [1454, 292] width 52 height 12
click at [1434, 292] on icon "scrollable content" at bounding box center [1435, 290] width 2 height 2
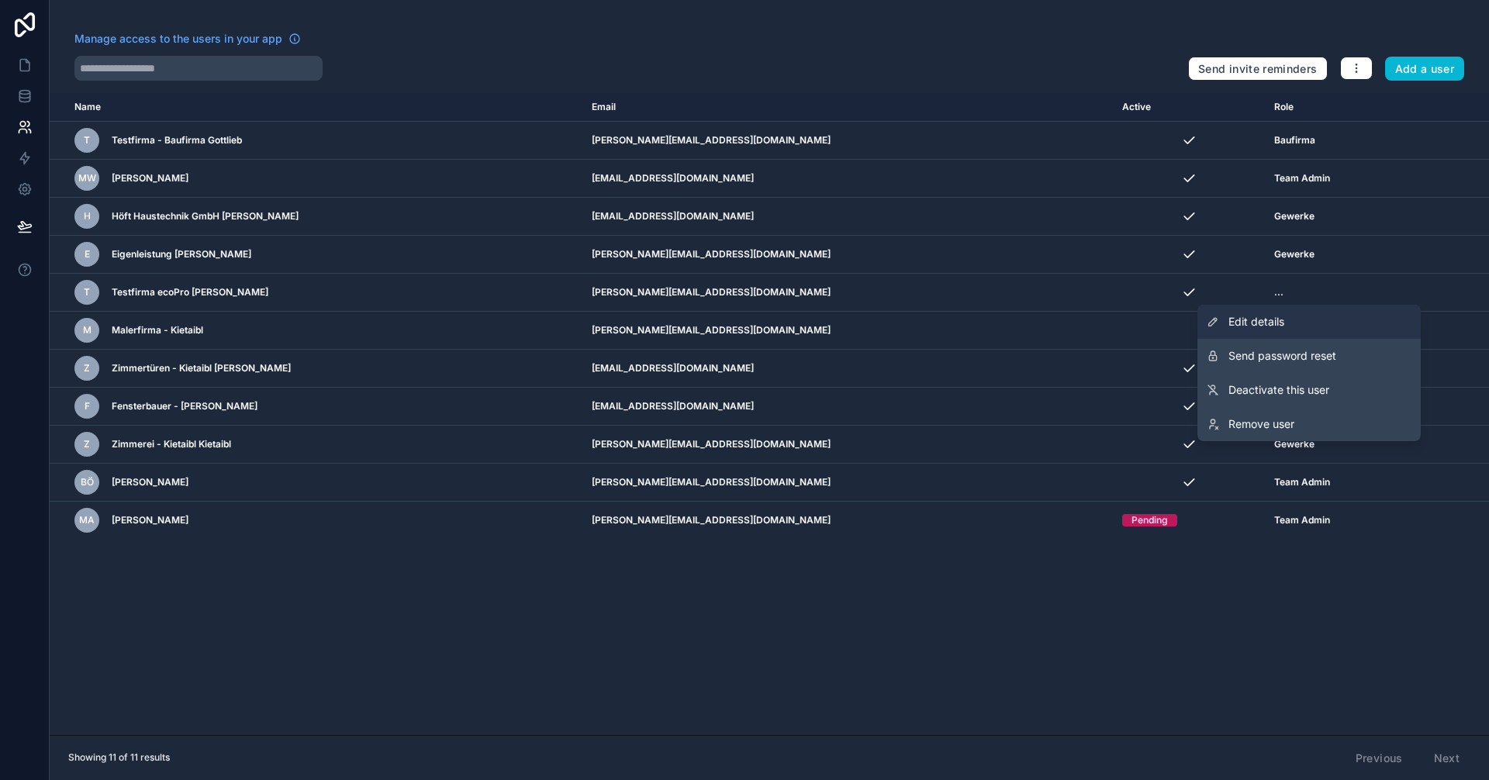
click at [1267, 330] on link "Edit details" at bounding box center [1308, 322] width 223 height 34
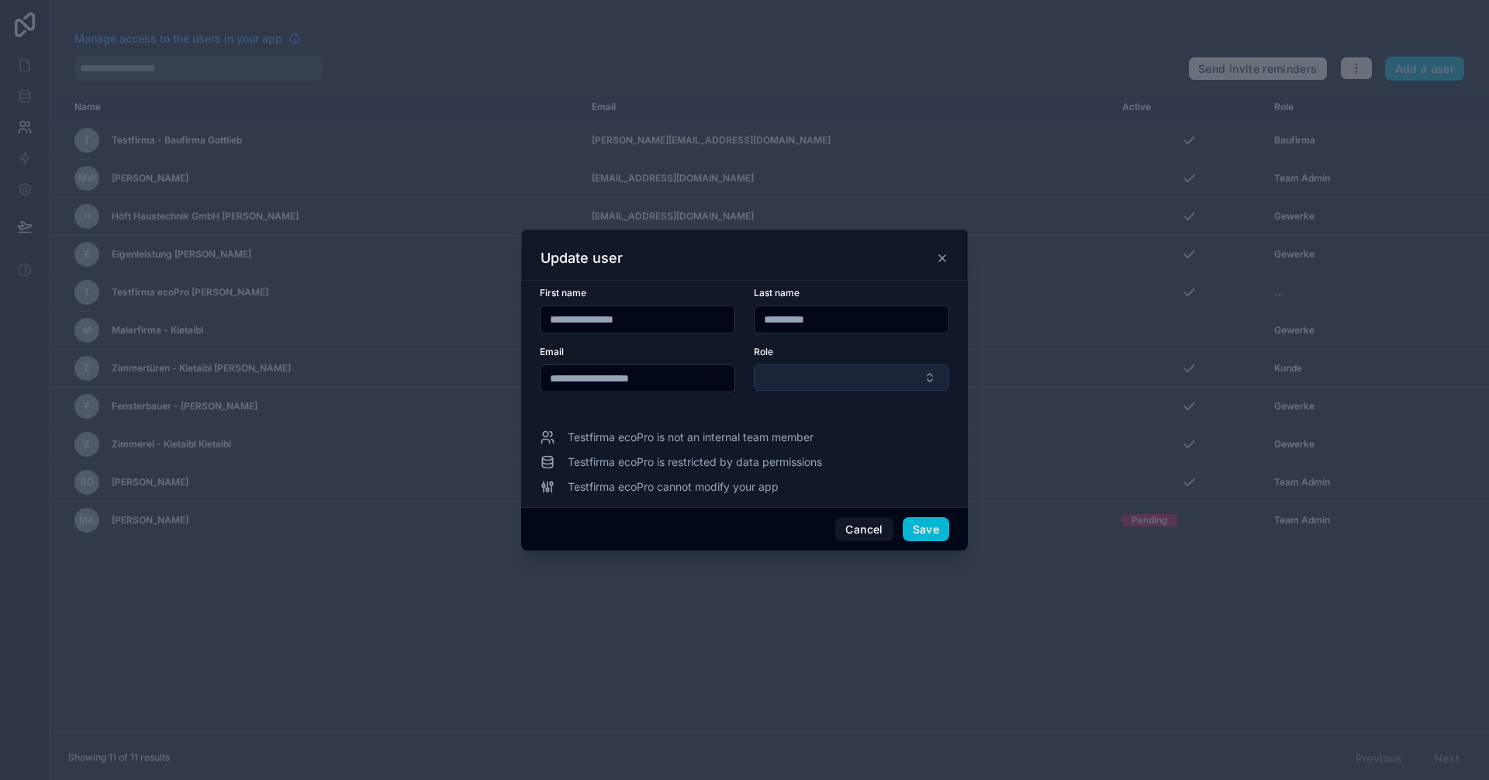
click at [799, 388] on button "Select Button" at bounding box center [851, 377] width 195 height 26
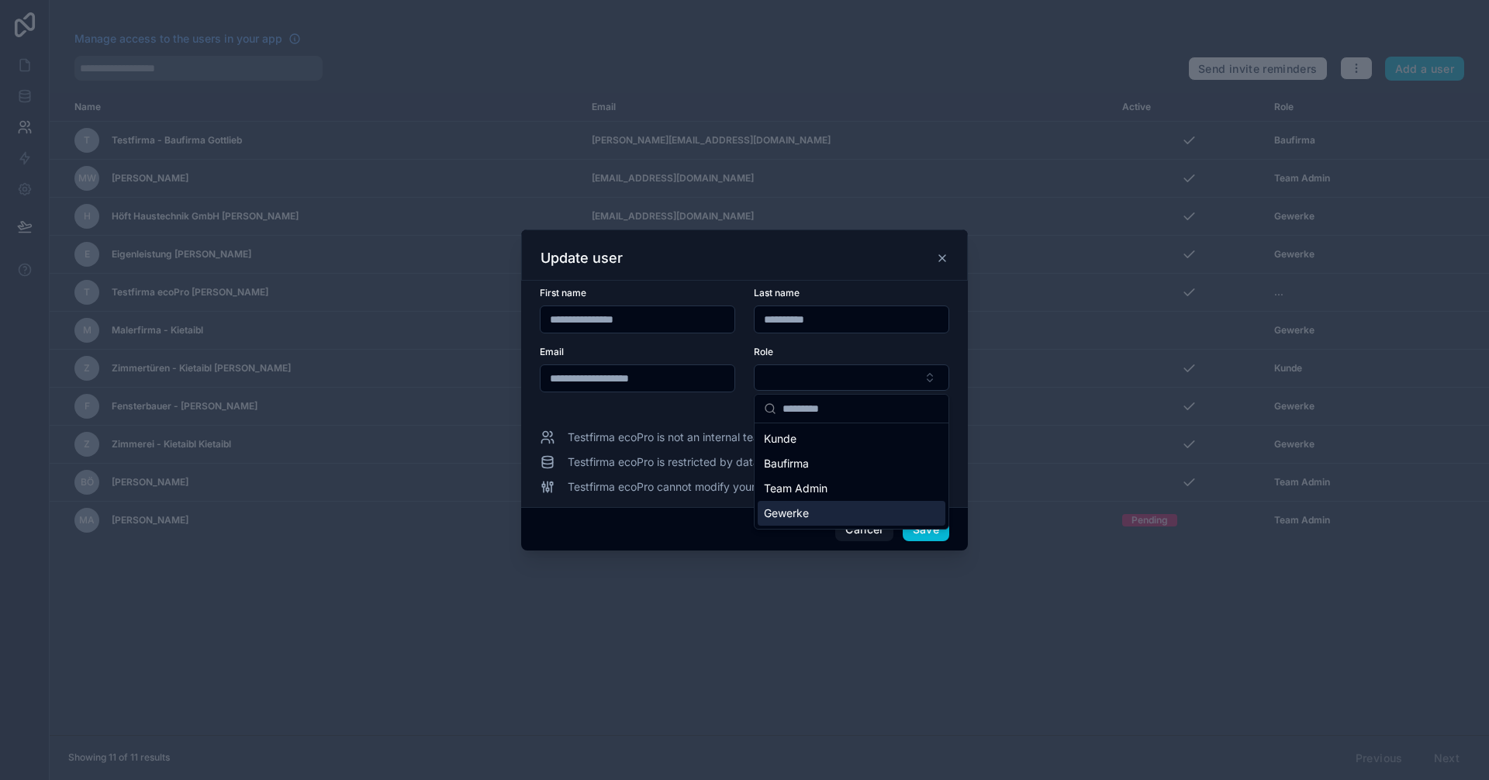
click at [790, 516] on span "Gewerke" at bounding box center [786, 514] width 45 height 16
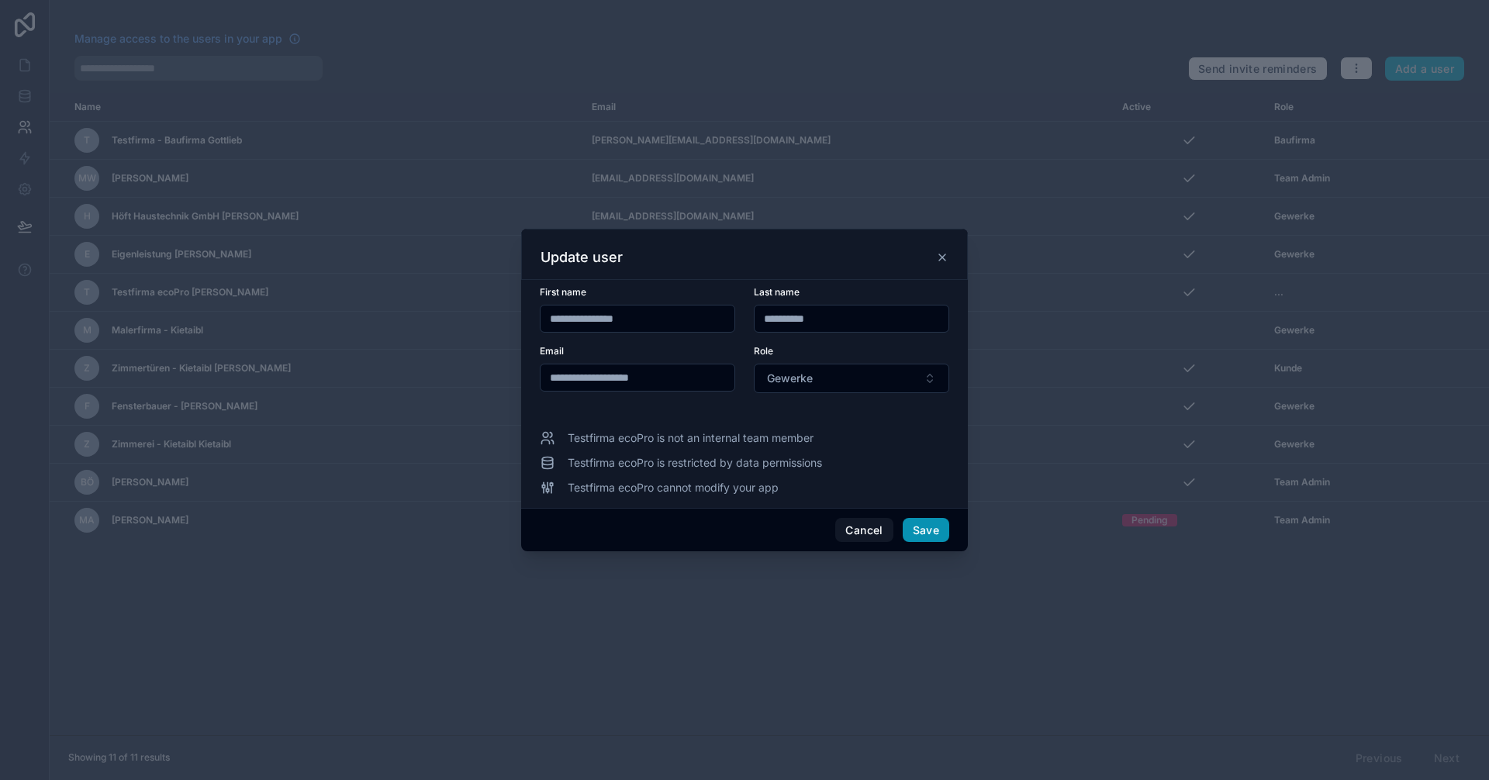
click at [928, 537] on button "Save" at bounding box center [926, 530] width 47 height 25
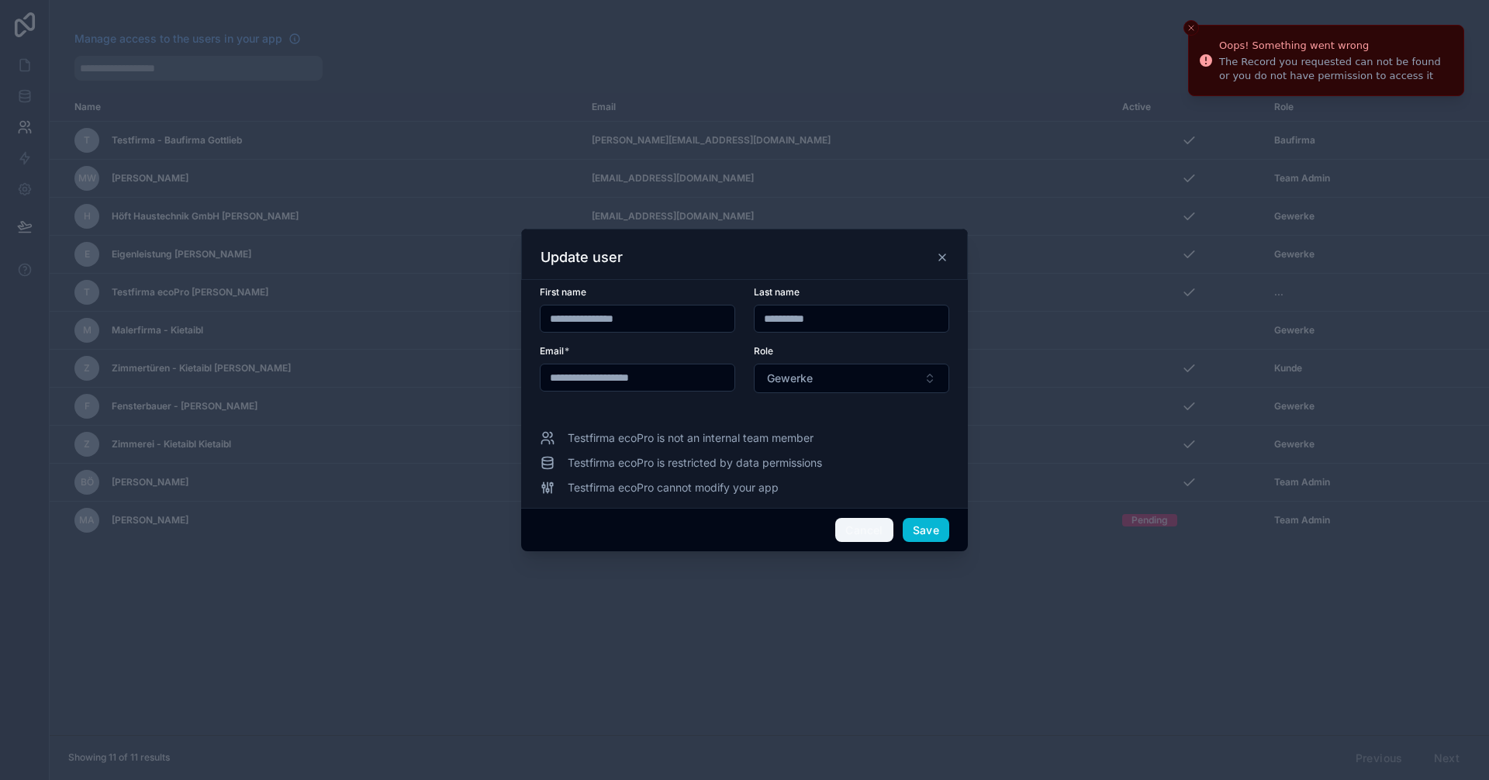
drag, startPoint x: 873, startPoint y: 532, endPoint x: 869, endPoint y: 468, distance: 64.5
click at [870, 469] on div "**********" at bounding box center [744, 390] width 447 height 323
click at [867, 460] on div "Testfirma ecoPro is restricted by data permissions" at bounding box center [744, 463] width 409 height 16
drag, startPoint x: 827, startPoint y: 439, endPoint x: 583, endPoint y: 433, distance: 244.3
click at [583, 433] on div "Testfirma ecoPro is not an internal team member" at bounding box center [744, 438] width 409 height 16
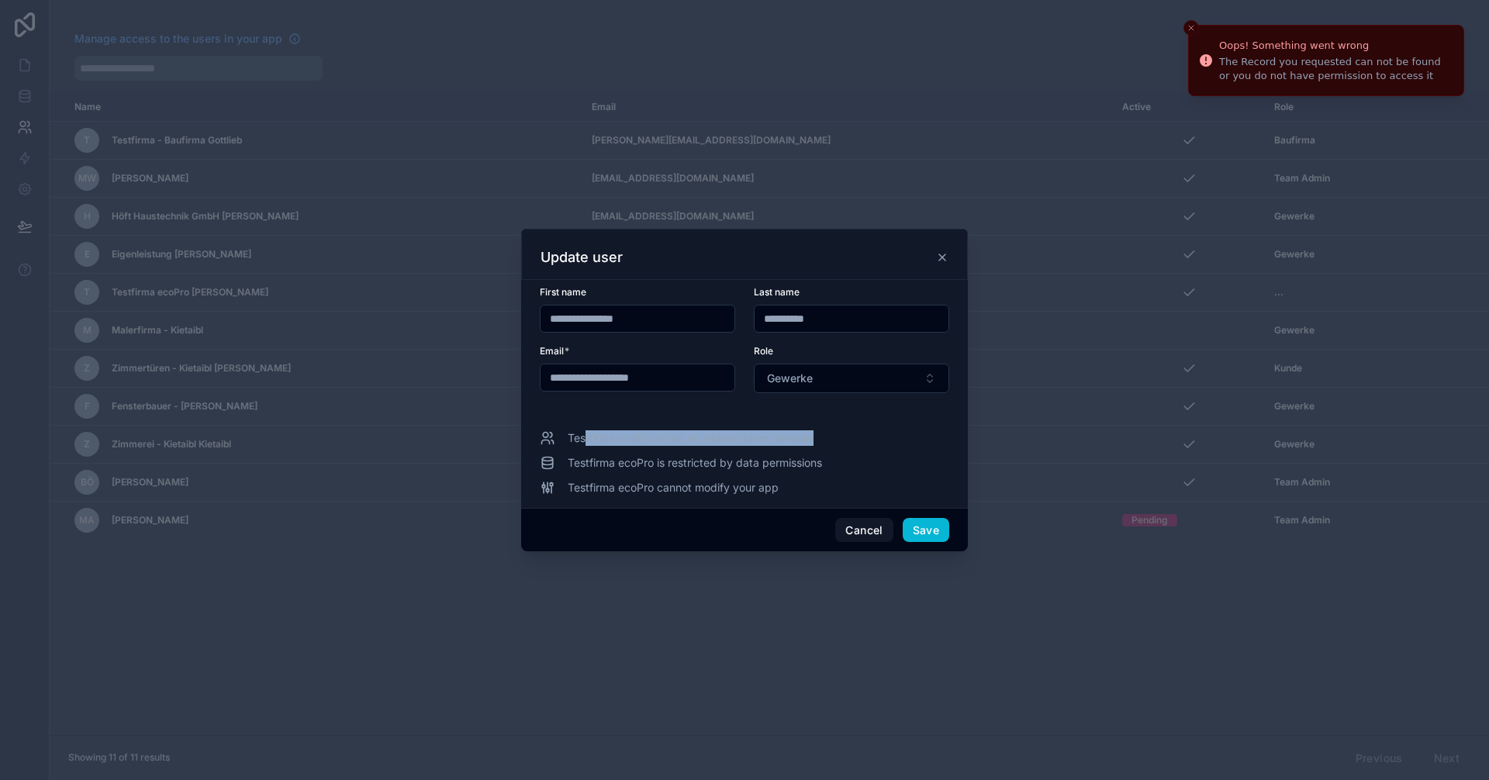
click at [583, 433] on span "Testfirma ecoPro is not an internal team member" at bounding box center [691, 438] width 246 height 16
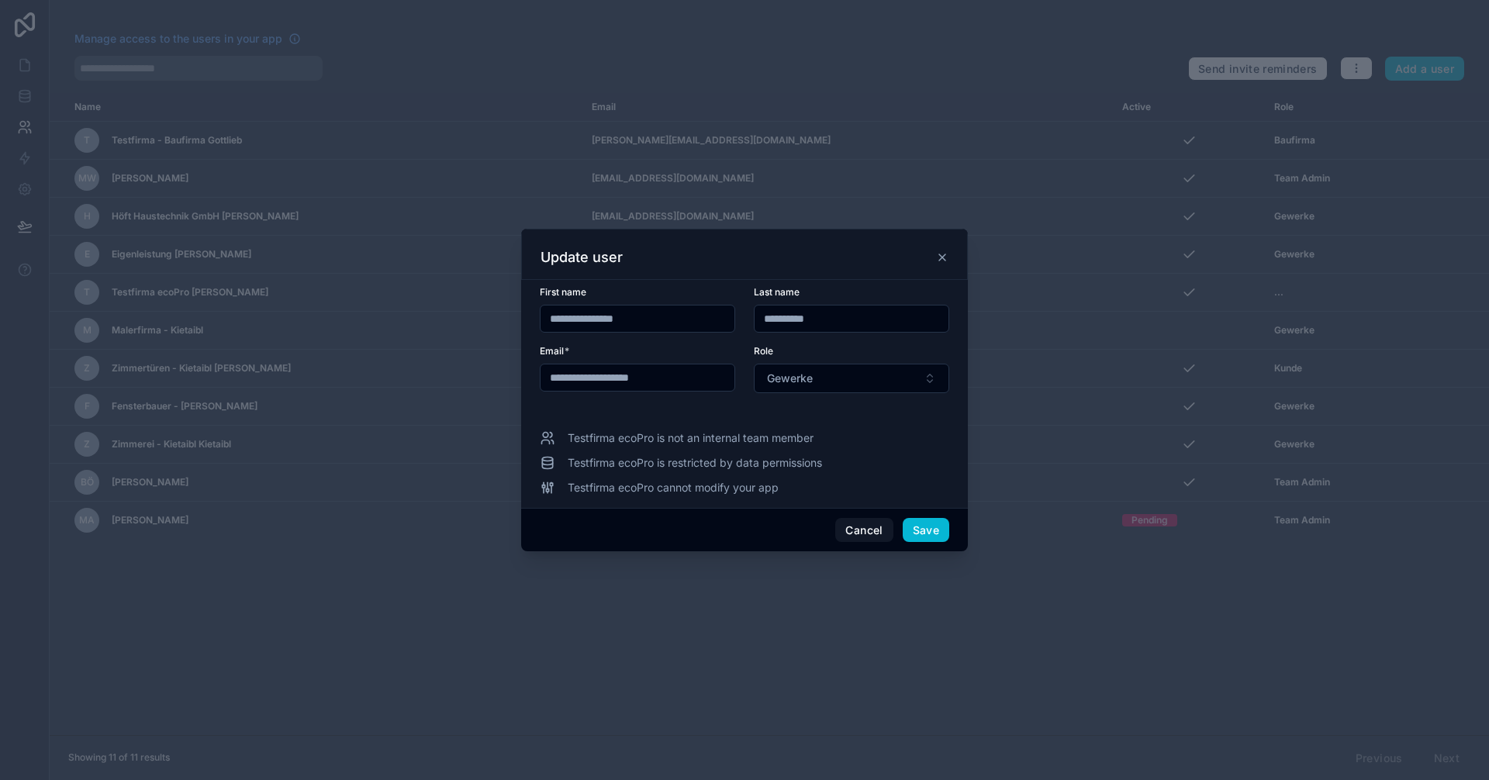
click at [702, 312] on input "**********" at bounding box center [637, 319] width 194 height 22
click at [832, 377] on button "Gewerke" at bounding box center [851, 378] width 195 height 29
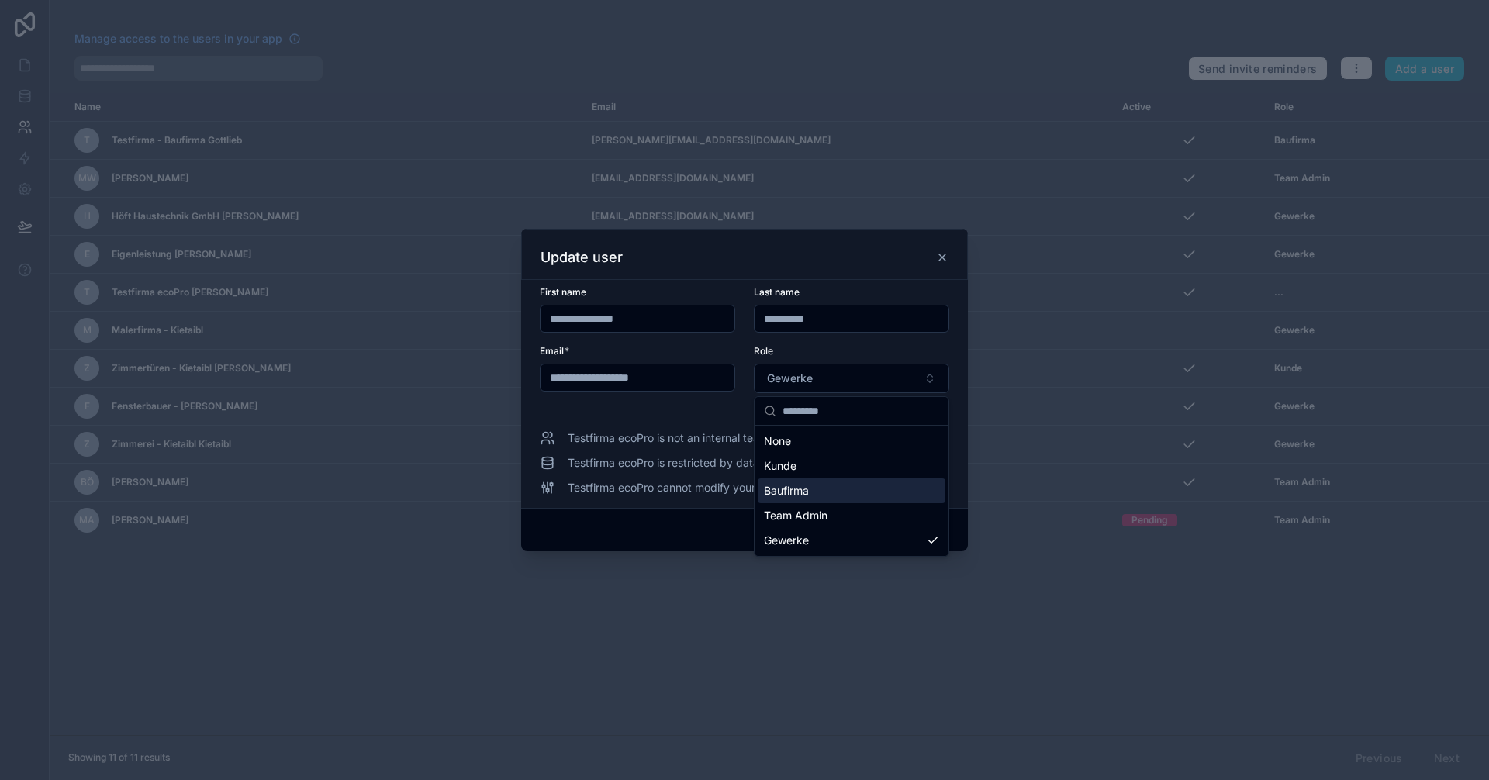
click at [709, 521] on div "Cancel Save" at bounding box center [744, 530] width 447 height 44
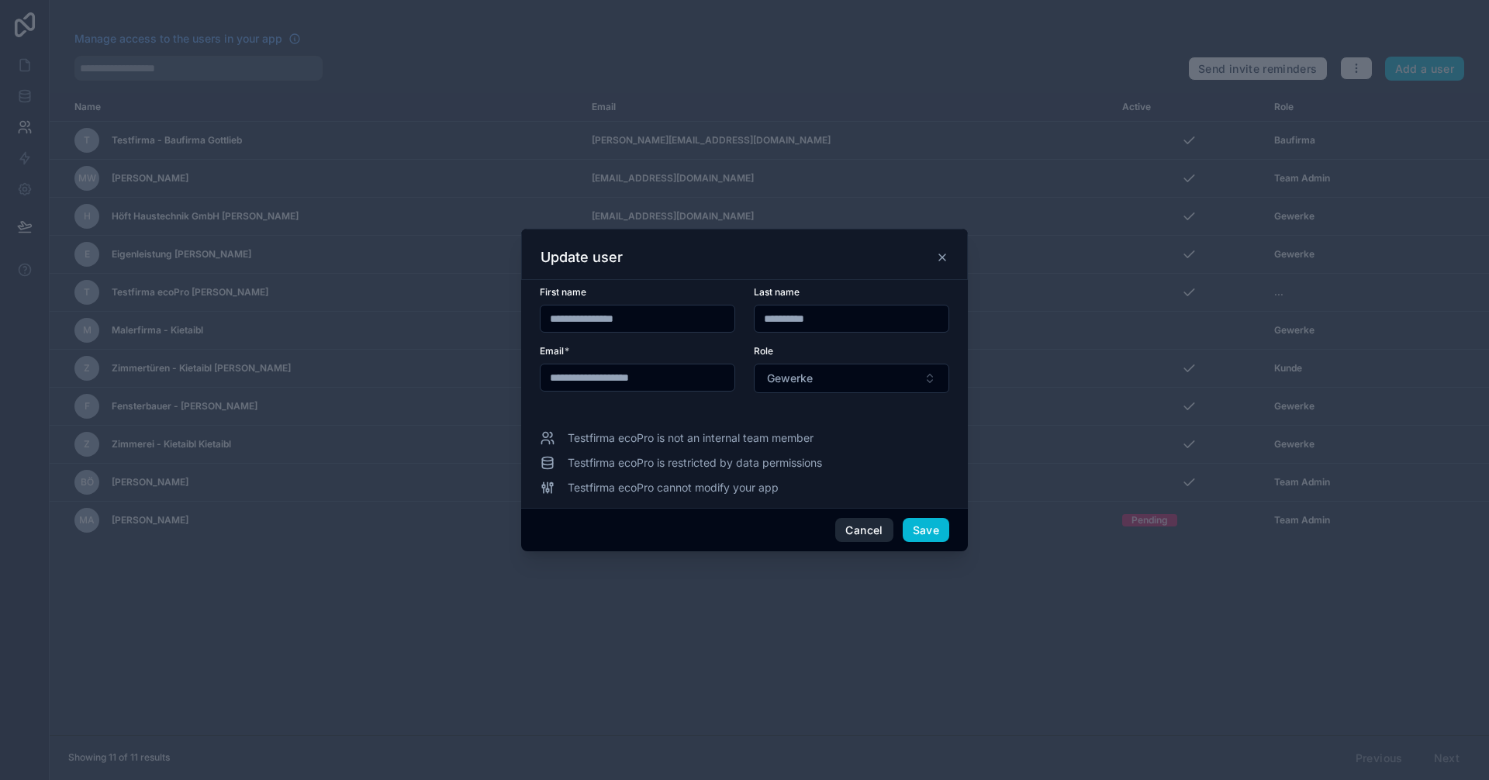
click at [871, 535] on button "Cancel" at bounding box center [863, 530] width 57 height 25
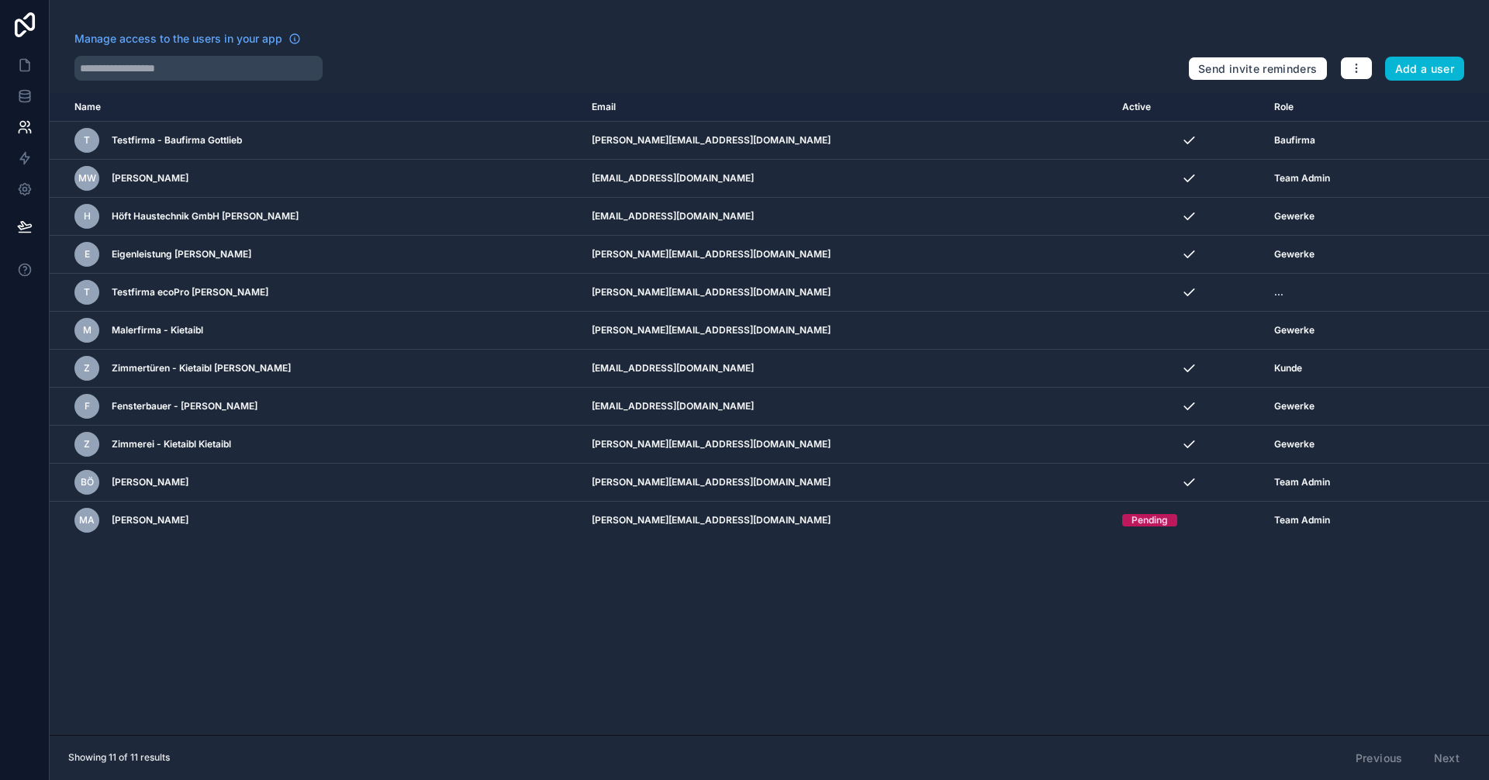
click at [1127, 737] on div "Showing 11 of 11 results Previous Next" at bounding box center [769, 758] width 1439 height 46
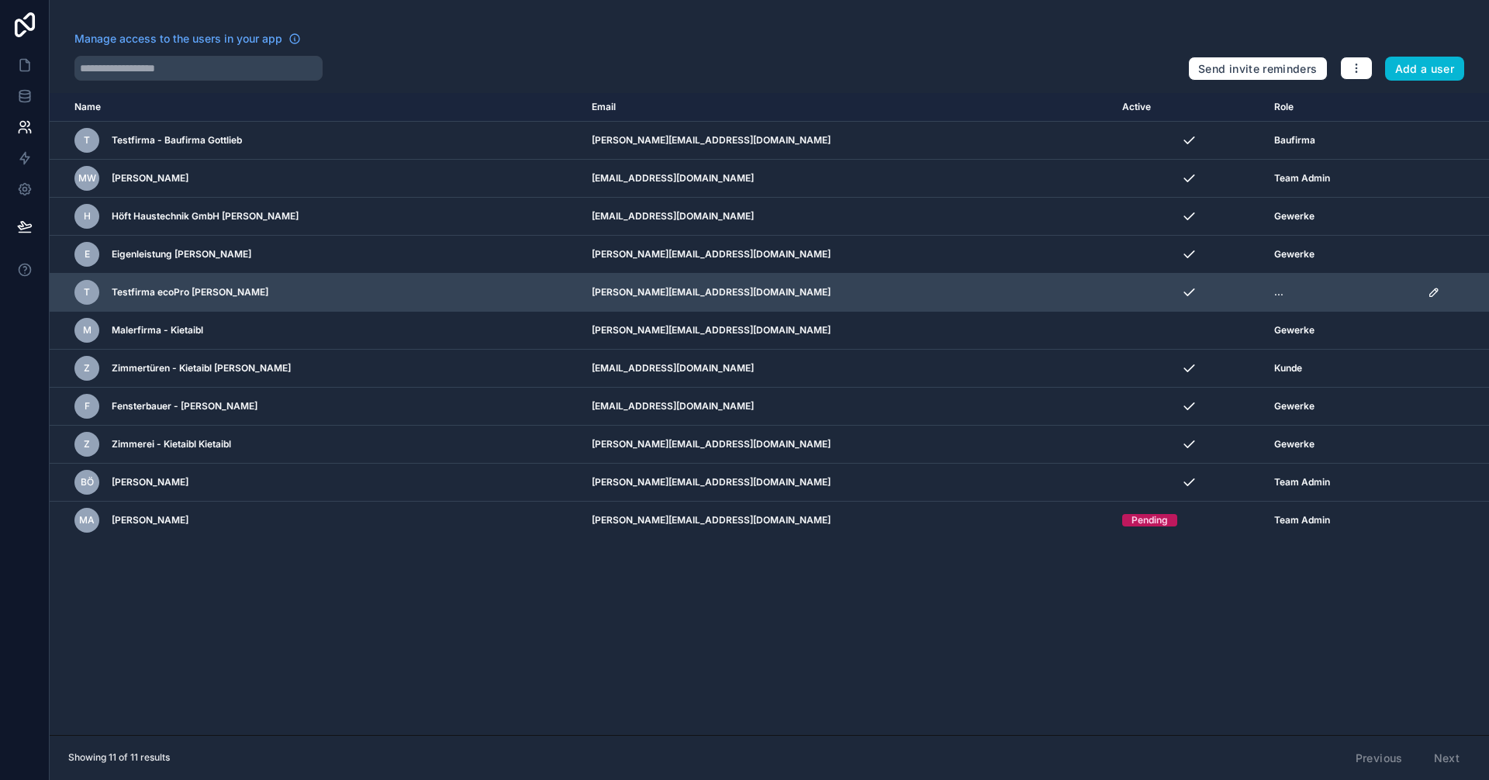
click at [1265, 307] on td "..." at bounding box center [1342, 293] width 154 height 38
click at [1274, 294] on span "..." at bounding box center [1278, 292] width 9 height 12
click at [1418, 289] on td "scrollable content" at bounding box center [1453, 293] width 71 height 38
click at [1428, 289] on icon "scrollable content" at bounding box center [1434, 292] width 12 height 12
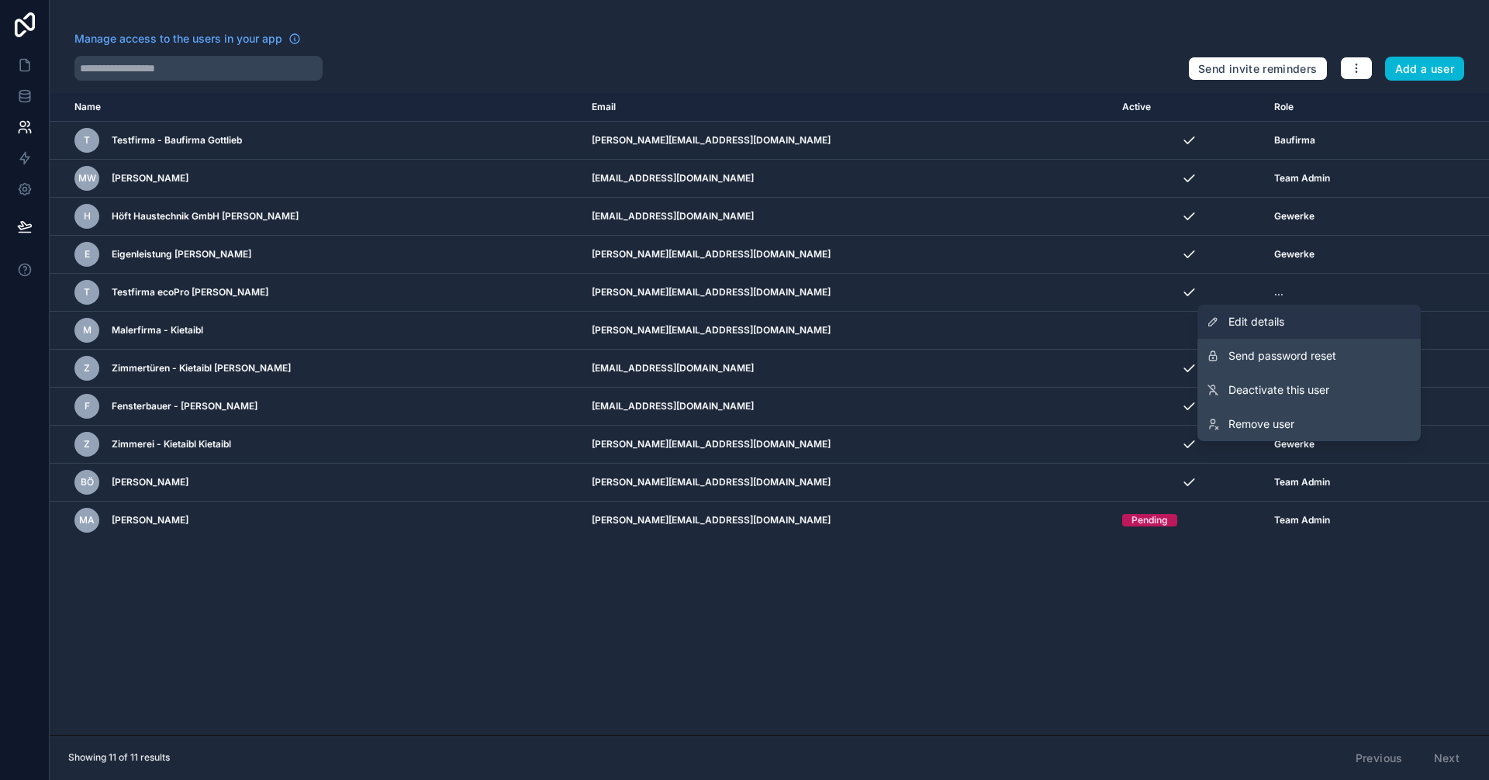
click at [1260, 320] on span "Edit details" at bounding box center [1256, 322] width 56 height 16
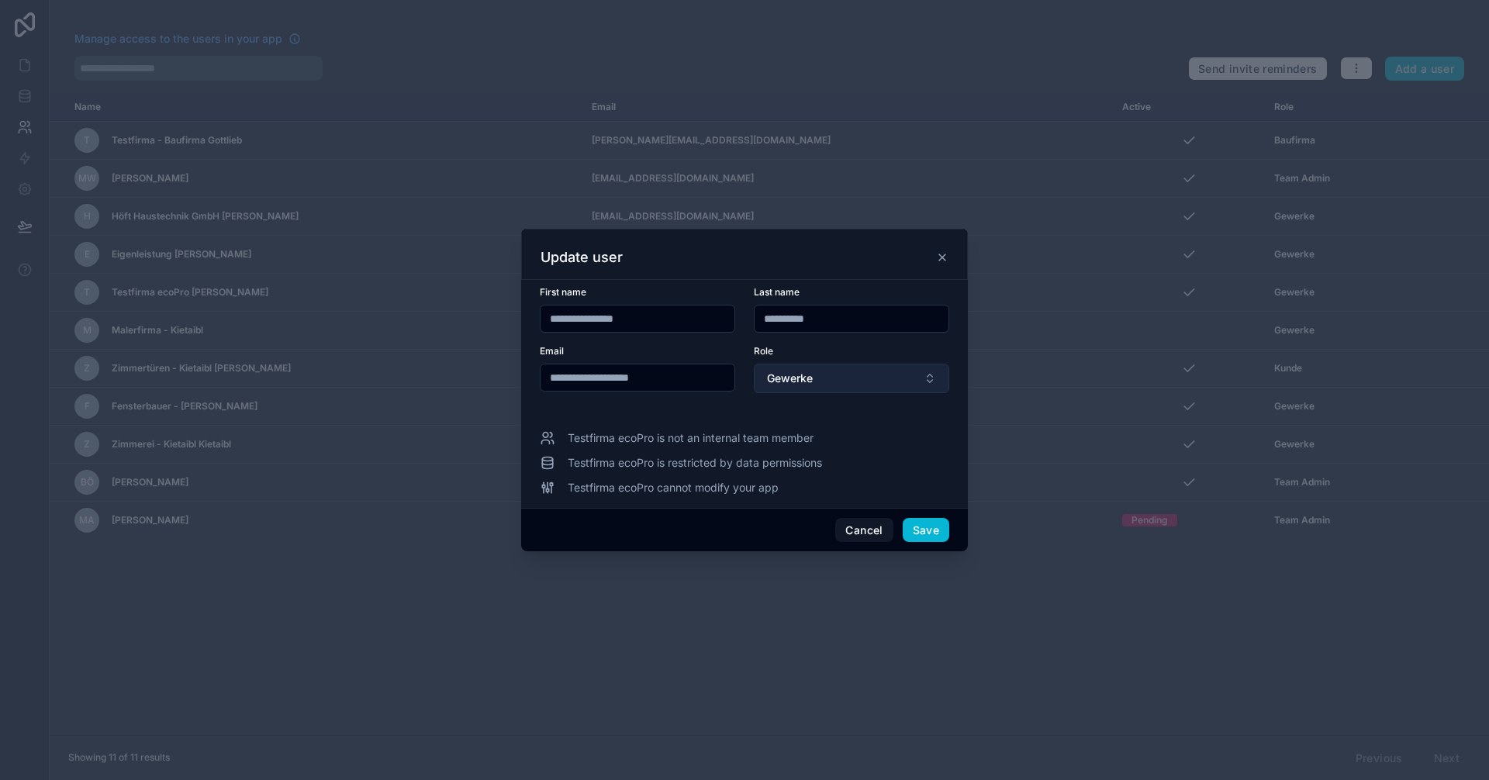
click at [858, 378] on button "Gewerke" at bounding box center [851, 378] width 195 height 29
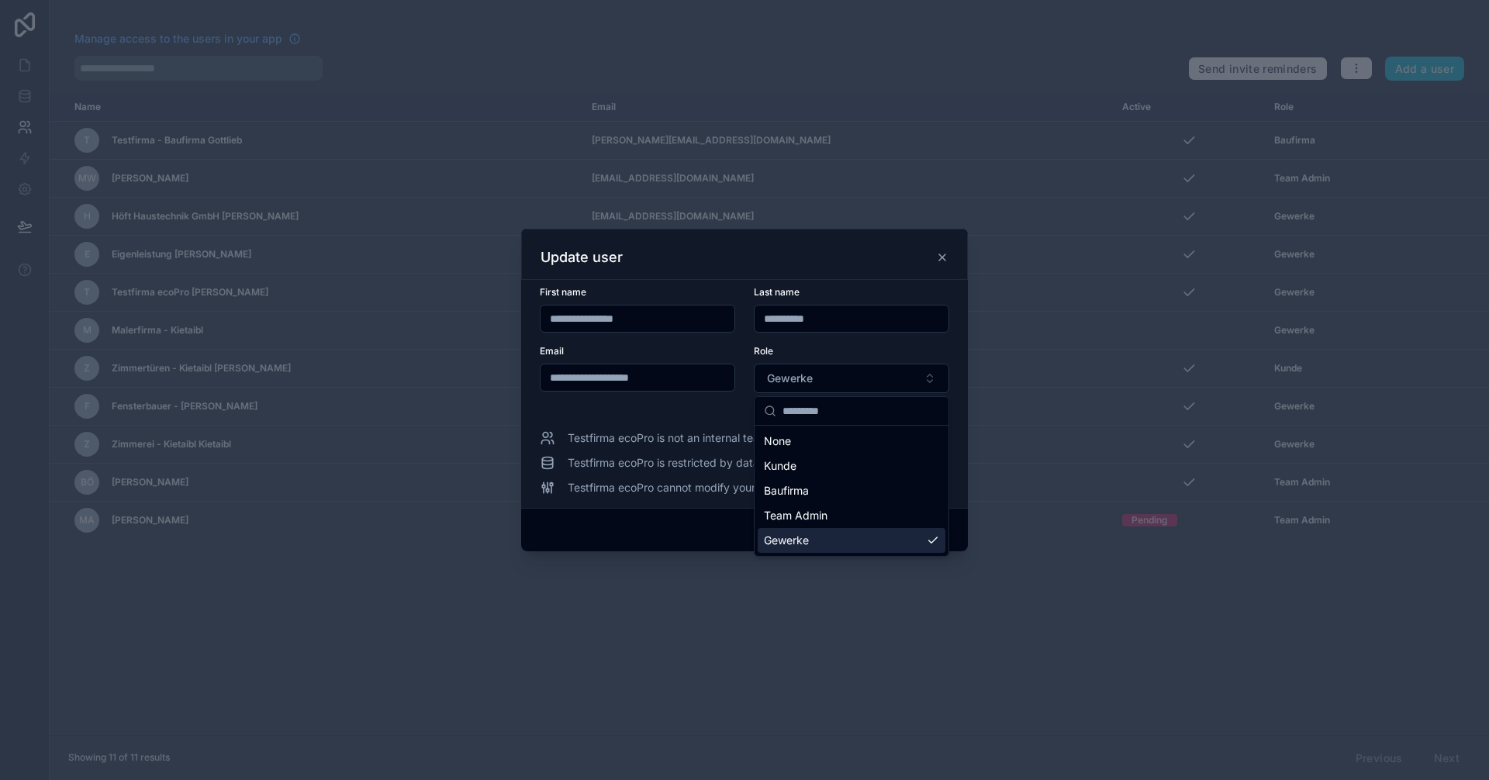
click at [799, 541] on span "Gewerke" at bounding box center [786, 541] width 45 height 16
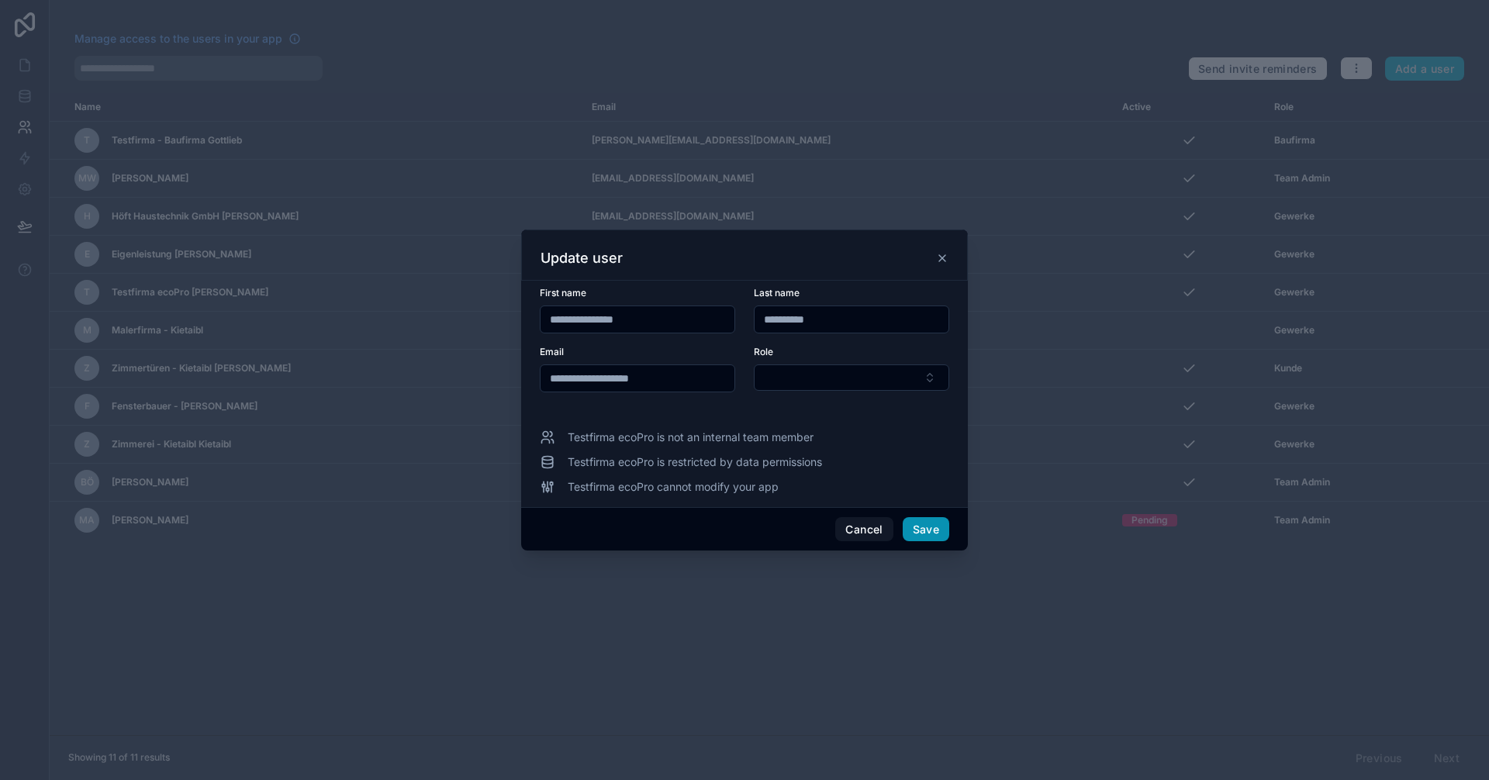
click at [917, 526] on button "Save" at bounding box center [926, 529] width 47 height 25
